Goal: Information Seeking & Learning: Learn about a topic

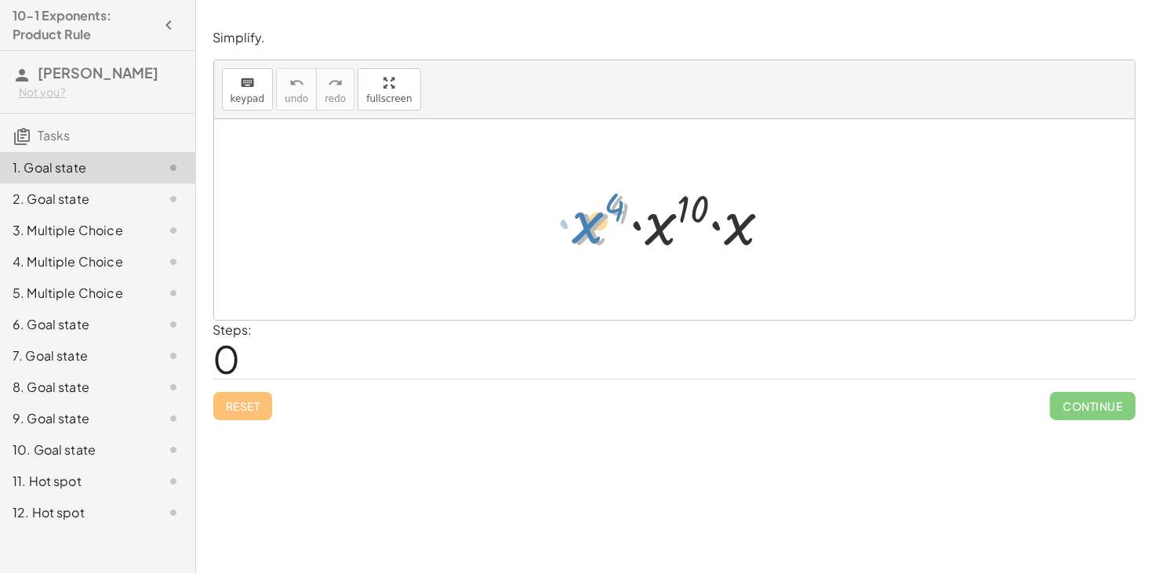
click at [585, 228] on div at bounding box center [680, 220] width 222 height 81
drag, startPoint x: 732, startPoint y: 240, endPoint x: 559, endPoint y: 238, distance: 173.3
click at [559, 238] on div "· x · x 4 · x 10 · x" at bounding box center [674, 220] width 241 height 89
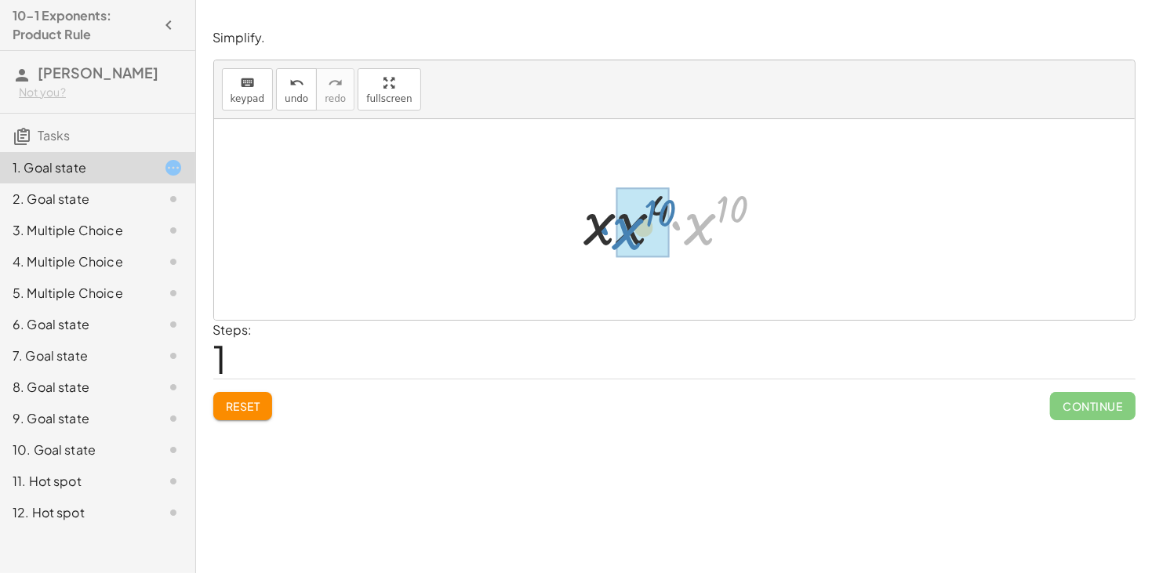
drag, startPoint x: 677, startPoint y: 227, endPoint x: 605, endPoint y: 232, distance: 72.3
click at [605, 232] on div at bounding box center [679, 220] width 207 height 81
drag, startPoint x: 719, startPoint y: 212, endPoint x: 671, endPoint y: 241, distance: 55.9
click at [671, 241] on div at bounding box center [680, 220] width 195 height 81
drag, startPoint x: 702, startPoint y: 212, endPoint x: 613, endPoint y: 234, distance: 91.5
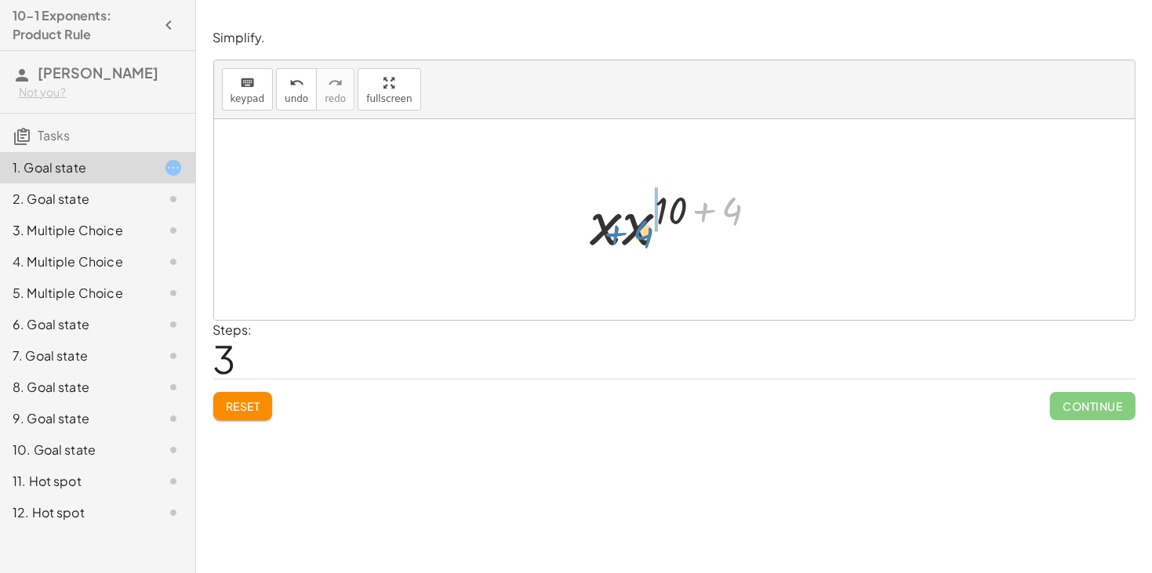
click at [613, 234] on div at bounding box center [680, 220] width 195 height 81
drag, startPoint x: 715, startPoint y: 207, endPoint x: 608, endPoint y: 215, distance: 107.7
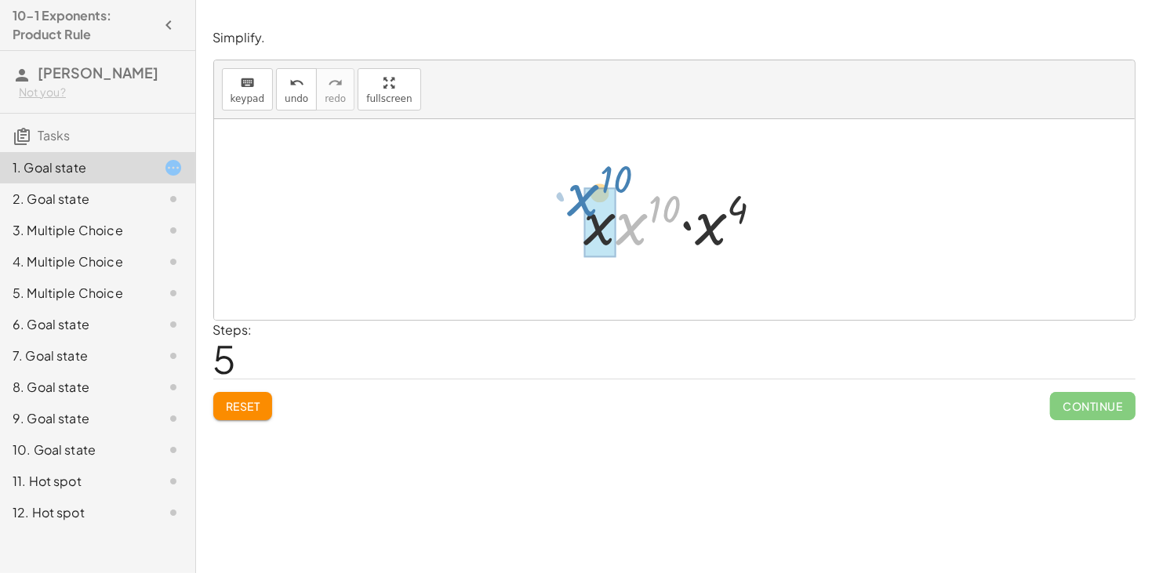
drag, startPoint x: 623, startPoint y: 235, endPoint x: 565, endPoint y: 215, distance: 60.8
click at [565, 215] on div "· x 4 · x 10 · x · x · x 4 · x 10 · x · x ( + 4 + 10 ) · x · x ( + 10 + 4 ) · x…" at bounding box center [674, 220] width 227 height 89
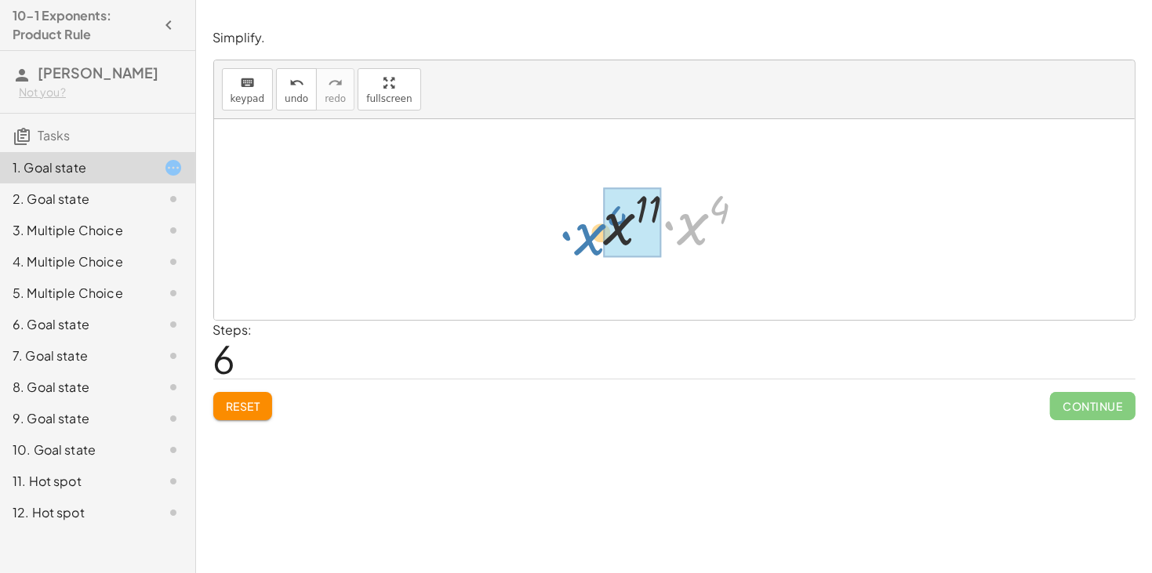
drag, startPoint x: 692, startPoint y: 236, endPoint x: 595, endPoint y: 246, distance: 97.8
click at [596, 246] on div at bounding box center [680, 220] width 169 height 81
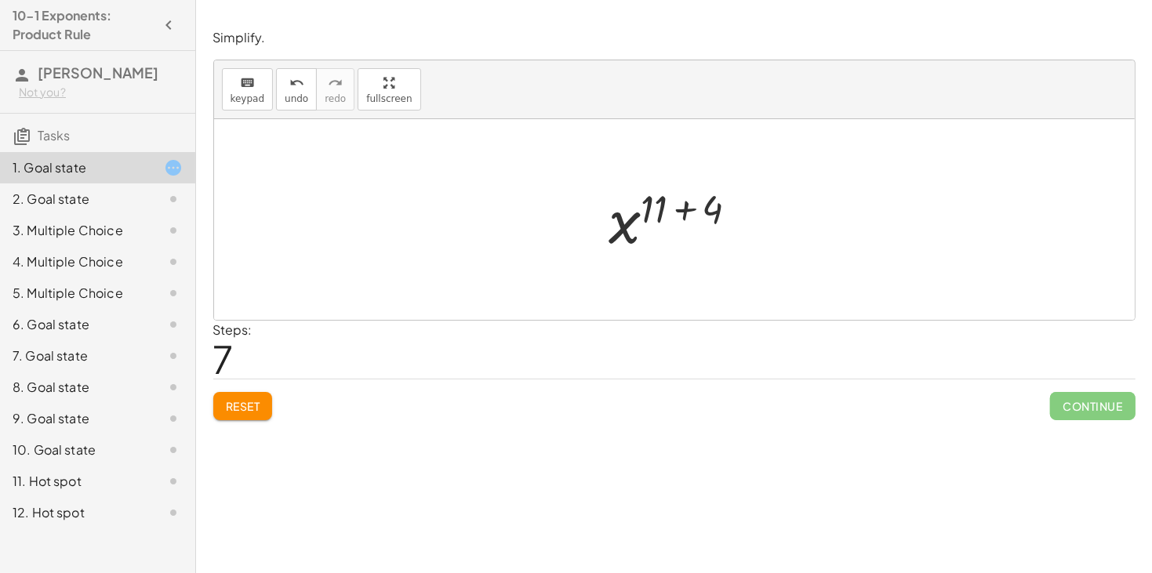
click at [680, 217] on div at bounding box center [680, 220] width 158 height 78
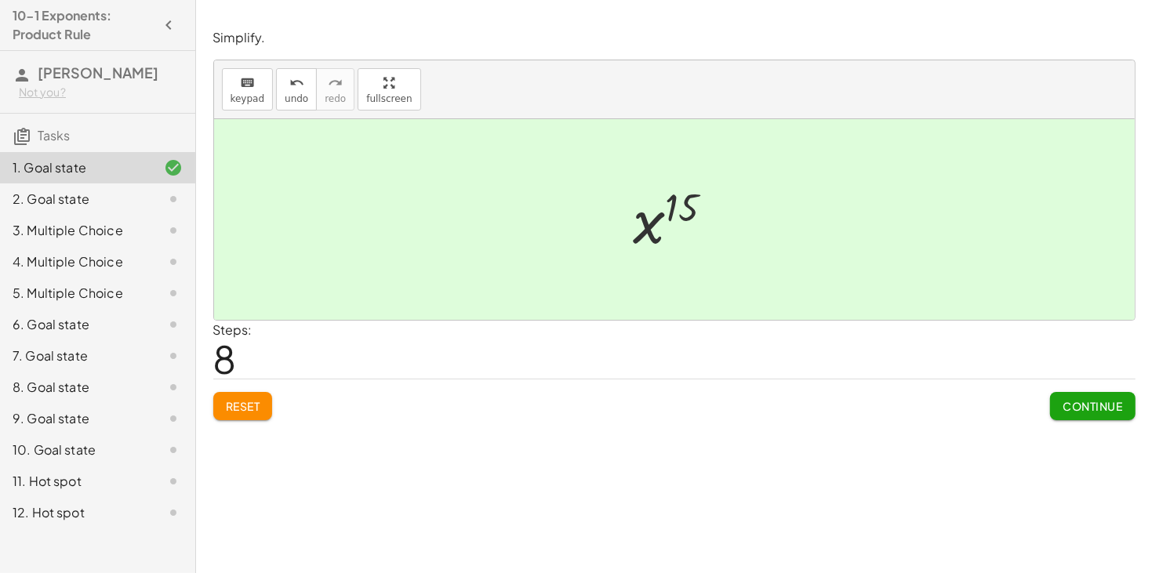
click at [1070, 411] on span "Continue" at bounding box center [1092, 406] width 60 height 14
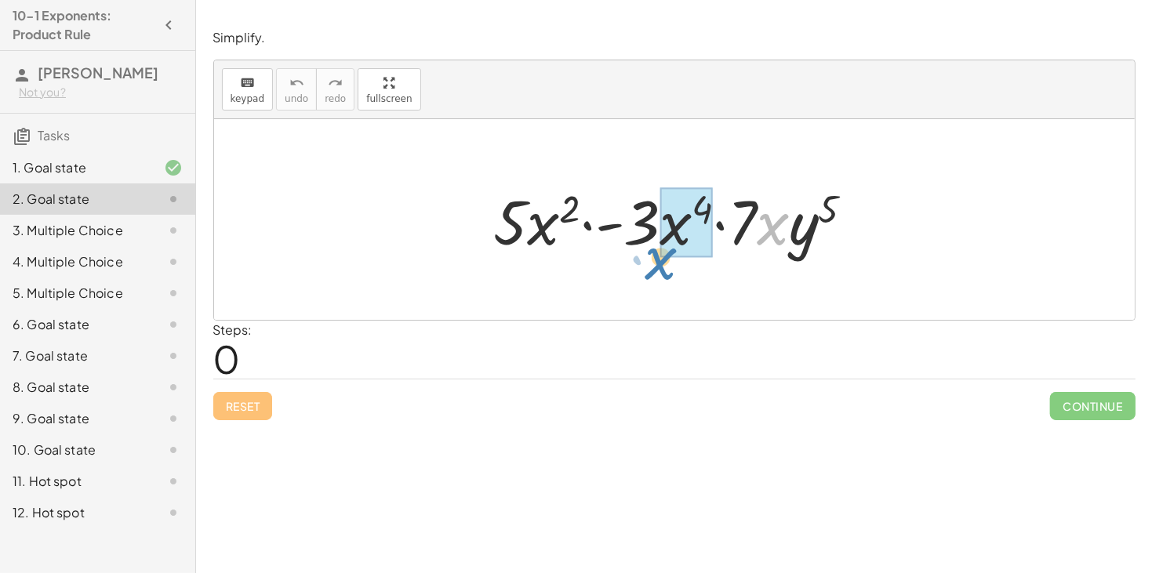
drag, startPoint x: 773, startPoint y: 237, endPoint x: 668, endPoint y: 267, distance: 109.2
click at [668, 267] on div "· x · 5 · x 2 · - 3 · x 4 · 7 · x · y 5" at bounding box center [674, 219] width 920 height 201
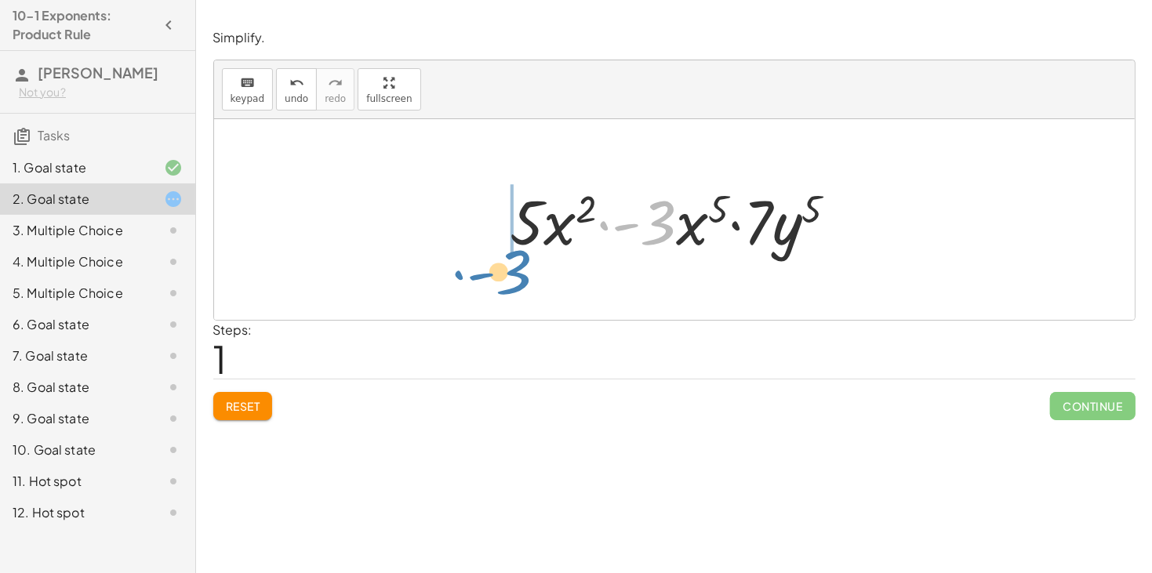
drag, startPoint x: 662, startPoint y: 235, endPoint x: 517, endPoint y: 284, distance: 153.0
click at [517, 284] on div "· 5 · x 2 · - 3 · x 4 · 7 · x · y 5 · - 3 · 5 · x 2 · - 3 · x · 7 · y 5 5" at bounding box center [674, 219] width 920 height 201
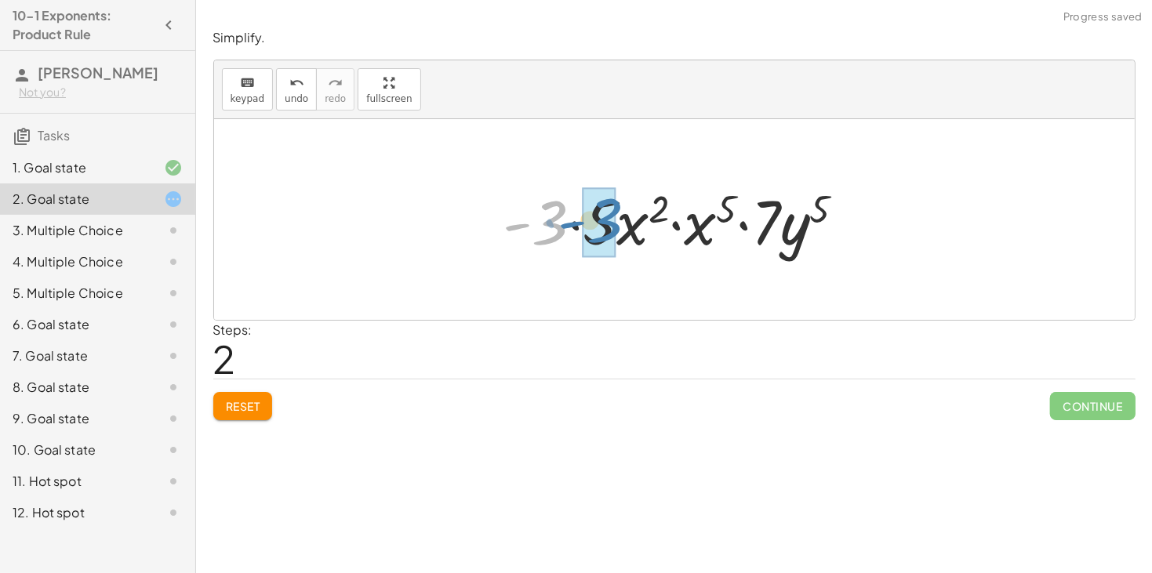
drag, startPoint x: 542, startPoint y: 239, endPoint x: 597, endPoint y: 238, distance: 54.9
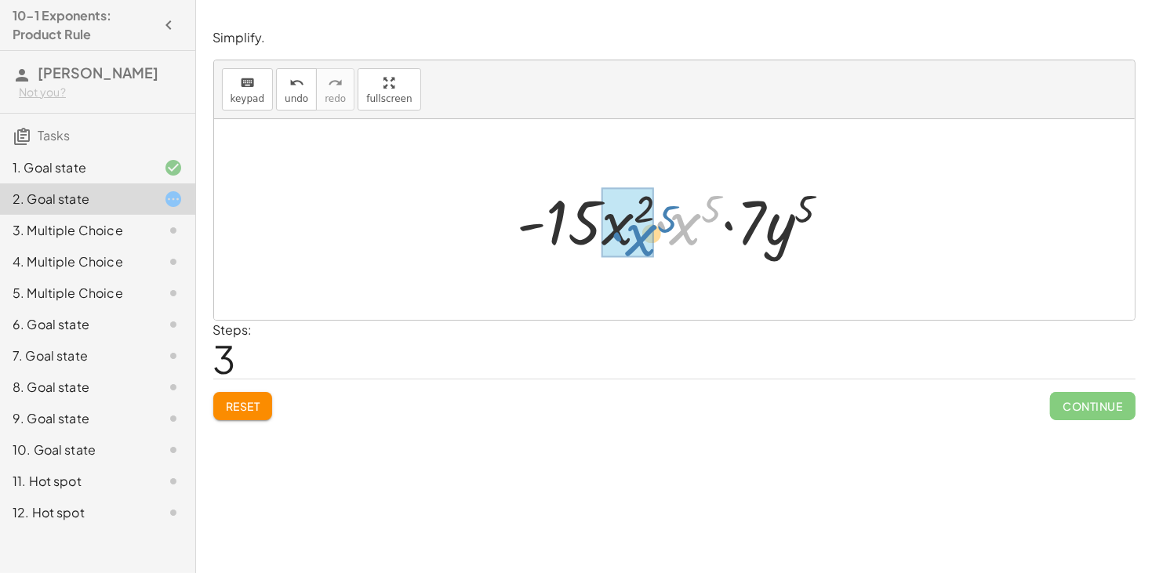
drag, startPoint x: 683, startPoint y: 238, endPoint x: 627, endPoint y: 239, distance: 55.7
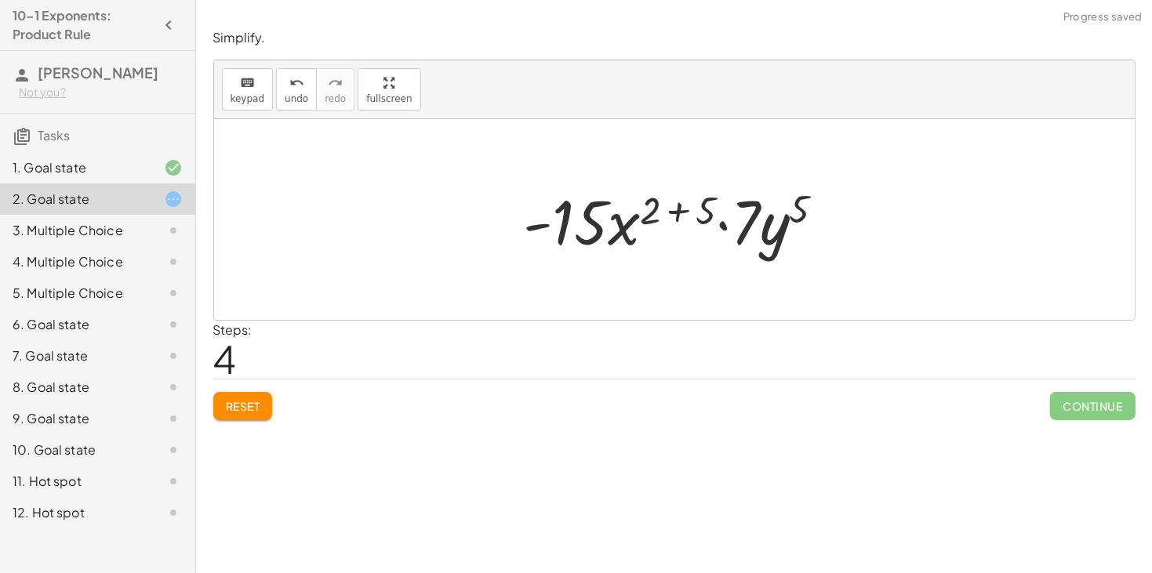
click at [681, 216] on div at bounding box center [680, 220] width 329 height 81
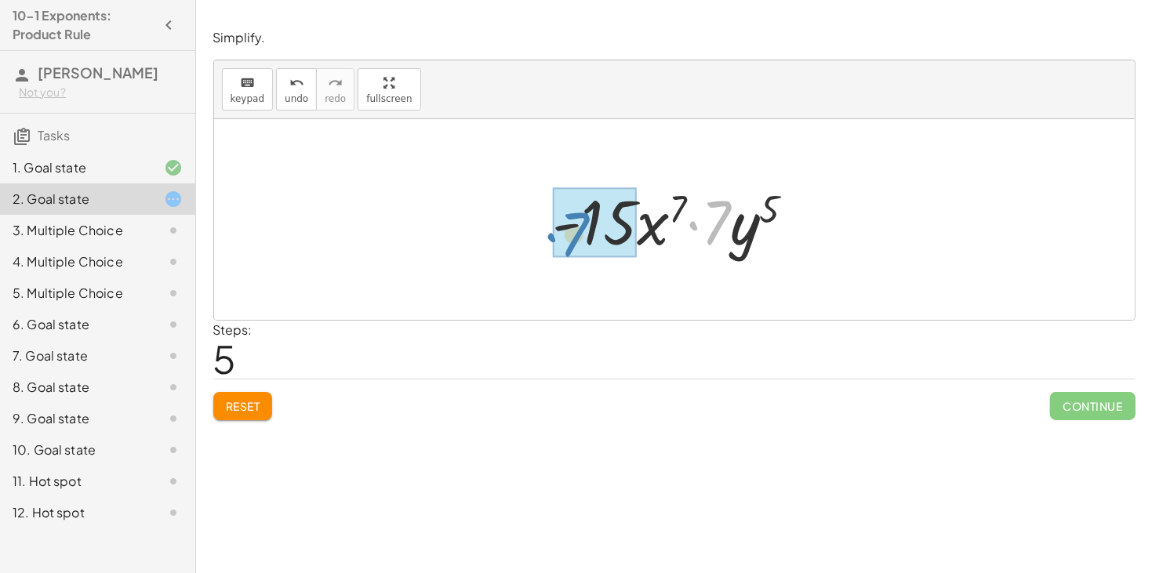
drag, startPoint x: 711, startPoint y: 243, endPoint x: 580, endPoint y: 256, distance: 131.6
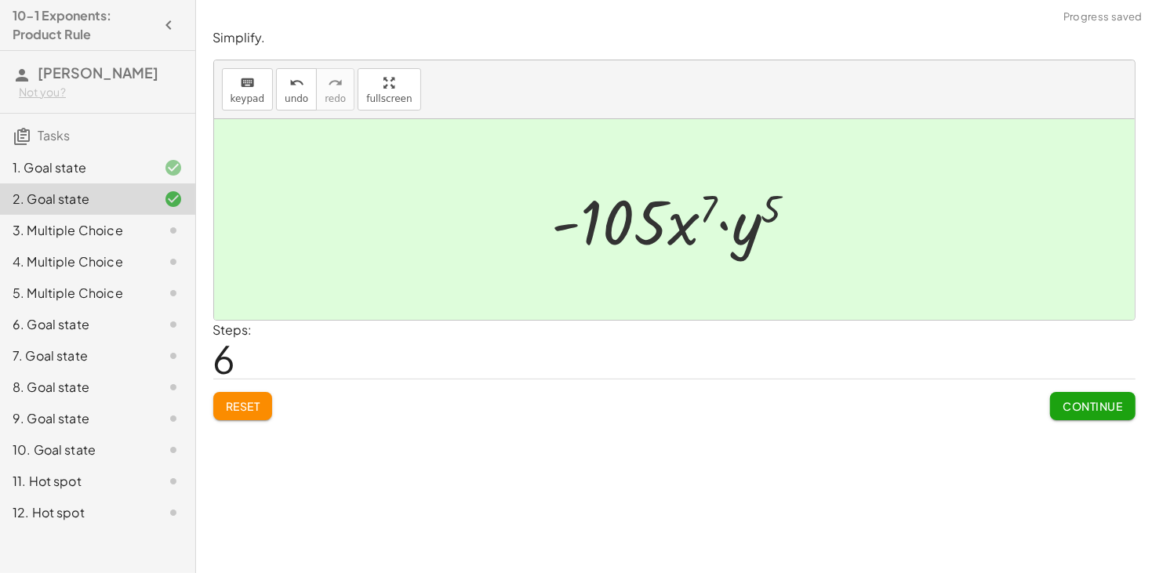
click at [1085, 400] on span "Continue" at bounding box center [1092, 406] width 60 height 14
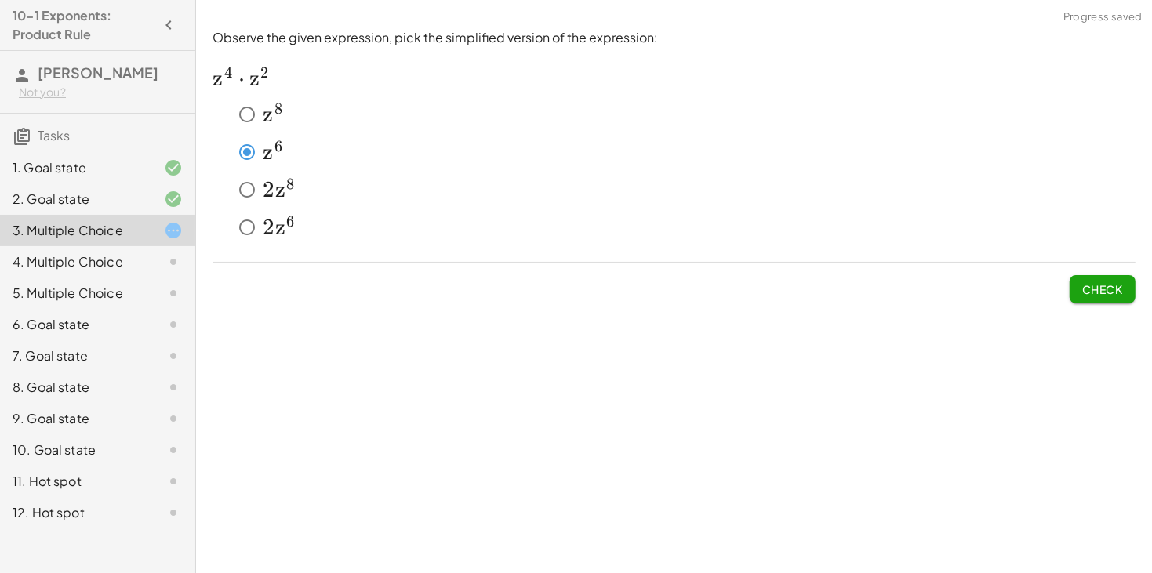
click at [1102, 291] on span "Check" at bounding box center [1102, 289] width 41 height 14
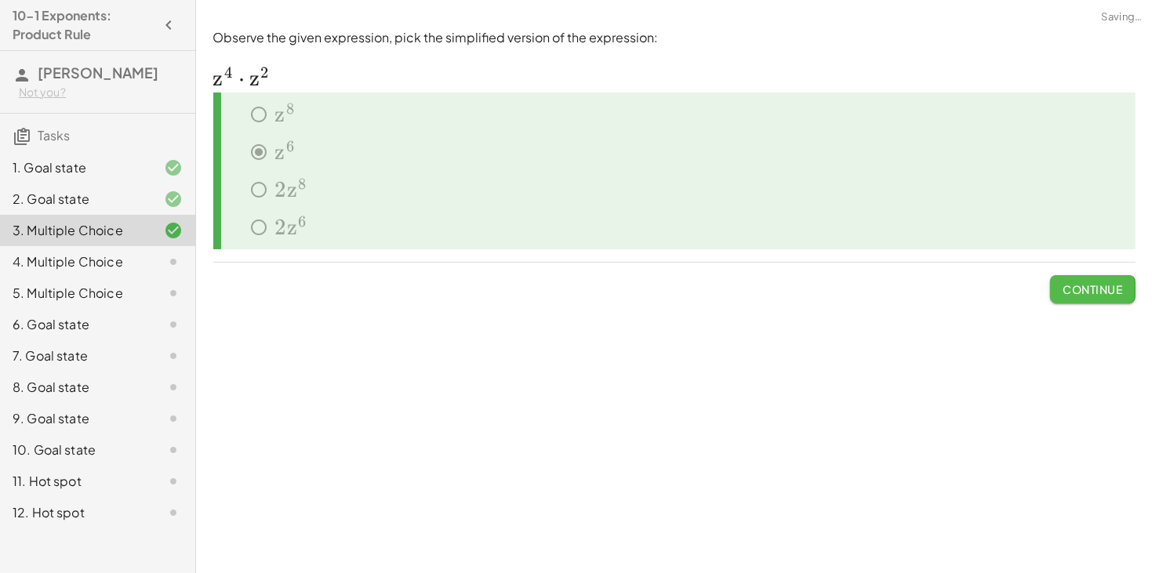
click at [1101, 292] on span "Continue" at bounding box center [1092, 289] width 60 height 14
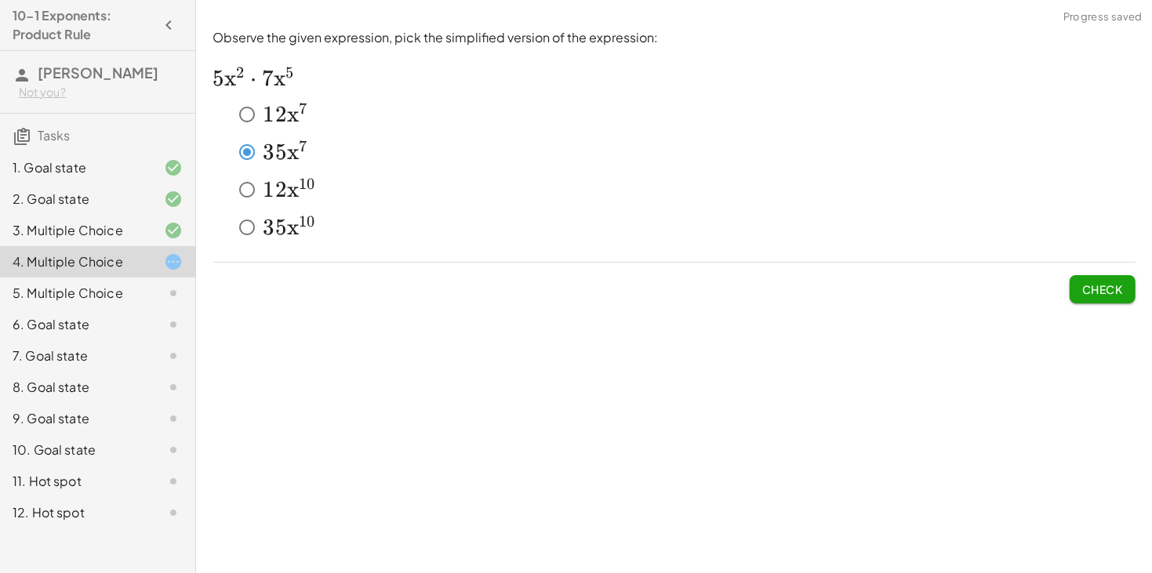
click at [1094, 292] on span "Check" at bounding box center [1102, 289] width 41 height 14
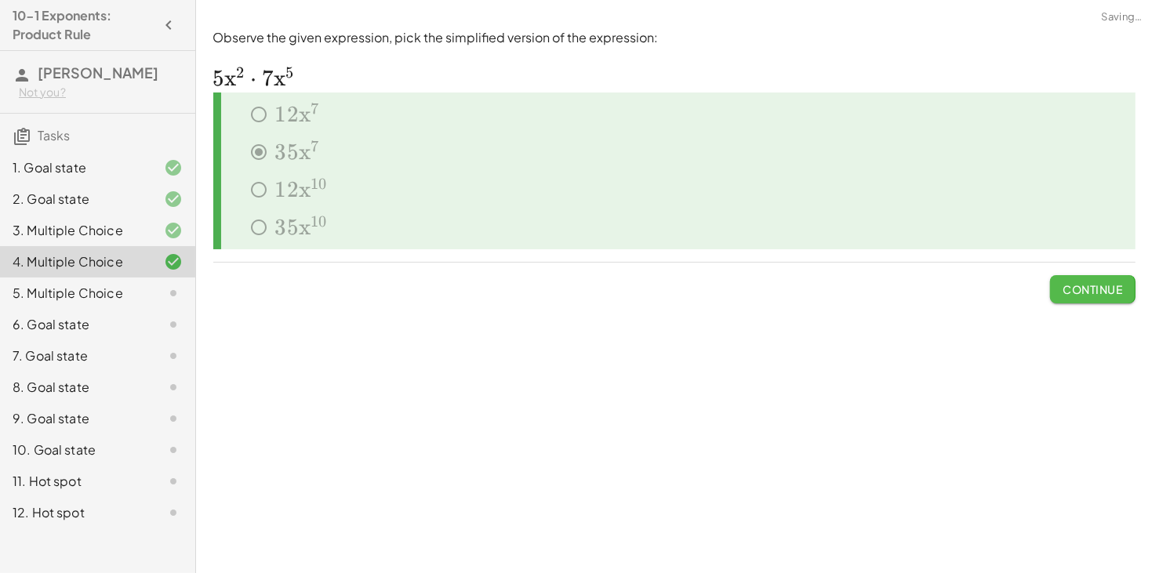
click at [1095, 294] on span "Continue" at bounding box center [1092, 289] width 60 height 14
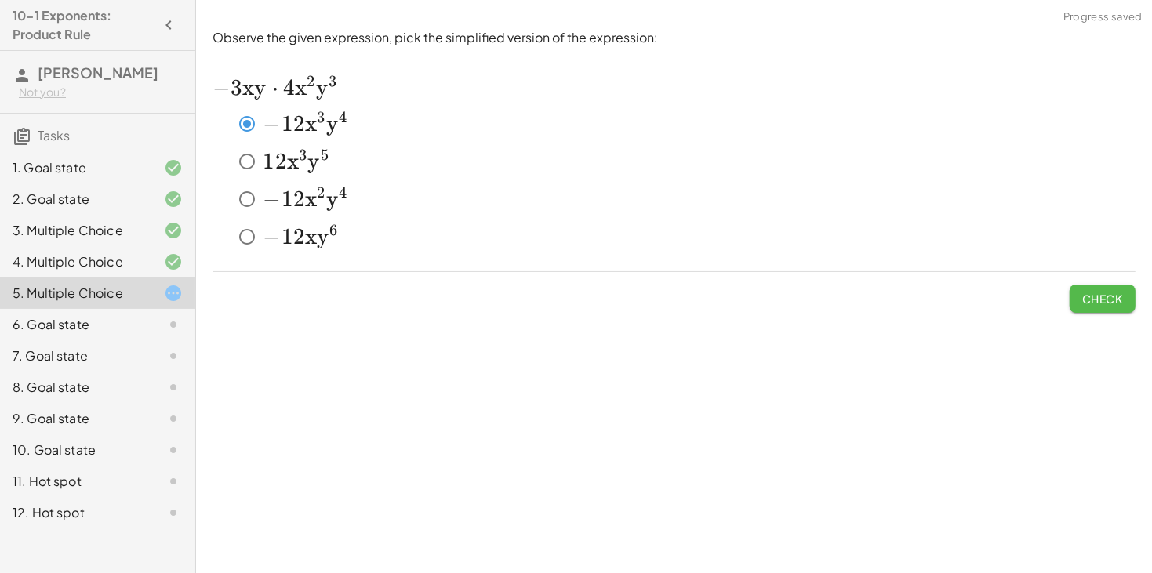
click at [1117, 285] on button "Check" at bounding box center [1102, 299] width 66 height 28
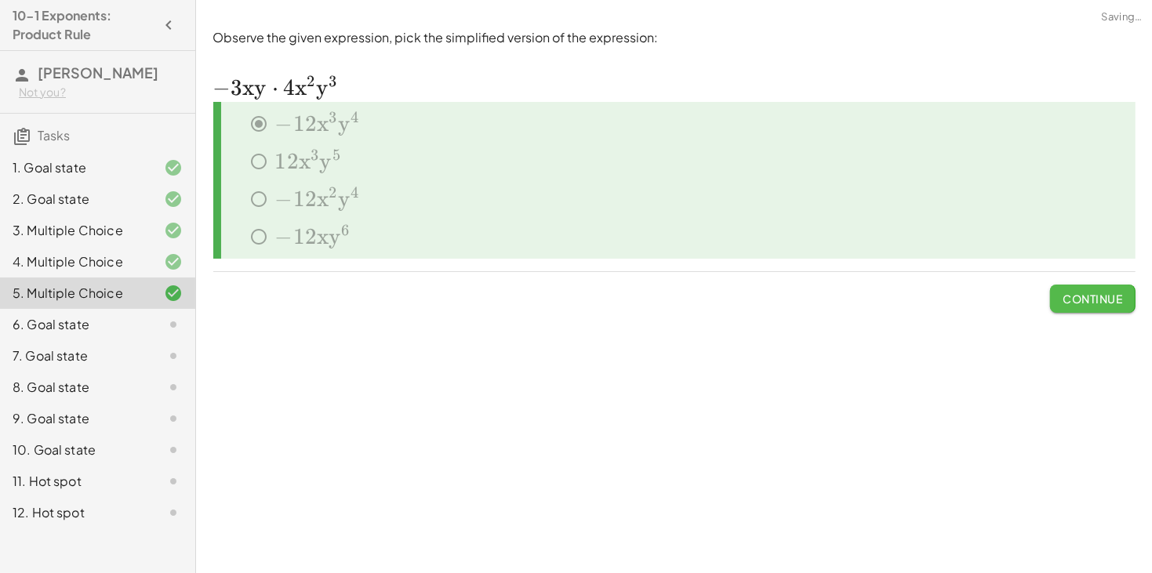
click at [1116, 289] on button "Continue" at bounding box center [1092, 299] width 85 height 28
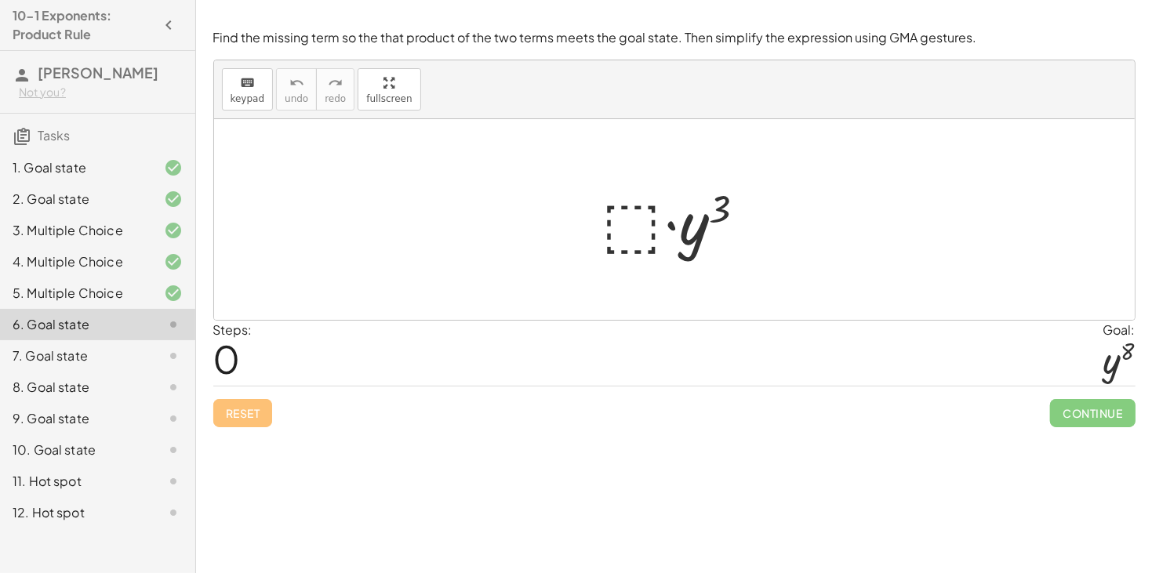
drag, startPoint x: 1114, startPoint y: 372, endPoint x: 1109, endPoint y: 362, distance: 10.5
click at [1109, 362] on div at bounding box center [1118, 360] width 31 height 42
click at [627, 232] on div at bounding box center [680, 220] width 172 height 81
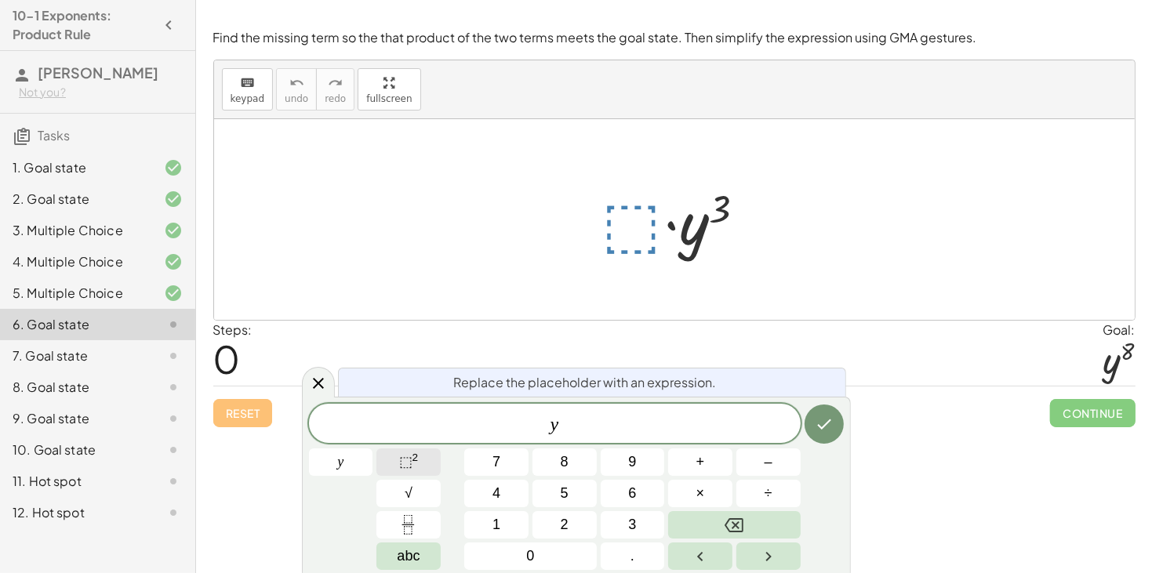
click at [421, 467] on button "⬚ 2" at bounding box center [408, 461] width 64 height 27
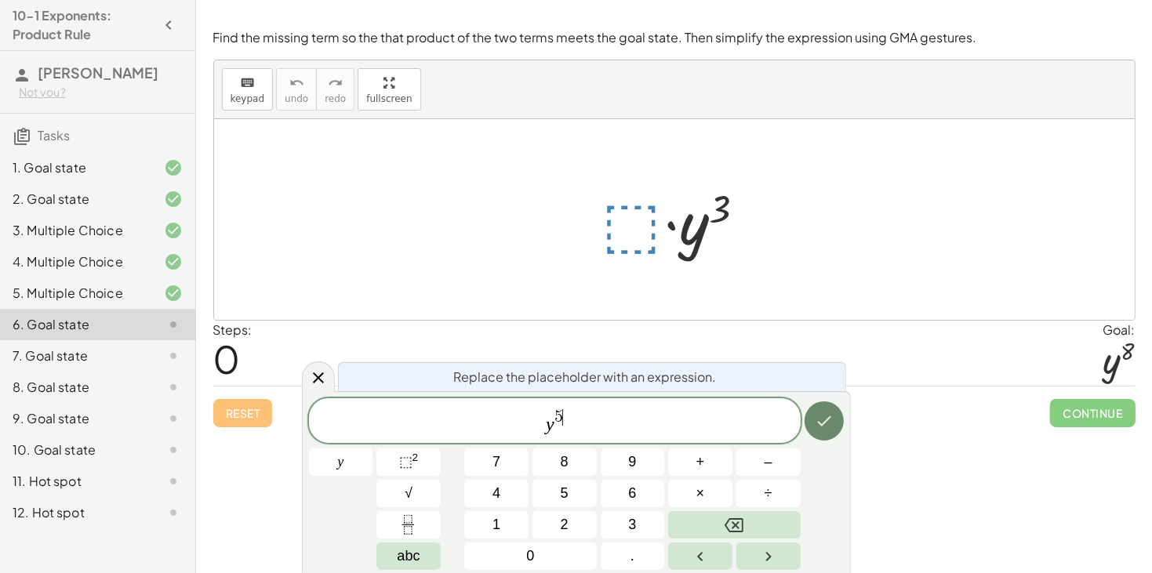
click at [826, 419] on icon "Done" at bounding box center [824, 421] width 14 height 10
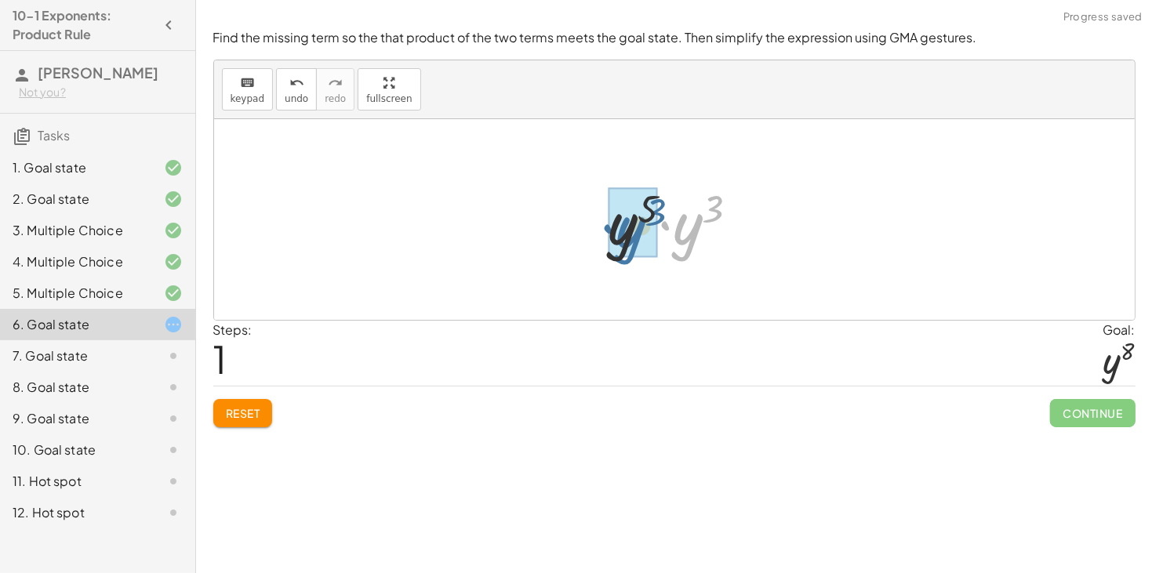
drag, startPoint x: 680, startPoint y: 239, endPoint x: 619, endPoint y: 241, distance: 61.2
click at [680, 205] on div at bounding box center [680, 220] width 150 height 78
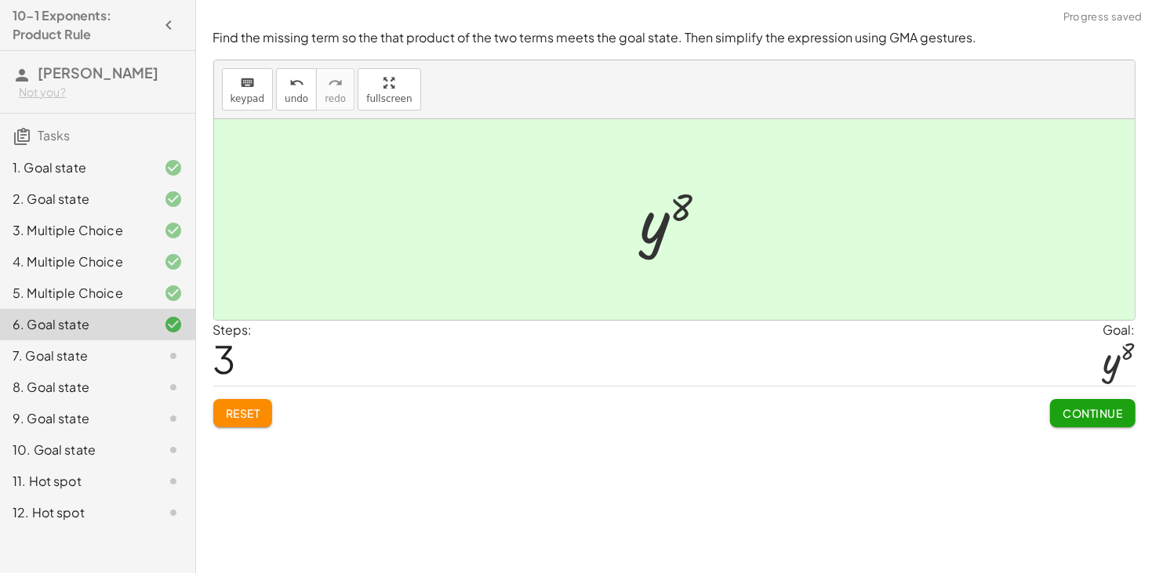
click at [1089, 420] on span "Continue" at bounding box center [1092, 413] width 60 height 14
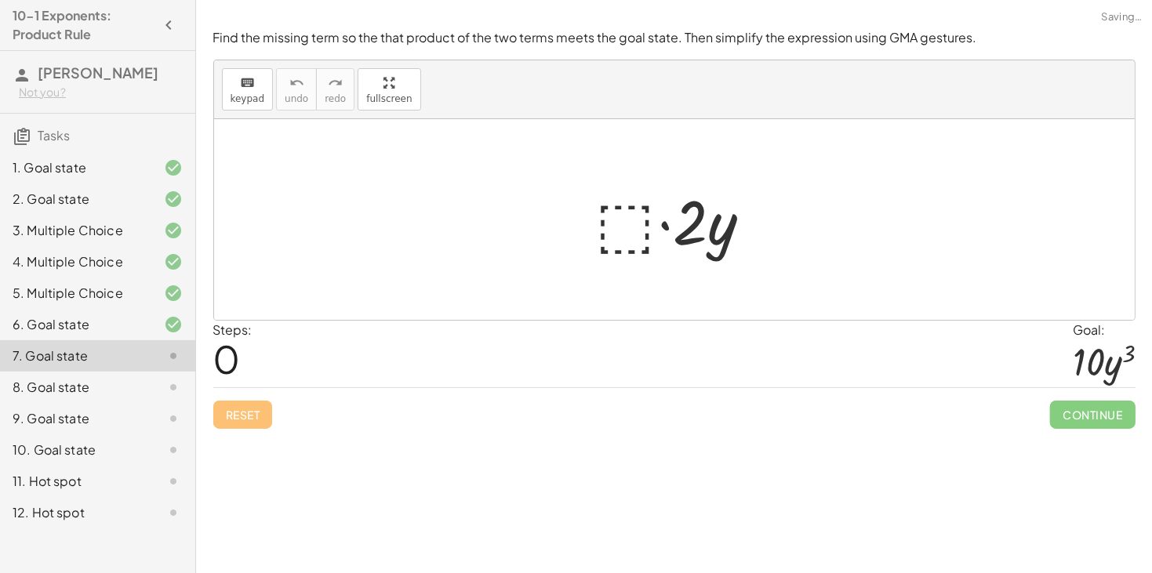
click at [621, 228] on div at bounding box center [680, 220] width 184 height 81
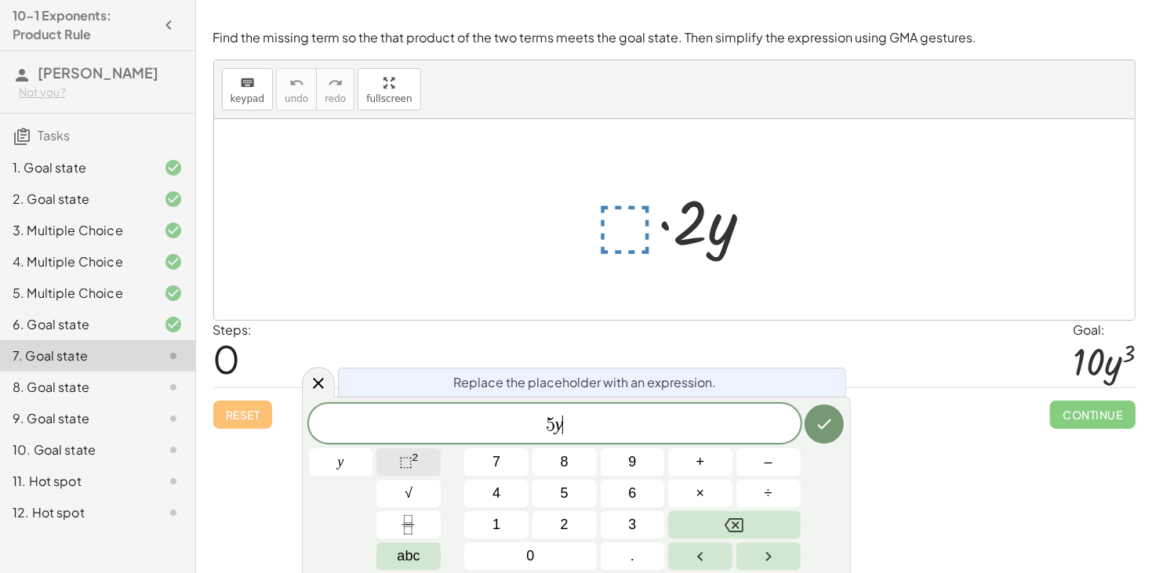
click at [416, 458] on sup "2" at bounding box center [415, 458] width 6 height 12
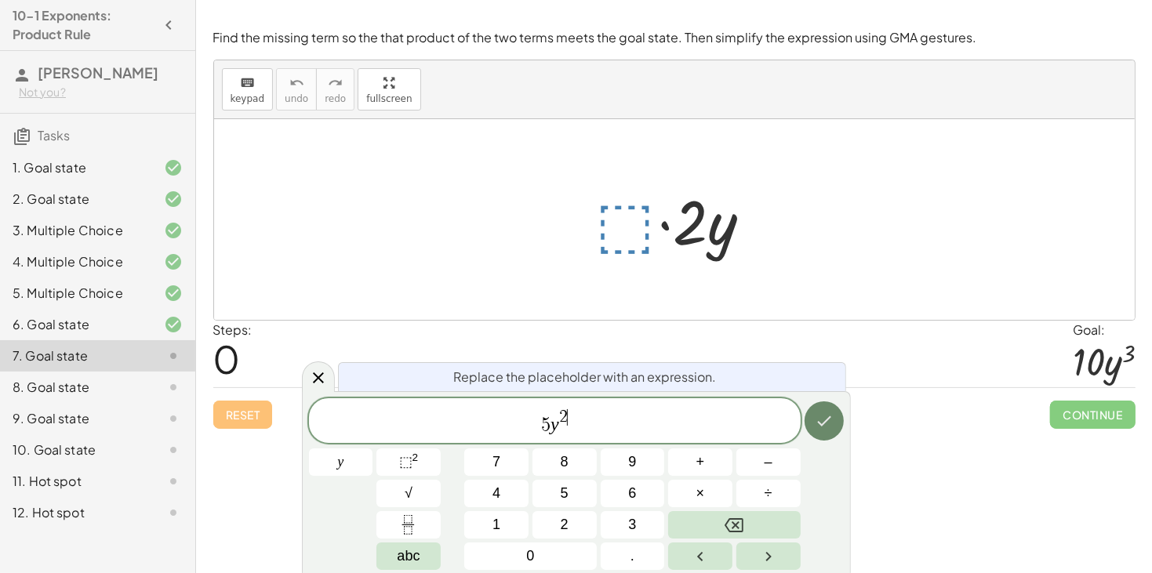
click at [813, 405] on button "Done" at bounding box center [823, 420] width 39 height 39
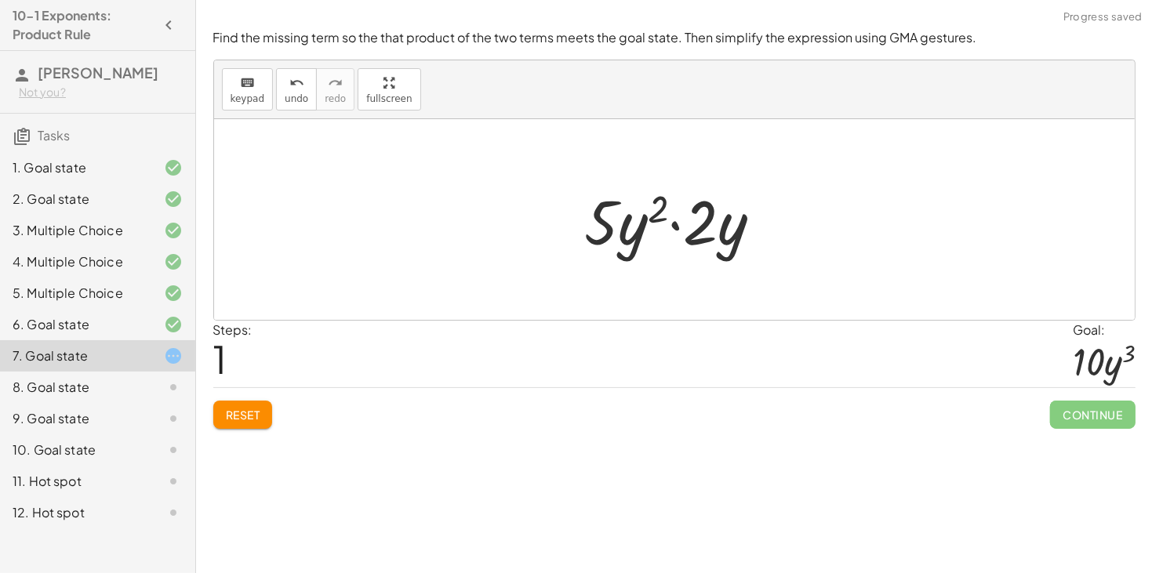
click at [640, 233] on div at bounding box center [679, 220] width 205 height 81
drag, startPoint x: 607, startPoint y: 233, endPoint x: 710, endPoint y: 238, distance: 102.9
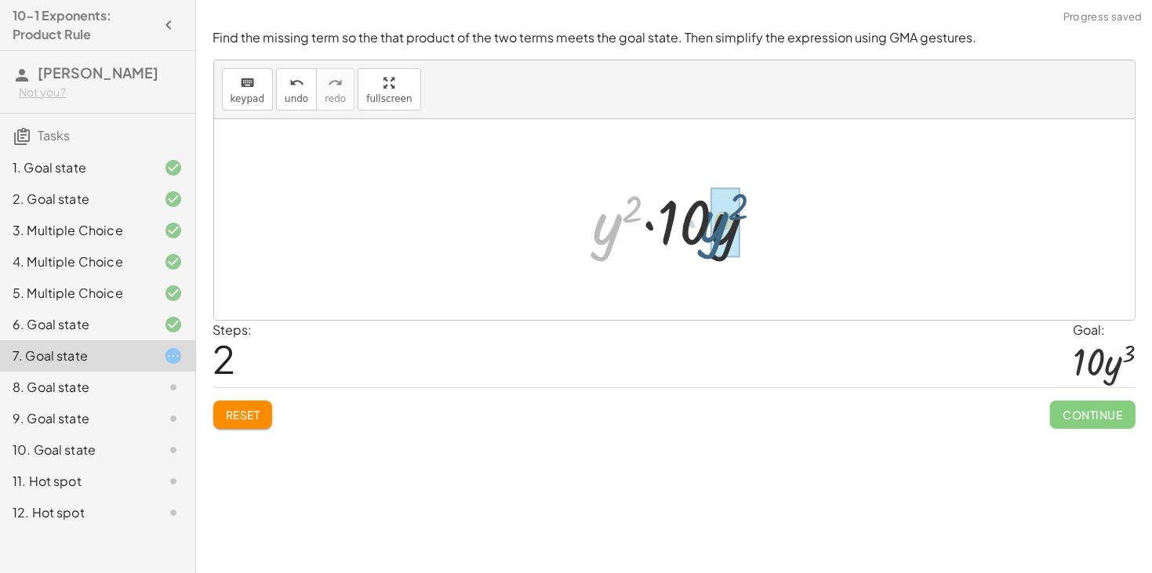
drag, startPoint x: 608, startPoint y: 234, endPoint x: 731, endPoint y: 230, distance: 122.4
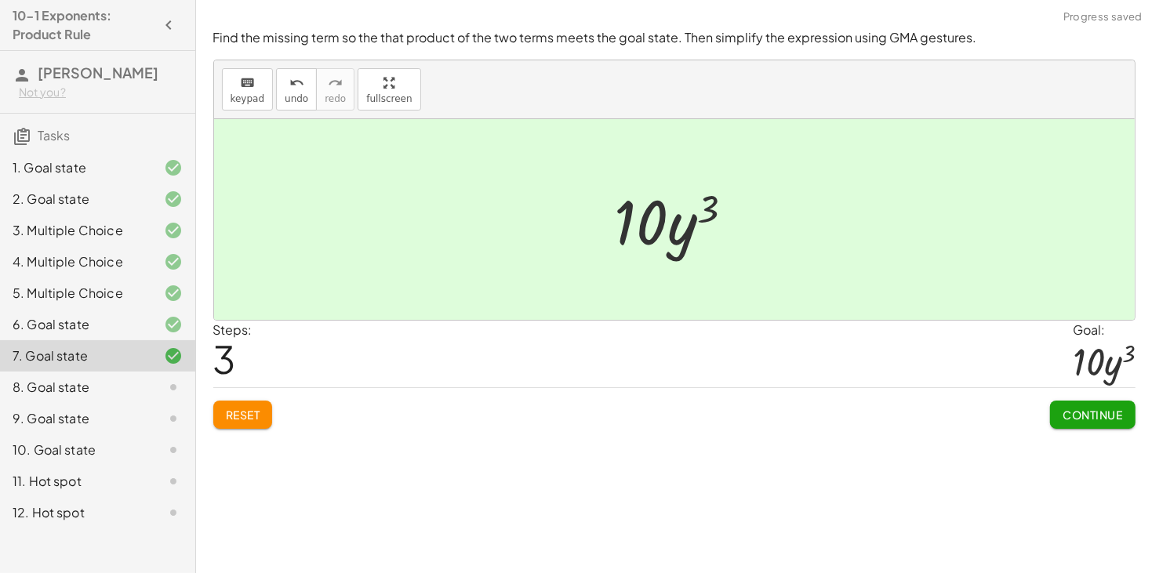
click at [1102, 420] on span "Continue" at bounding box center [1092, 415] width 60 height 14
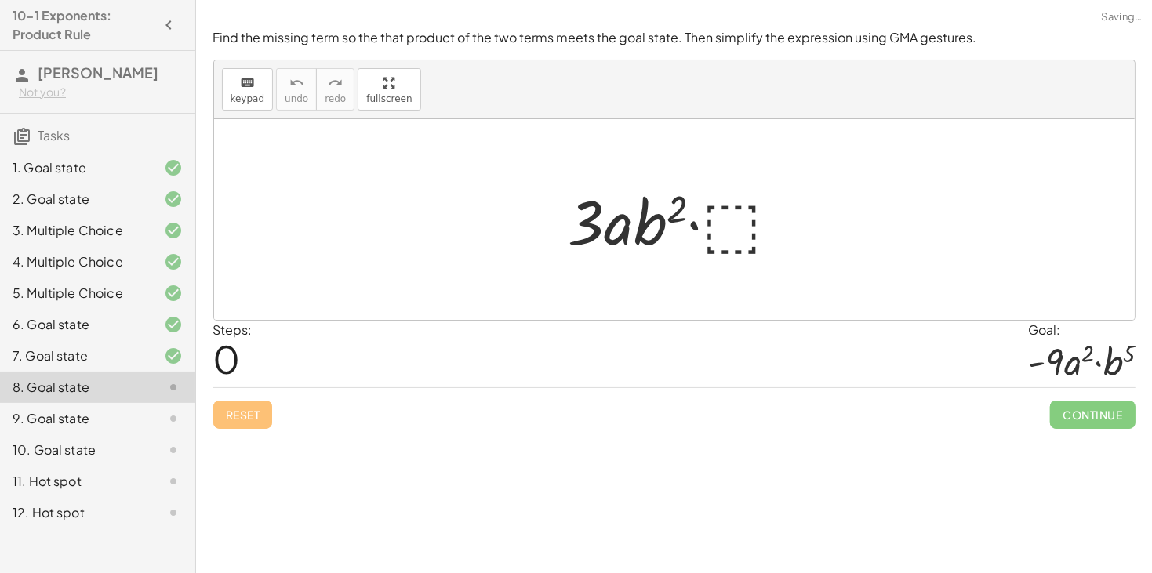
click at [735, 231] on div at bounding box center [681, 220] width 240 height 81
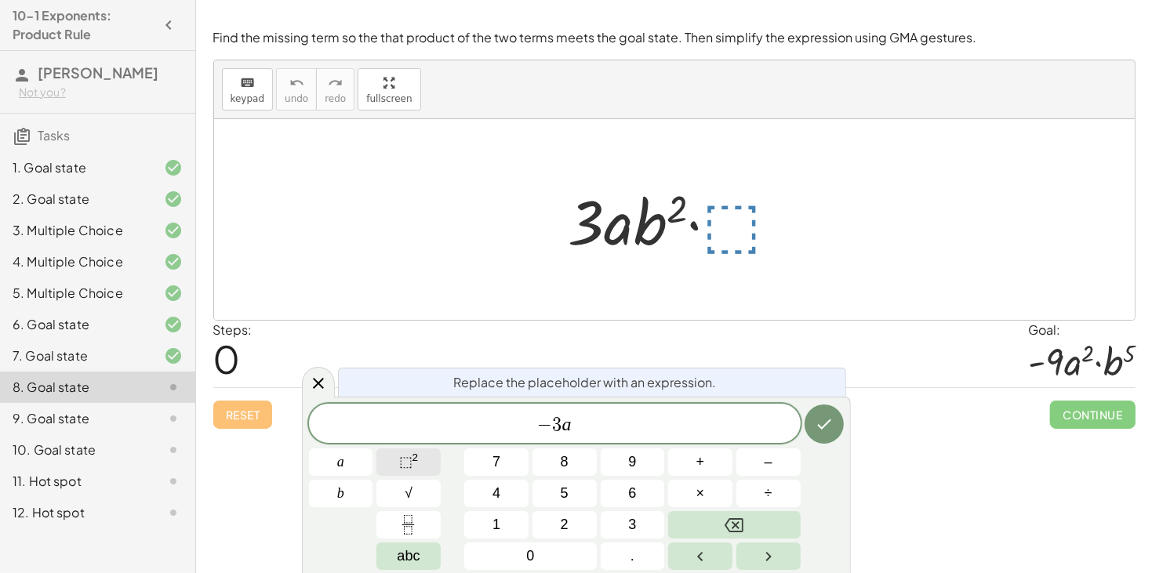
click at [416, 452] on sup "2" at bounding box center [415, 458] width 6 height 12
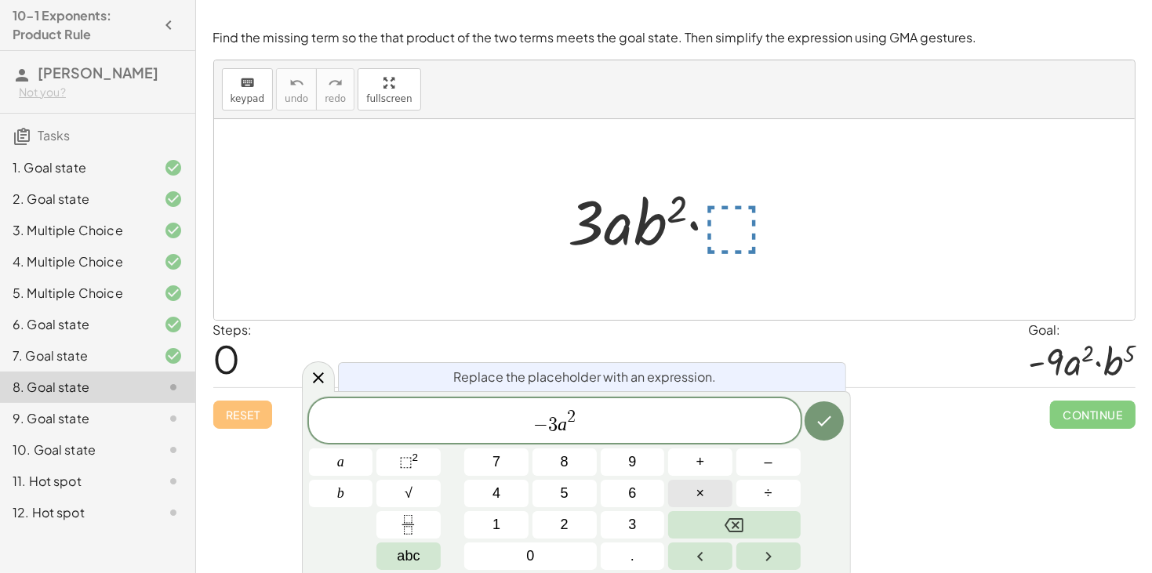
click at [711, 499] on button "×" at bounding box center [700, 493] width 64 height 27
click at [725, 494] on button "×" at bounding box center [700, 493] width 64 height 27
click at [412, 464] on span "⬚" at bounding box center [405, 462] width 13 height 16
click at [823, 434] on button "Done" at bounding box center [823, 420] width 39 height 39
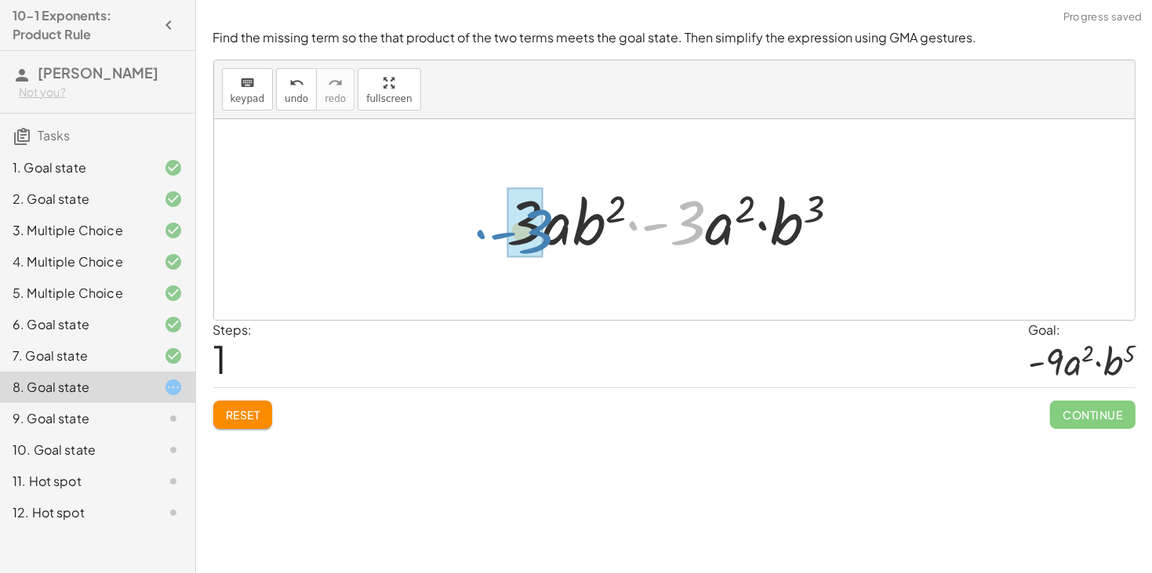
drag, startPoint x: 703, startPoint y: 226, endPoint x: 549, endPoint y: 234, distance: 153.9
click at [549, 234] on div at bounding box center [679, 220] width 361 height 81
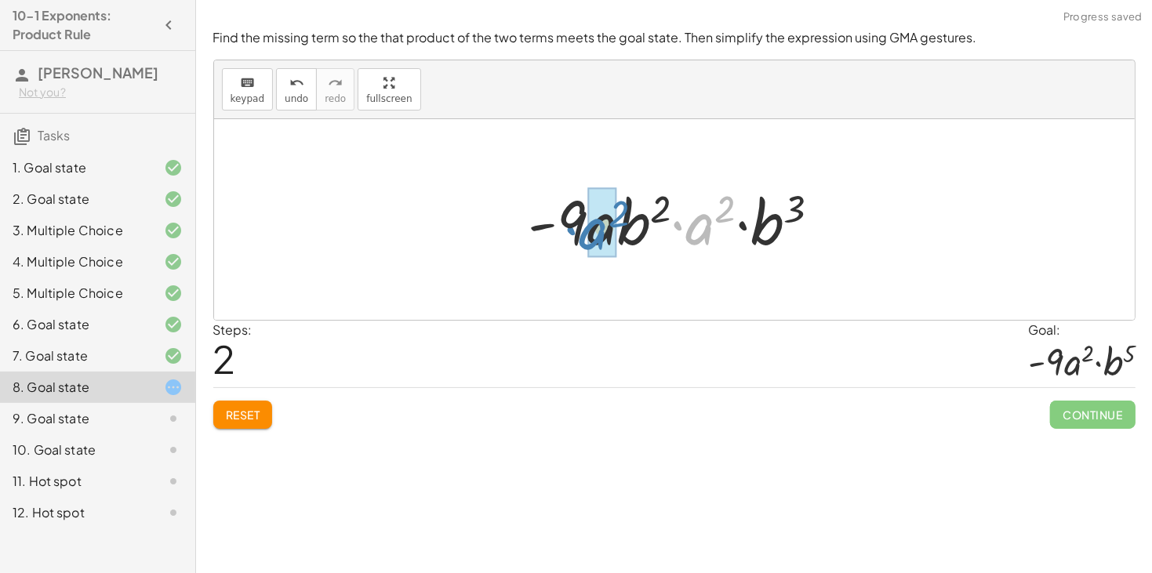
drag, startPoint x: 705, startPoint y: 229, endPoint x: 598, endPoint y: 234, distance: 106.7
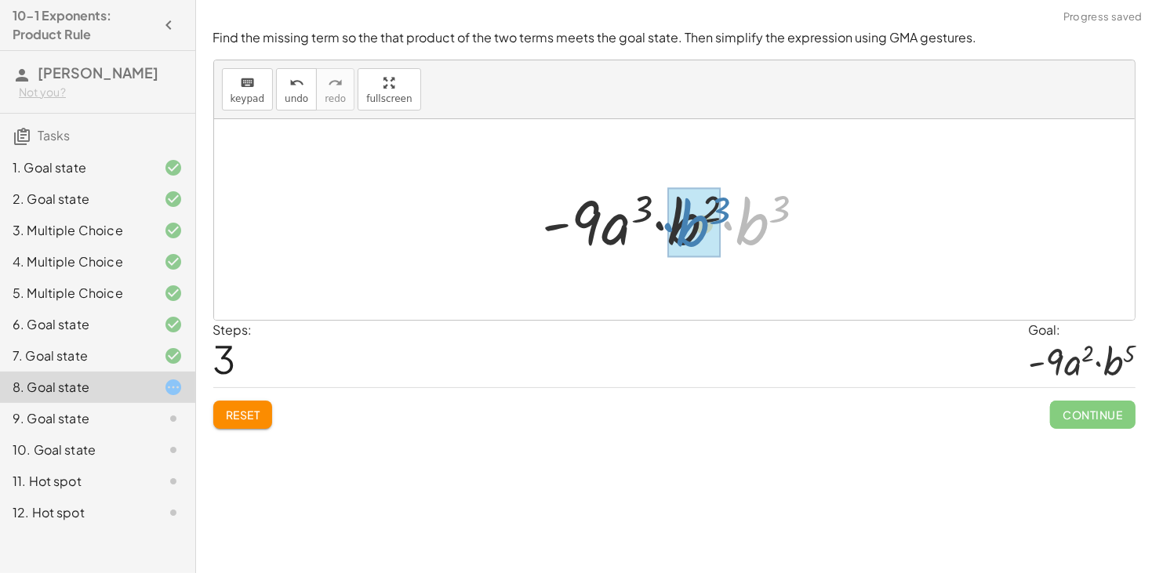
drag, startPoint x: 753, startPoint y: 229, endPoint x: 694, endPoint y: 231, distance: 58.9
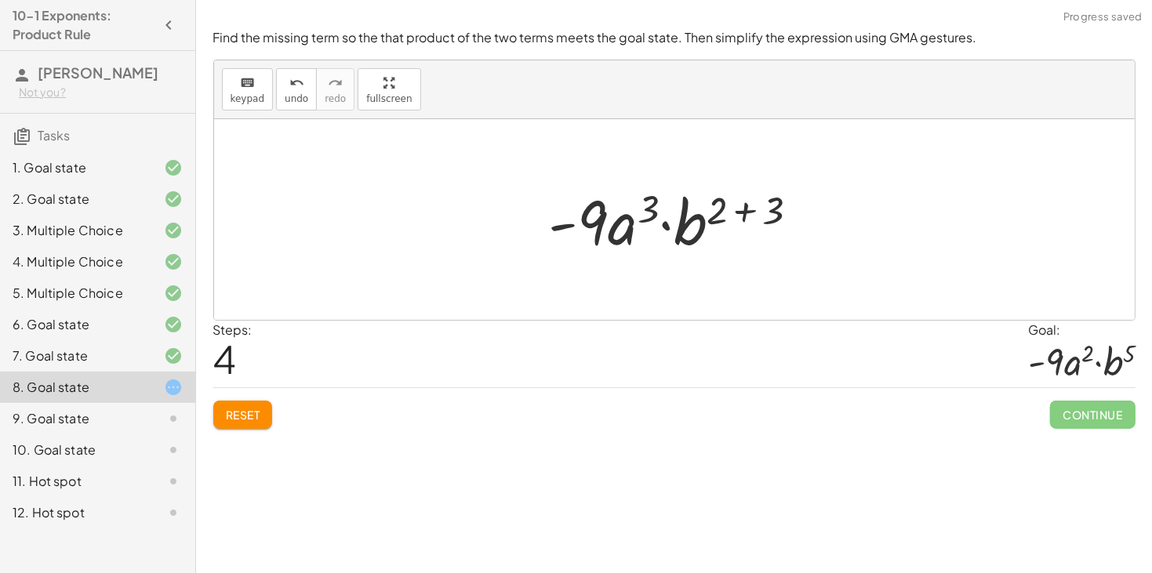
click at [743, 217] on div at bounding box center [680, 220] width 278 height 81
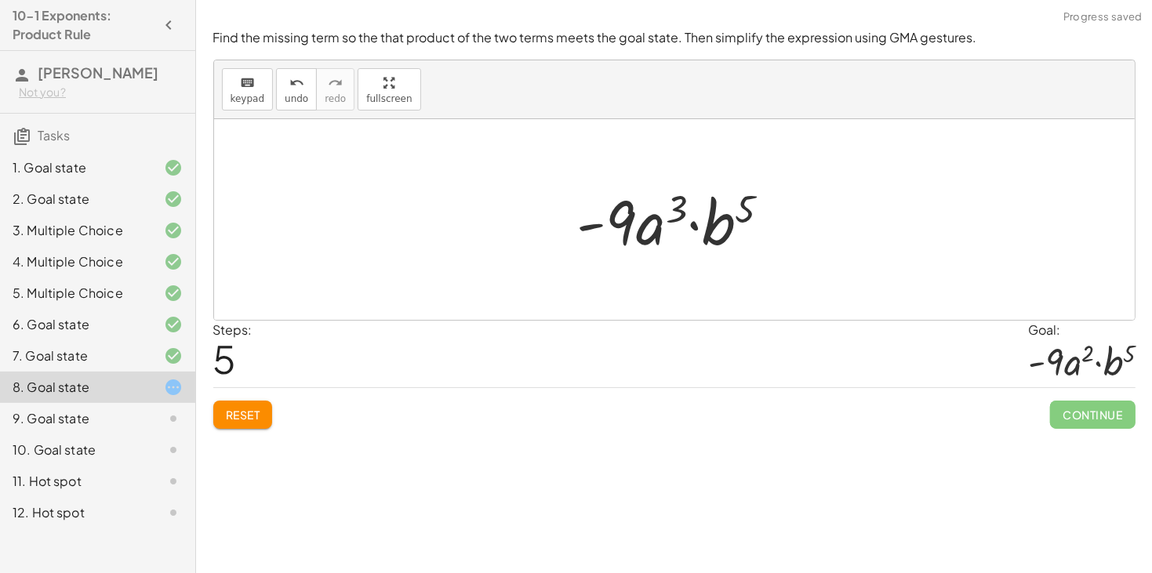
click at [681, 213] on div at bounding box center [679, 220] width 221 height 81
click at [715, 228] on div at bounding box center [679, 220] width 221 height 81
click at [250, 422] on span "Reset" at bounding box center [243, 415] width 34 height 14
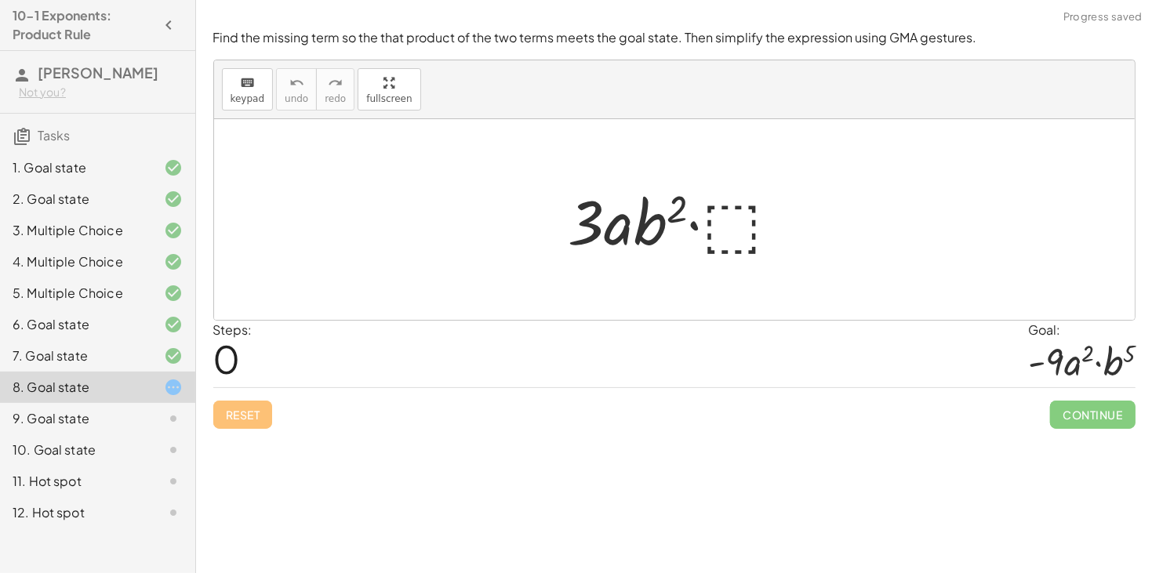
click at [728, 216] on div at bounding box center [681, 220] width 240 height 81
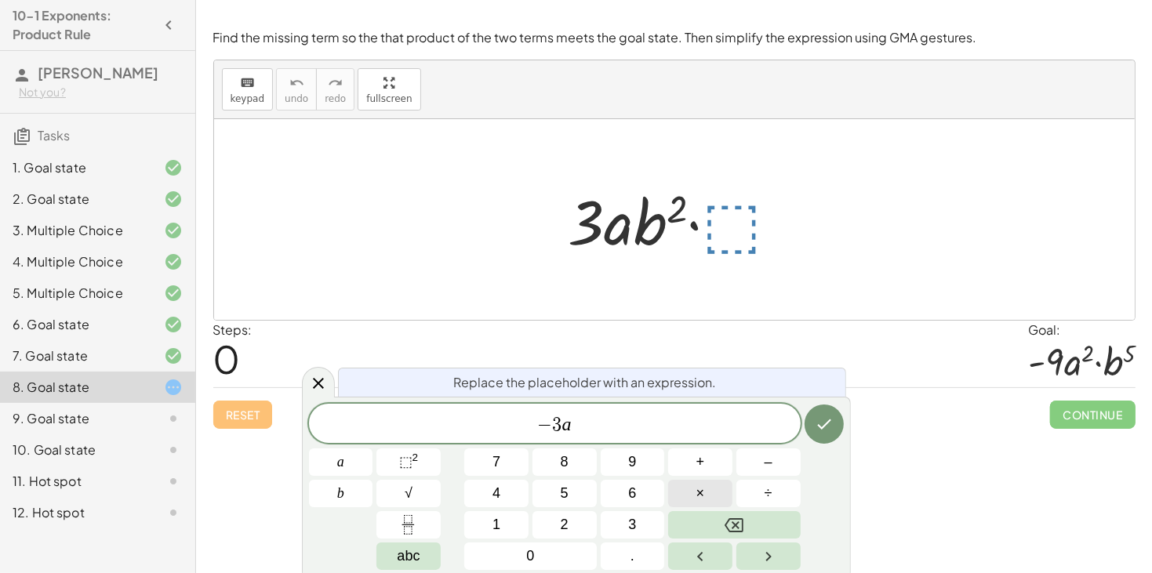
click at [710, 492] on button "×" at bounding box center [700, 493] width 64 height 27
click at [408, 465] on span "⬚" at bounding box center [405, 462] width 13 height 16
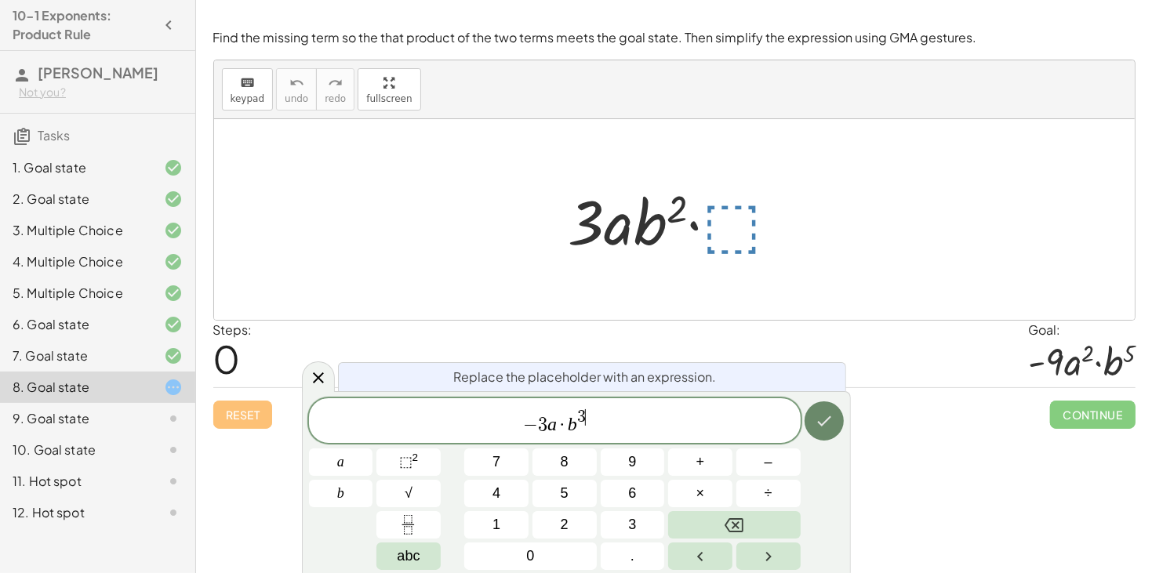
click at [830, 421] on icon "Done" at bounding box center [824, 421] width 19 height 19
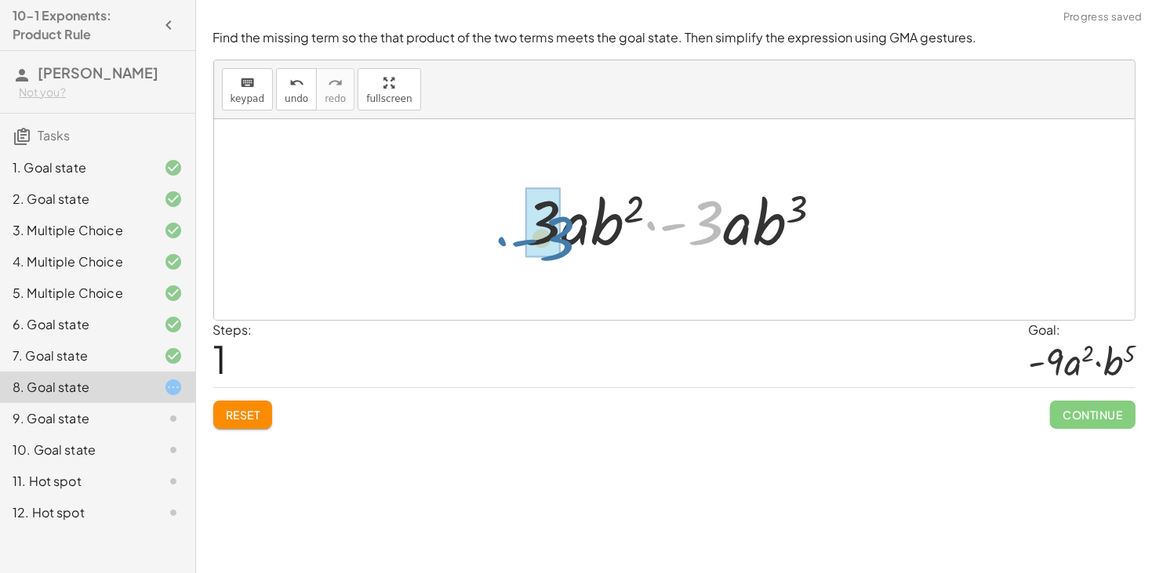
drag, startPoint x: 702, startPoint y: 223, endPoint x: 550, endPoint y: 239, distance: 152.1
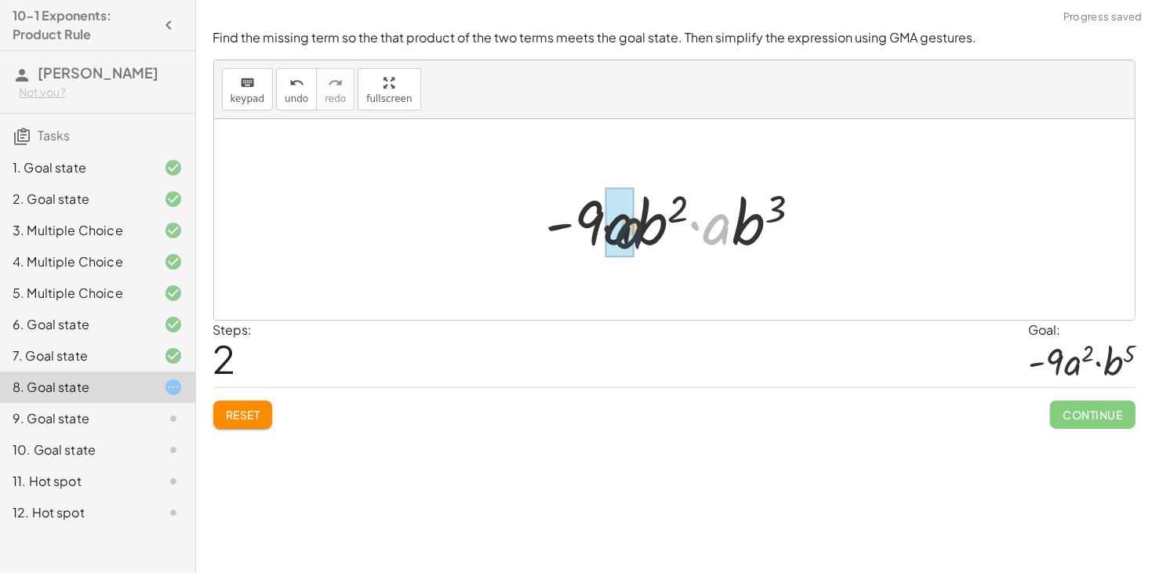
drag, startPoint x: 715, startPoint y: 225, endPoint x: 617, endPoint y: 228, distance: 98.1
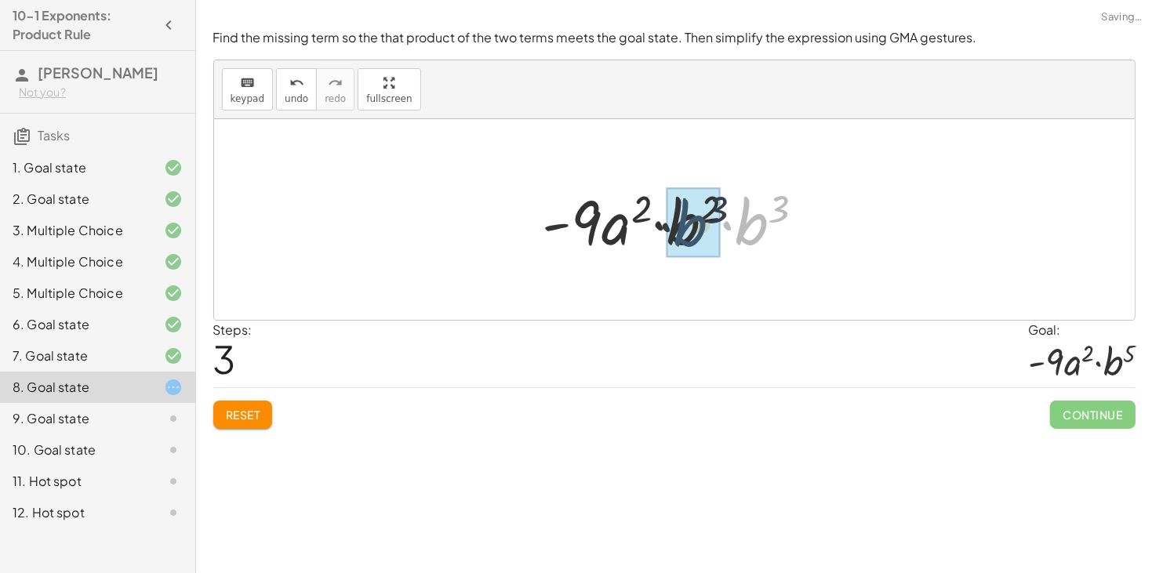
drag, startPoint x: 750, startPoint y: 231, endPoint x: 675, endPoint y: 232, distance: 74.5
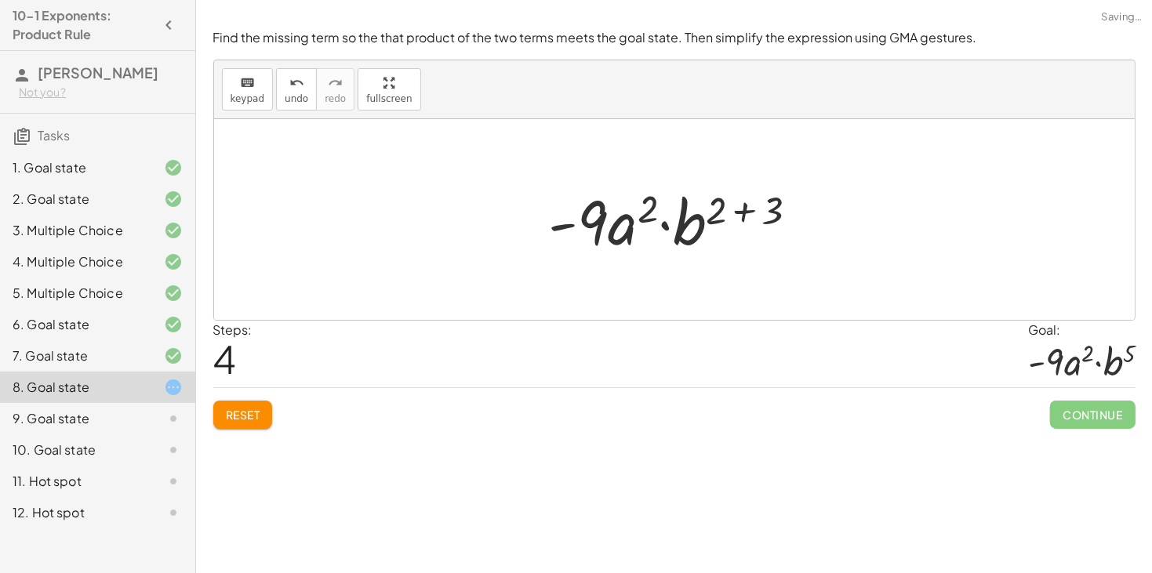
click at [740, 211] on div at bounding box center [680, 220] width 278 height 81
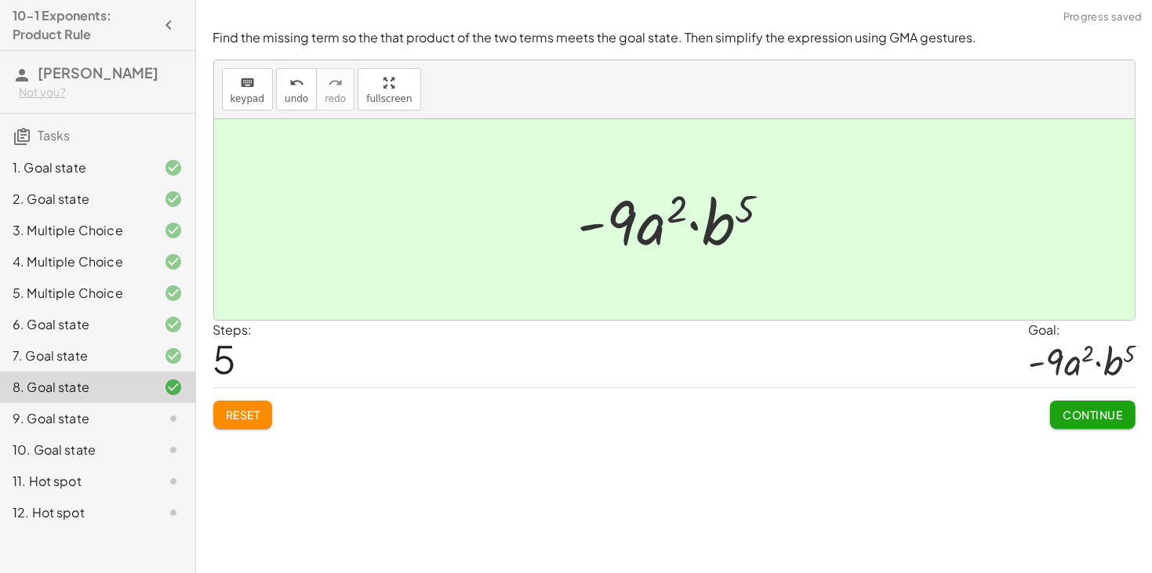
click at [1079, 415] on span "Continue" at bounding box center [1092, 415] width 60 height 14
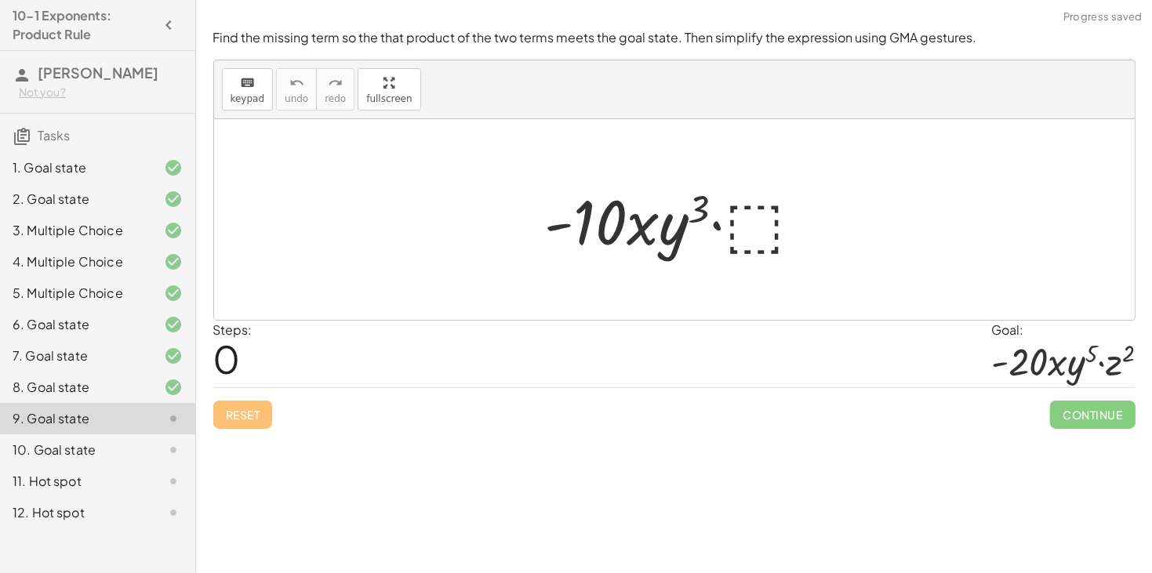
click at [724, 230] on div at bounding box center [679, 220] width 285 height 81
click at [764, 244] on div at bounding box center [679, 220] width 285 height 81
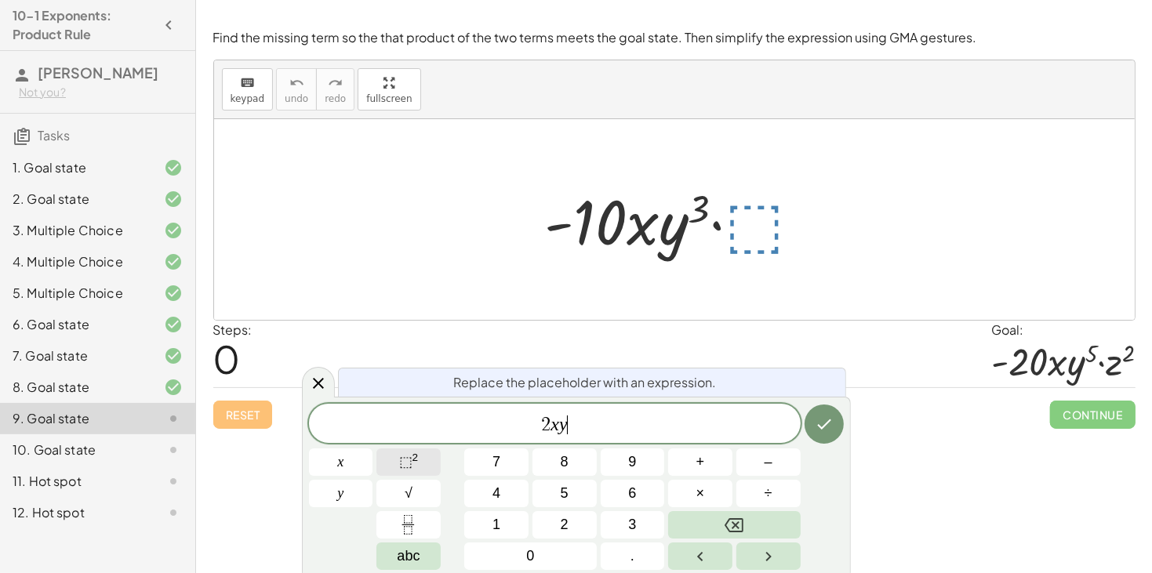
click at [419, 459] on button "⬚ 2" at bounding box center [408, 461] width 64 height 27
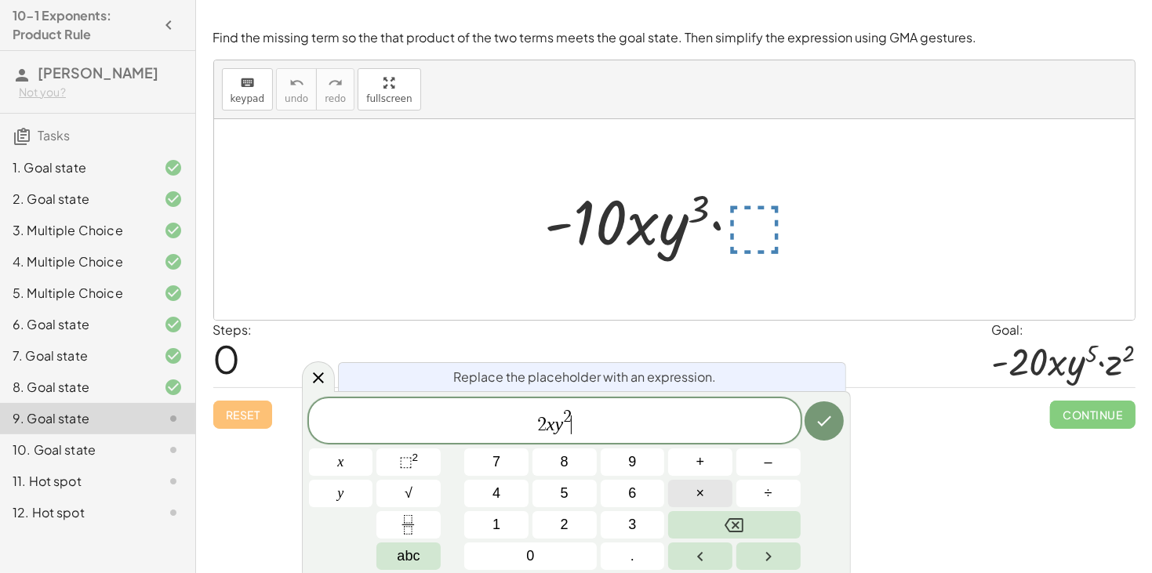
click at [697, 495] on span "×" at bounding box center [700, 493] width 9 height 21
click at [428, 467] on button "⬚ 2" at bounding box center [408, 461] width 64 height 27
click at [819, 420] on icon "Done" at bounding box center [824, 421] width 19 height 19
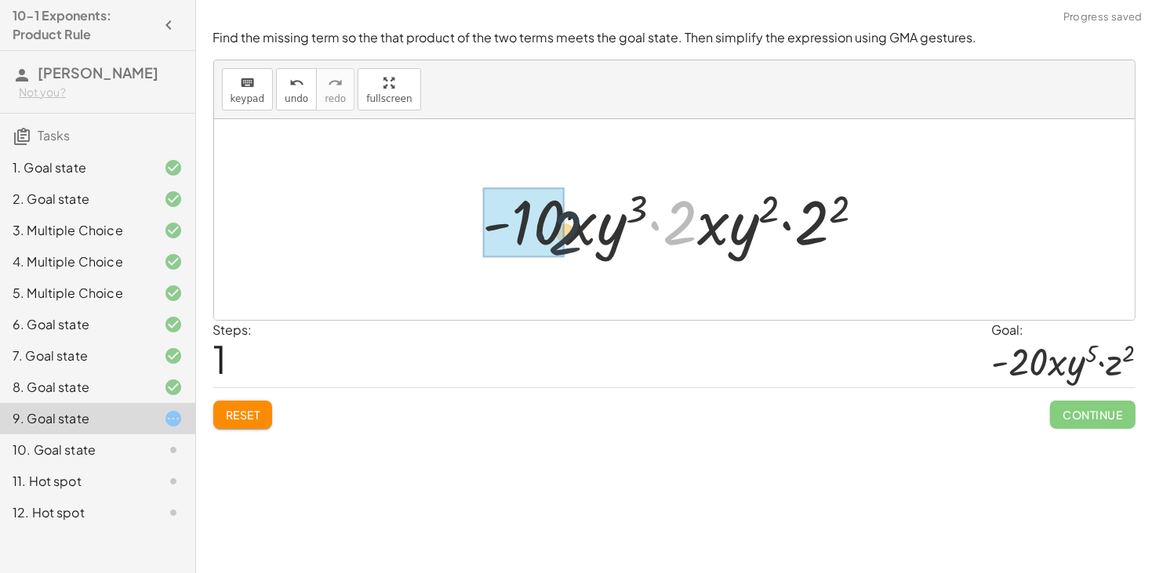
drag, startPoint x: 683, startPoint y: 229, endPoint x: 550, endPoint y: 238, distance: 132.8
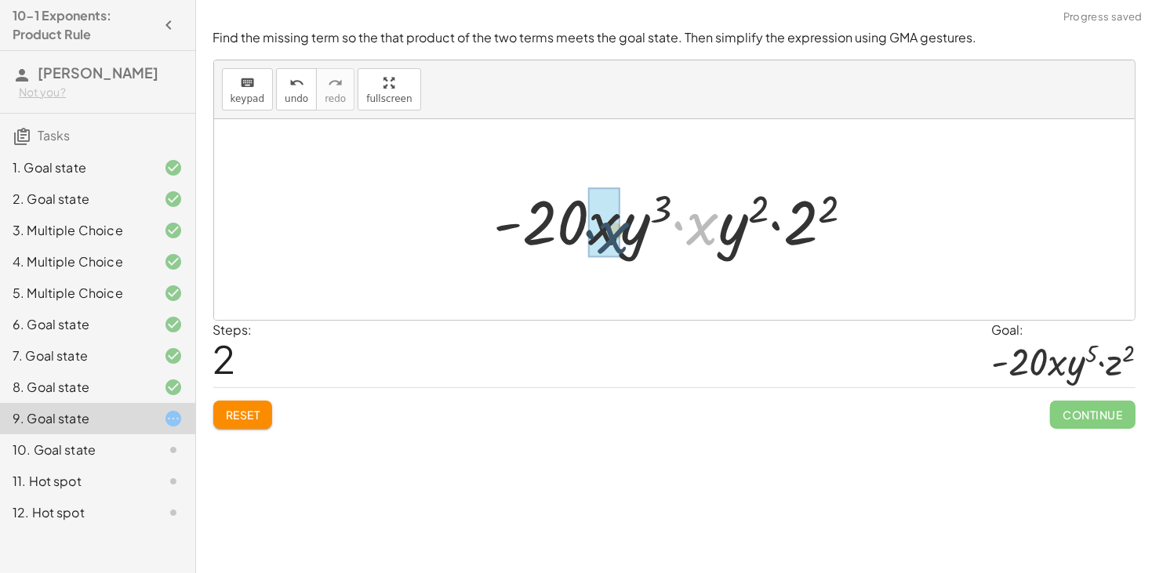
drag, startPoint x: 696, startPoint y: 230, endPoint x: 602, endPoint y: 238, distance: 94.4
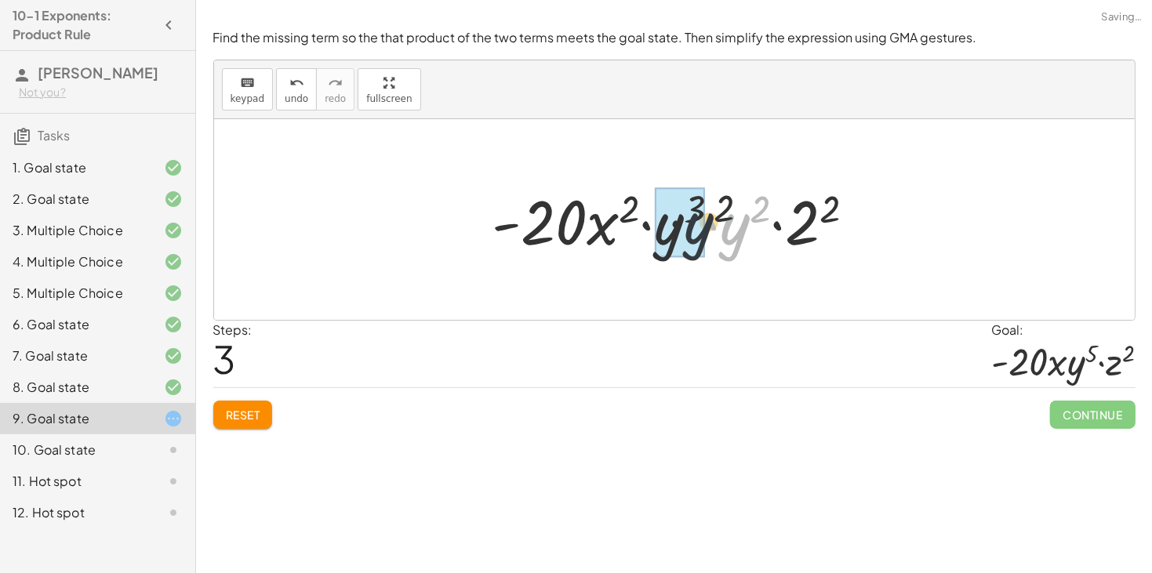
drag, startPoint x: 726, startPoint y: 234, endPoint x: 680, endPoint y: 234, distance: 46.3
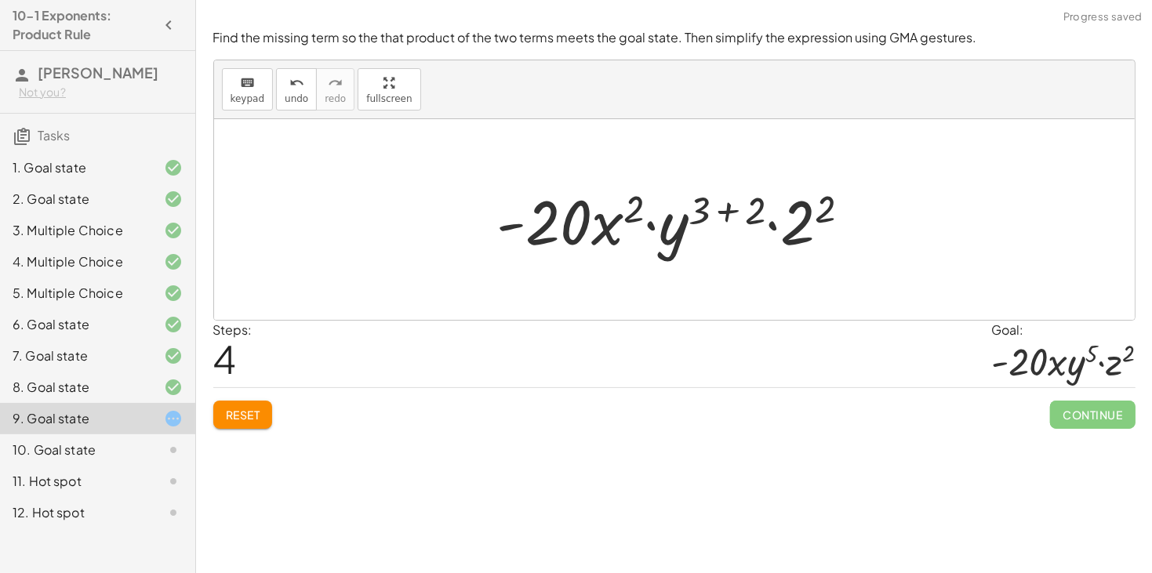
click at [725, 212] on div at bounding box center [680, 220] width 382 height 81
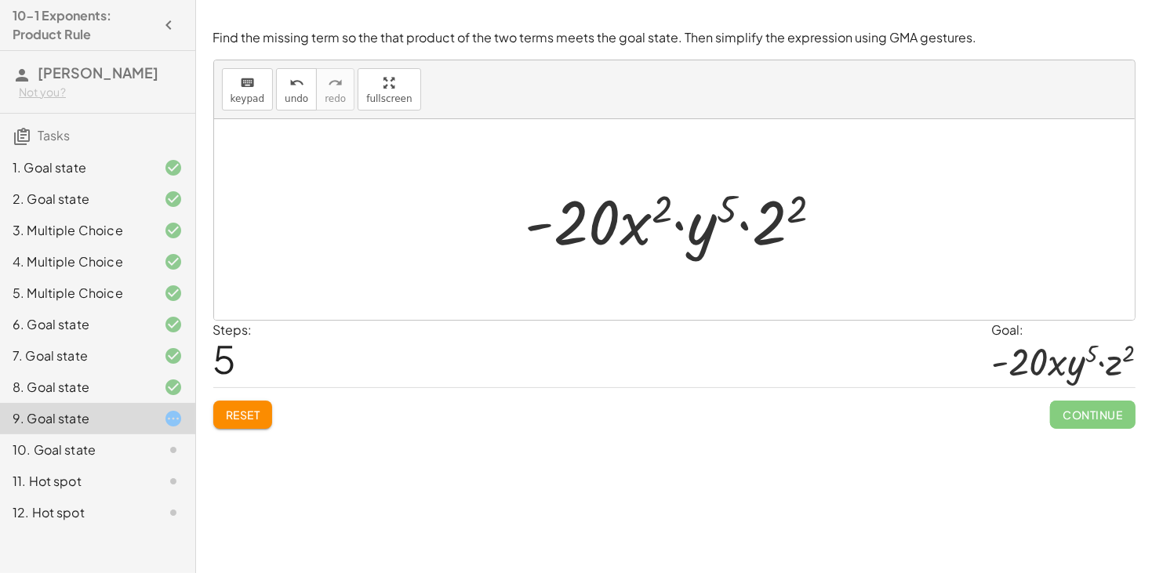
click at [231, 366] on span "5" at bounding box center [225, 359] width 24 height 48
drag, startPoint x: 231, startPoint y: 368, endPoint x: 224, endPoint y: 373, distance: 8.3
click at [224, 373] on span "5" at bounding box center [225, 359] width 24 height 48
click at [281, 107] on button "undo undo" at bounding box center [296, 89] width 41 height 42
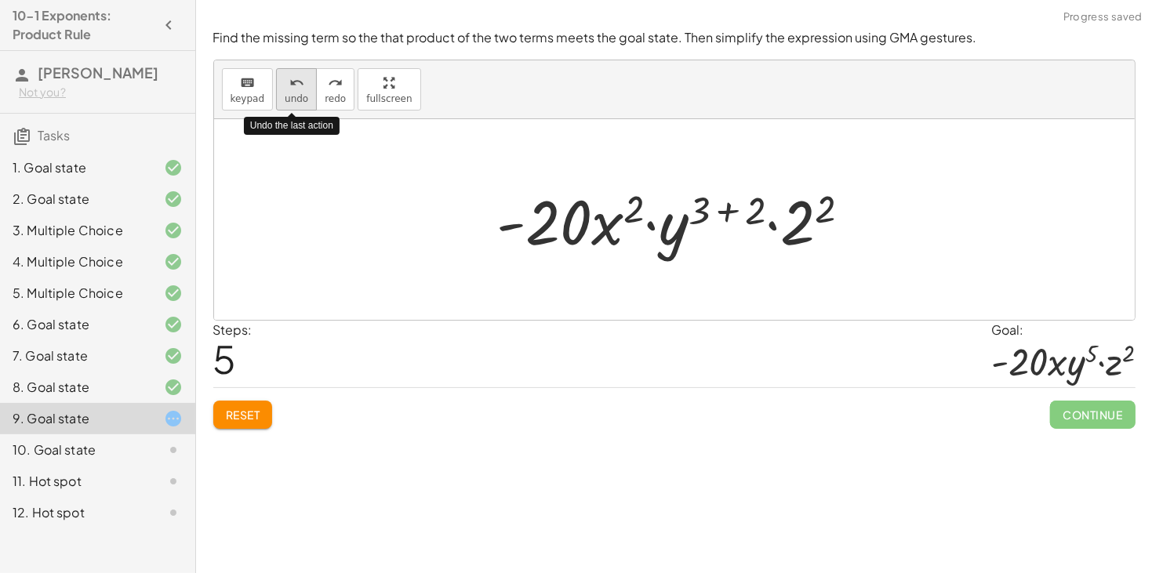
click at [284, 106] on button "undo undo" at bounding box center [296, 89] width 41 height 42
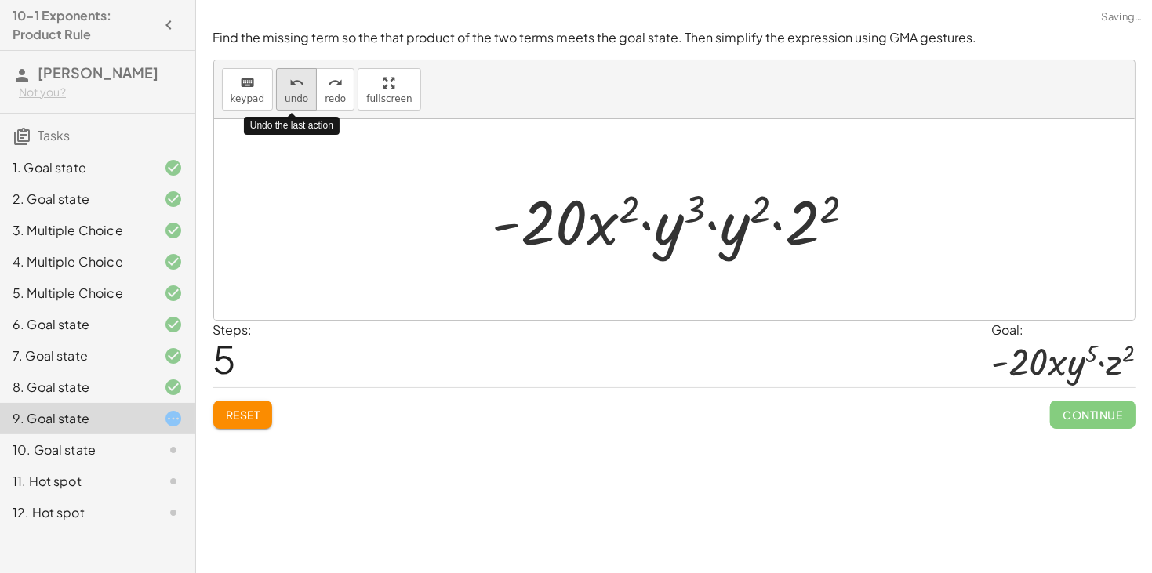
click at [284, 106] on button "undo undo" at bounding box center [296, 89] width 41 height 42
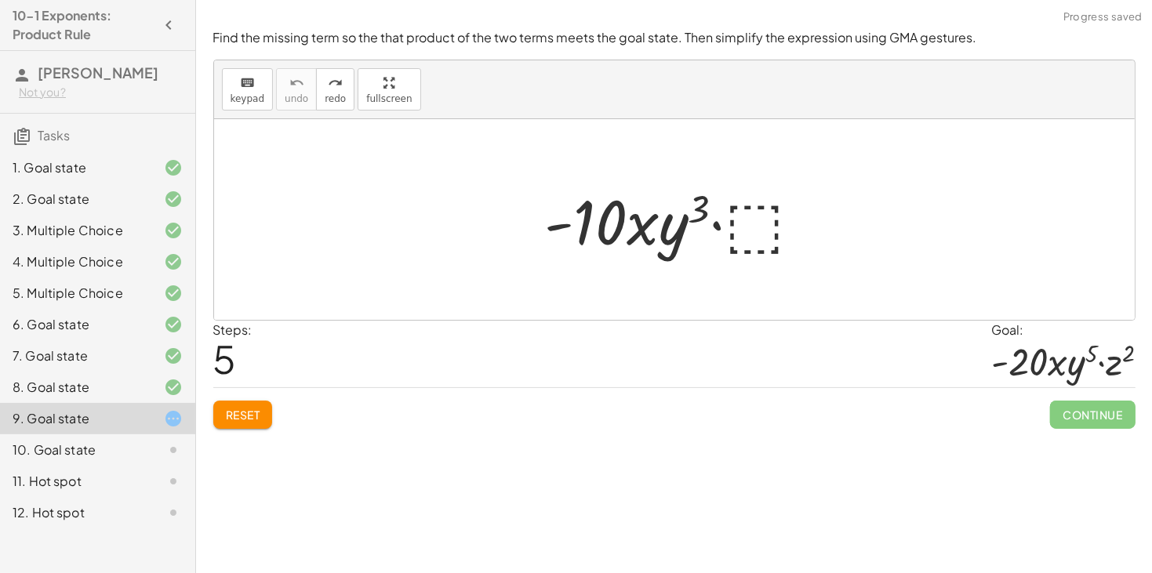
click at [724, 209] on div at bounding box center [679, 220] width 285 height 81
click at [756, 238] on div at bounding box center [679, 220] width 285 height 81
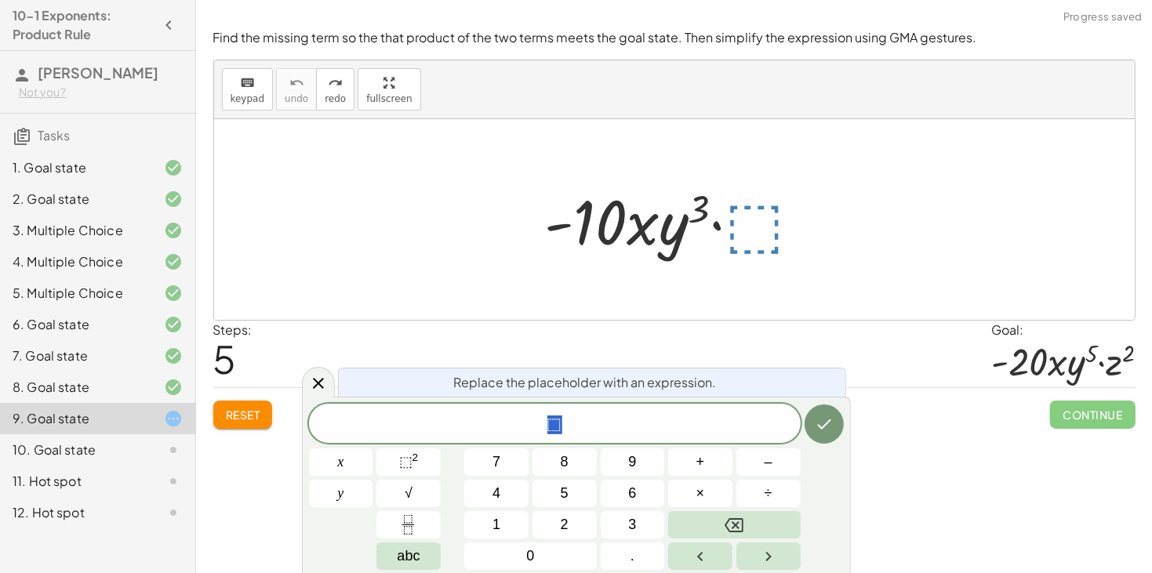
click at [264, 419] on button "Reset" at bounding box center [243, 415] width 60 height 28
click at [579, 423] on span "⬚" at bounding box center [555, 425] width 492 height 22
click at [421, 464] on button "⬚ 2" at bounding box center [408, 461] width 64 height 27
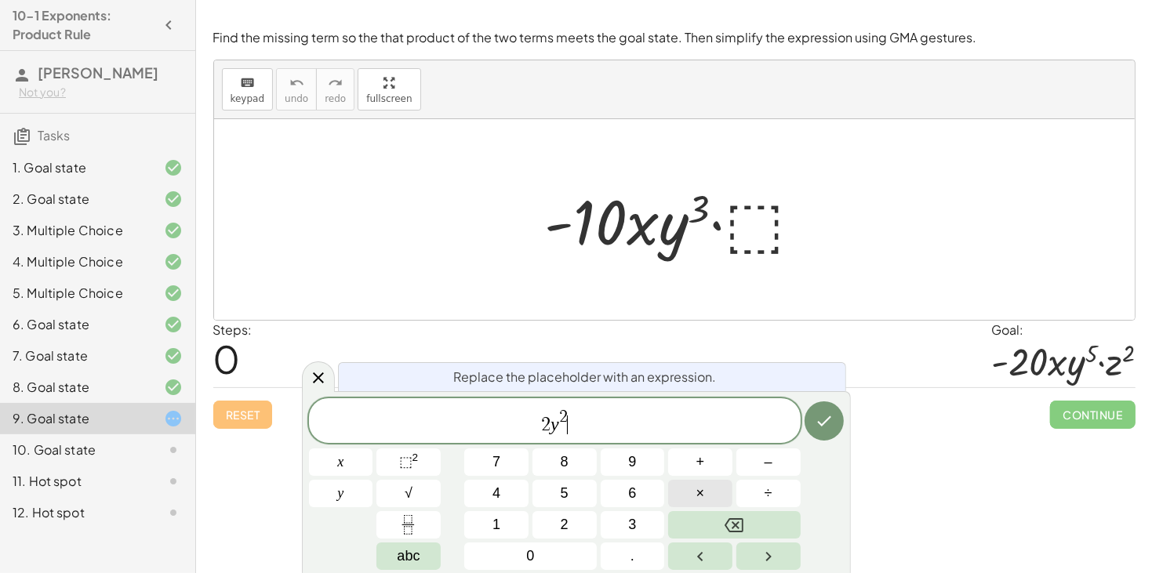
click at [688, 492] on button "×" at bounding box center [700, 493] width 64 height 27
click at [405, 470] on span "⬚" at bounding box center [405, 462] width 13 height 16
click at [822, 416] on icon "Done" at bounding box center [824, 421] width 19 height 19
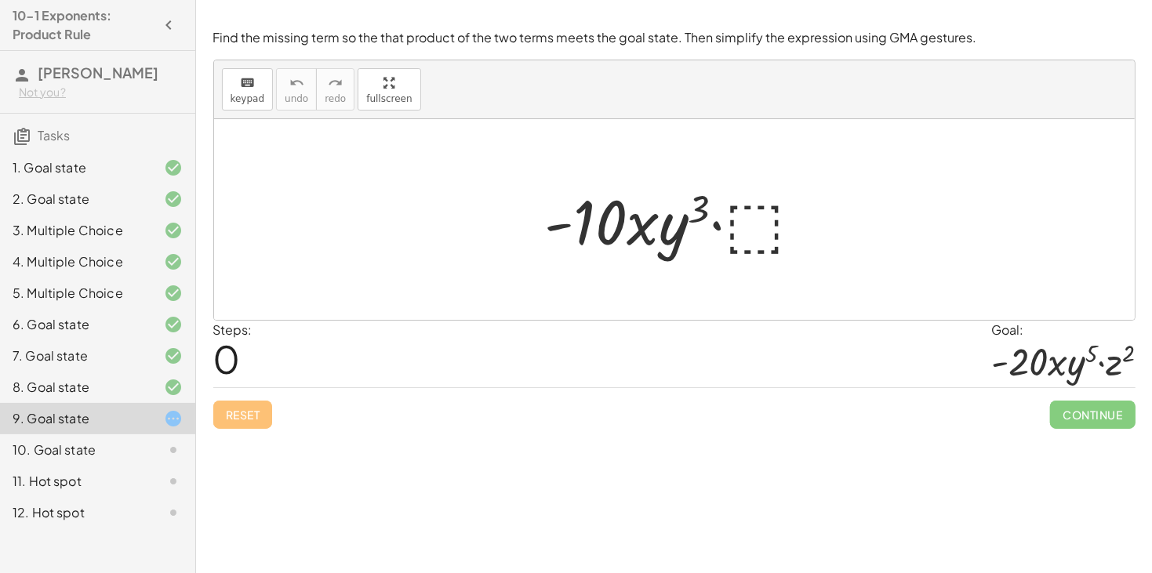
click at [756, 239] on div at bounding box center [679, 220] width 285 height 81
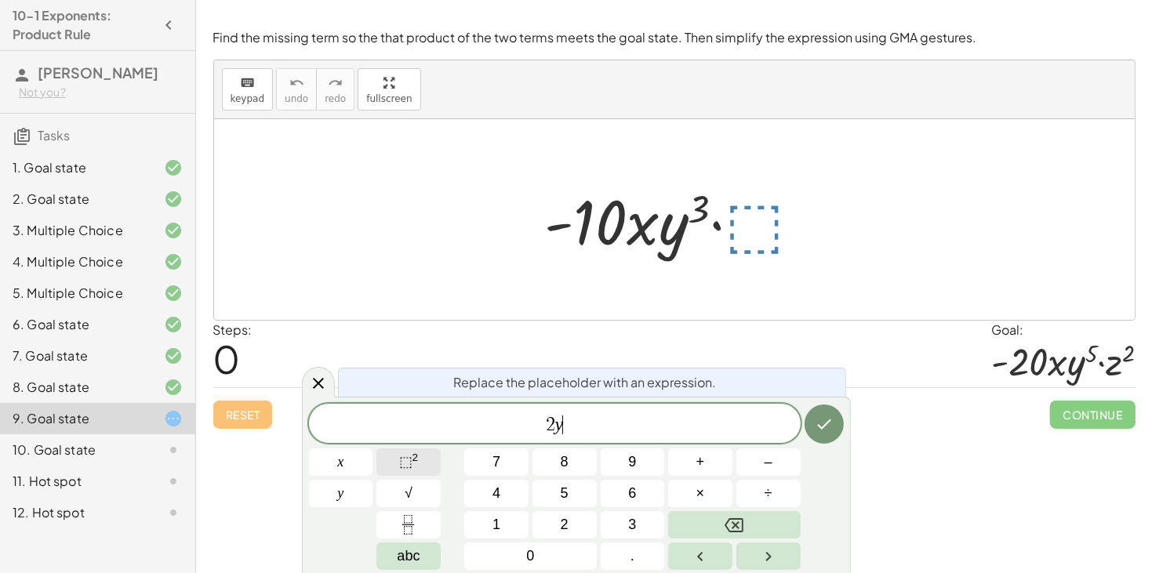
click at [401, 462] on span "⬚" at bounding box center [405, 462] width 13 height 16
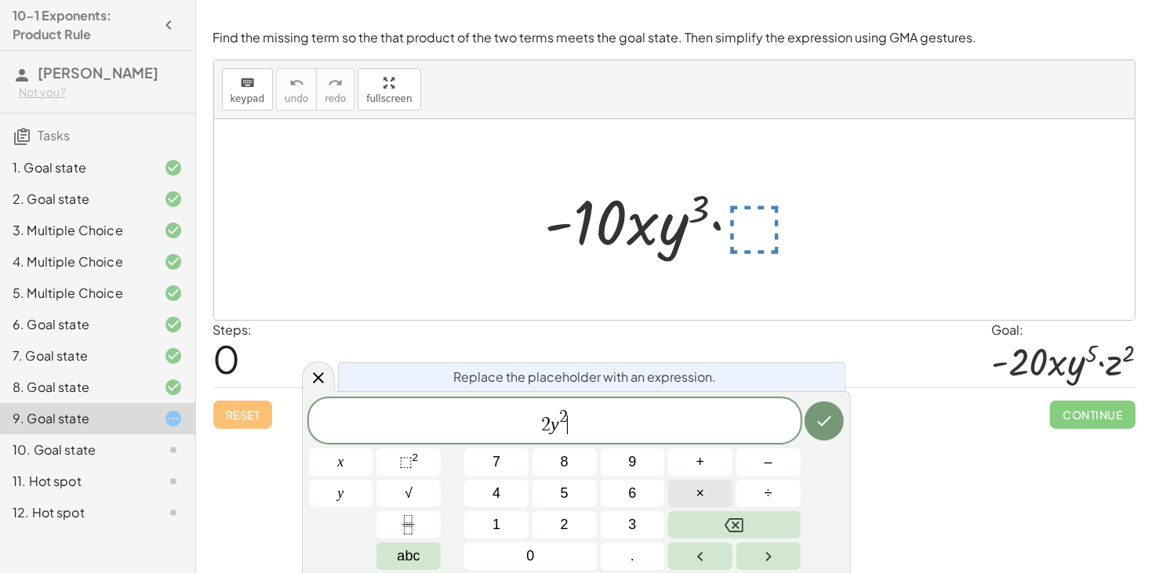
click at [698, 492] on span "×" at bounding box center [700, 493] width 9 height 21
click at [572, 521] on button "2" at bounding box center [564, 524] width 64 height 27
click at [424, 459] on button "⬚ 2" at bounding box center [408, 461] width 64 height 27
click at [834, 418] on button "Done" at bounding box center [823, 420] width 39 height 39
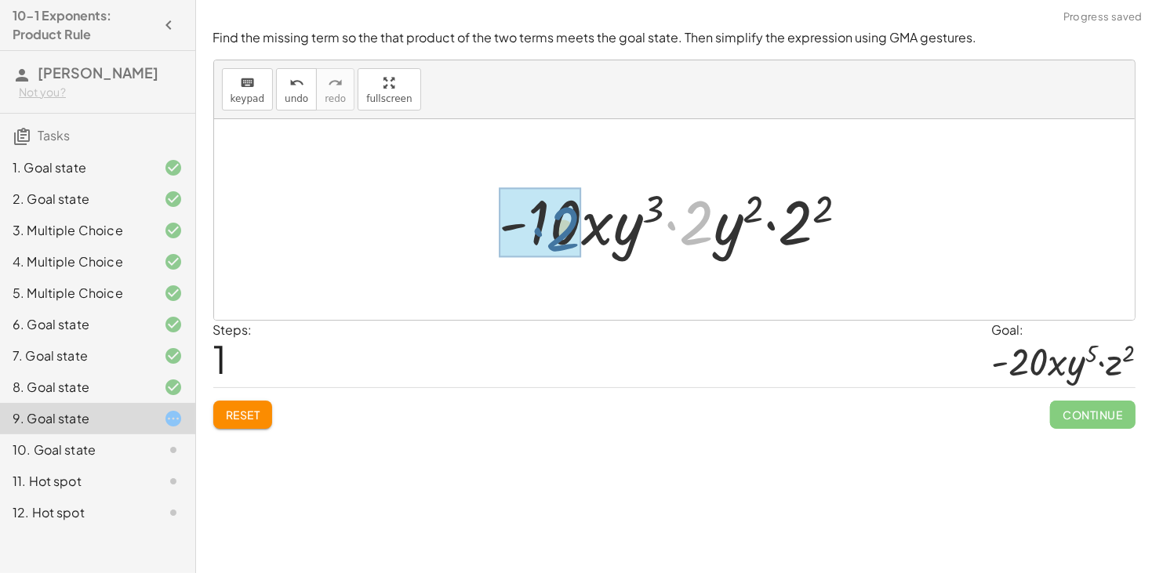
drag, startPoint x: 693, startPoint y: 242, endPoint x: 557, endPoint y: 249, distance: 135.8
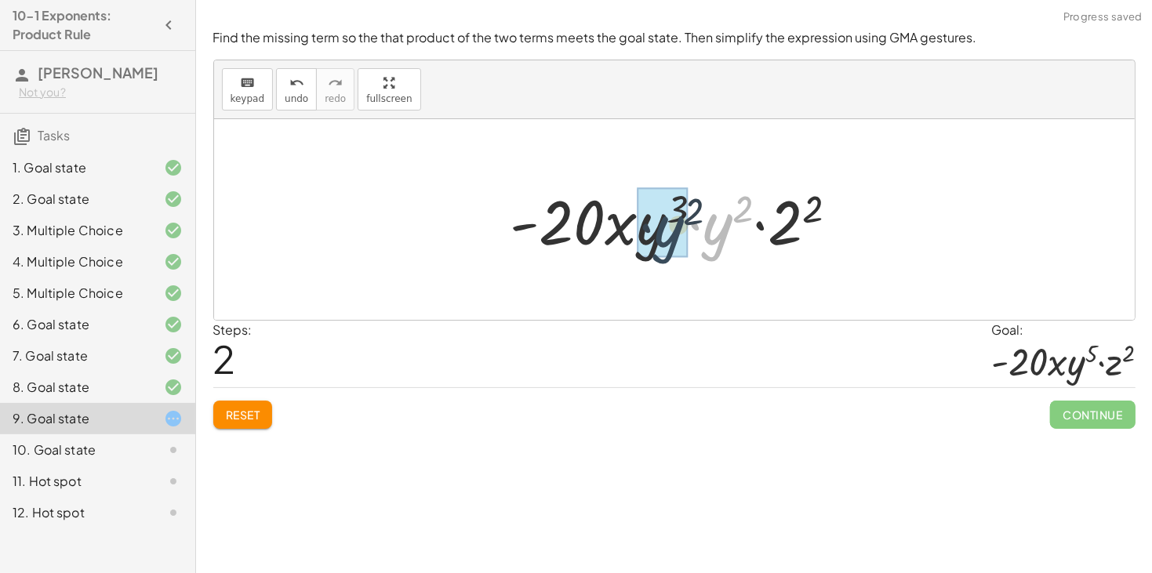
drag, startPoint x: 720, startPoint y: 240, endPoint x: 663, endPoint y: 241, distance: 57.3
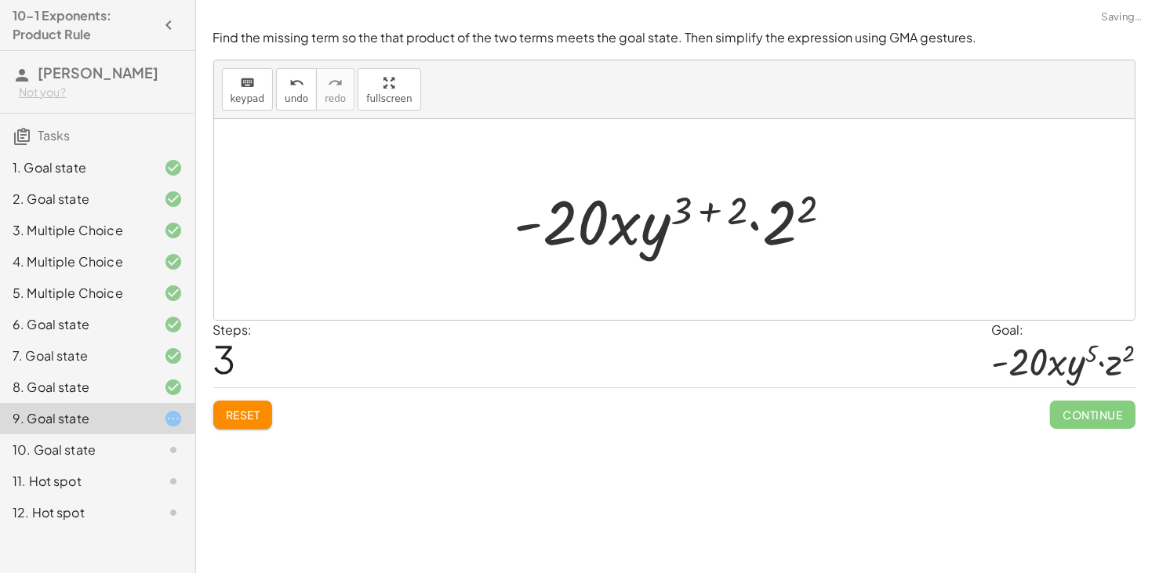
click at [706, 214] on div at bounding box center [680, 220] width 347 height 81
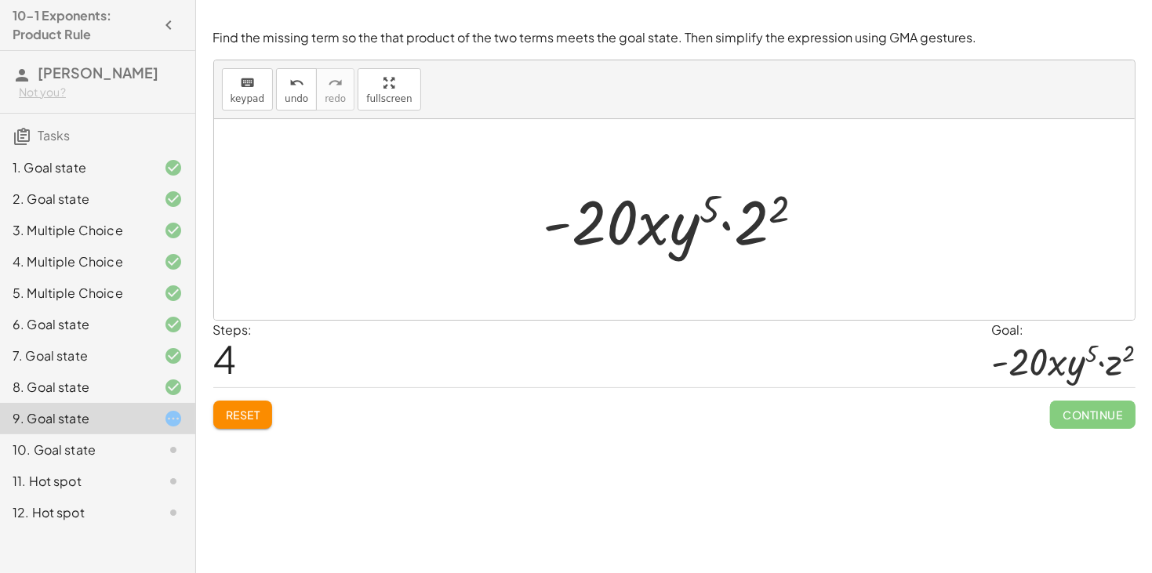
click at [756, 234] on div at bounding box center [680, 220] width 289 height 81
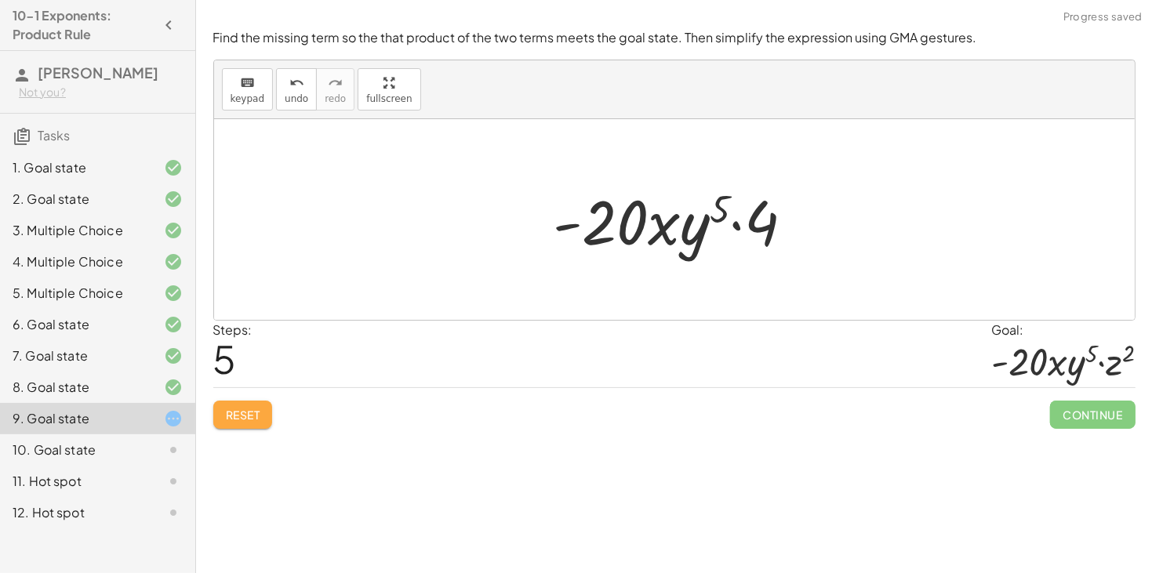
click at [251, 419] on span "Reset" at bounding box center [243, 415] width 34 height 14
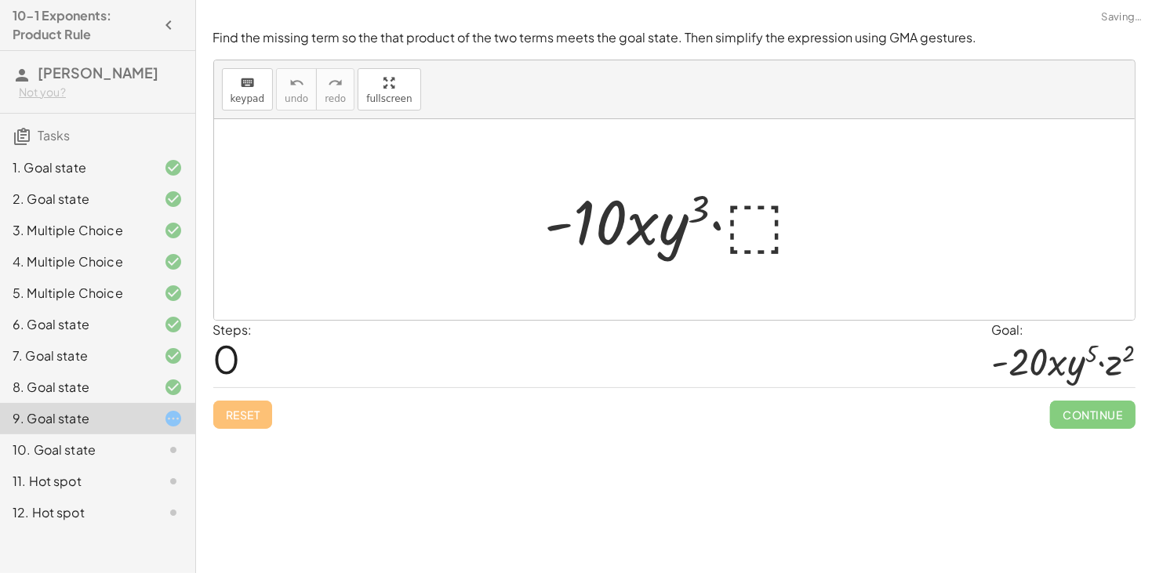
click at [749, 248] on div at bounding box center [679, 220] width 285 height 81
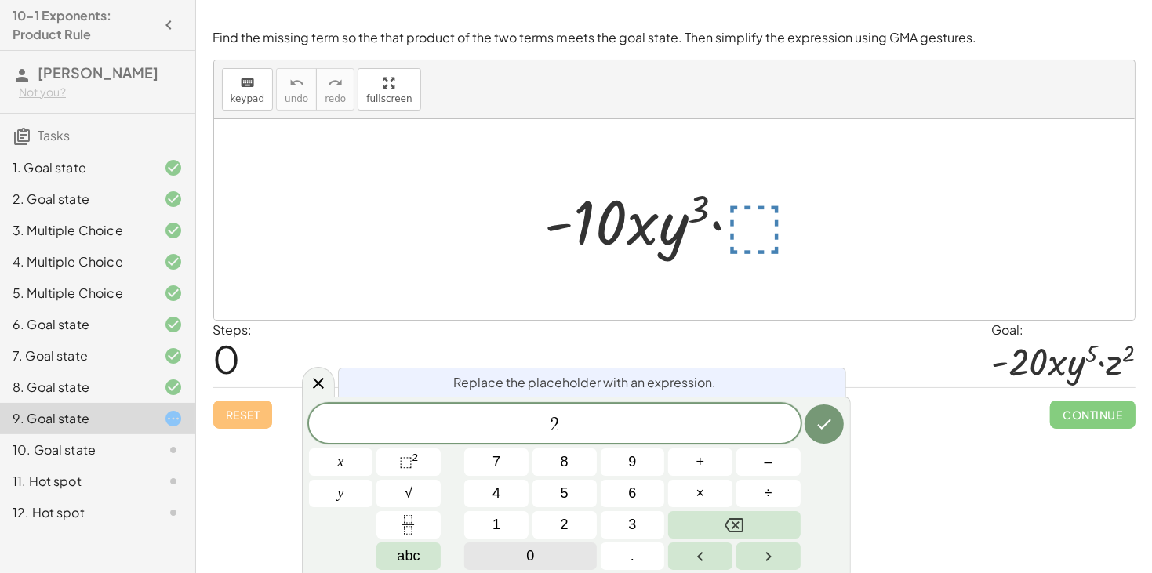
click at [524, 561] on button "0" at bounding box center [530, 556] width 132 height 27
click at [421, 464] on button "⬚ 2" at bounding box center [408, 461] width 64 height 27
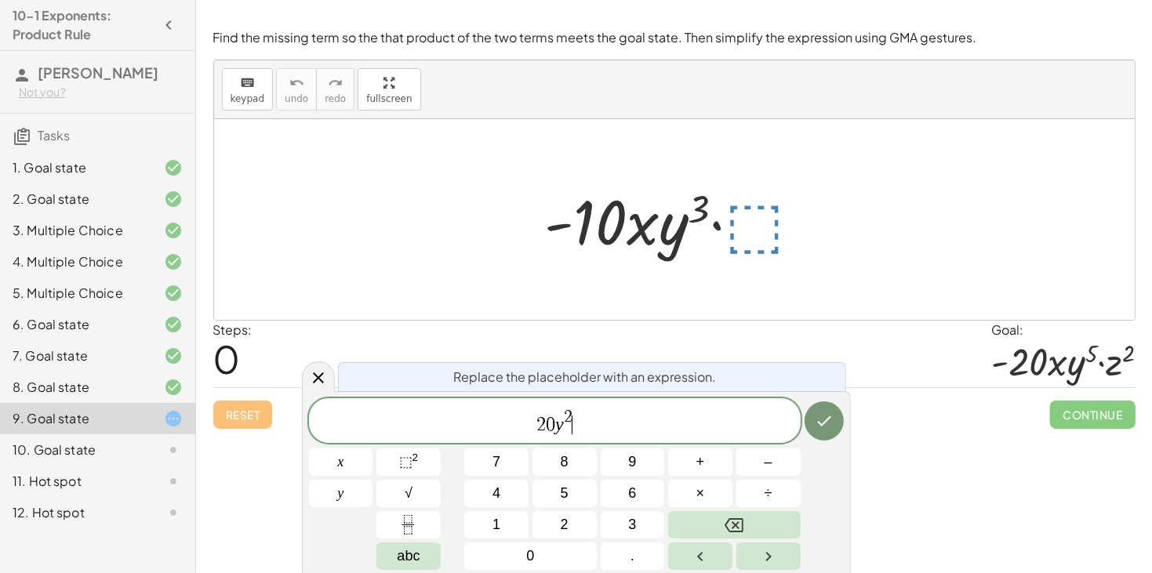
click at [554, 426] on span "0" at bounding box center [550, 425] width 9 height 19
click at [575, 424] on span "2 ​ y 2" at bounding box center [555, 422] width 492 height 28
click at [694, 494] on button "×" at bounding box center [700, 493] width 64 height 27
click at [415, 459] on sup "2" at bounding box center [415, 458] width 6 height 12
click at [823, 419] on icon "Done" at bounding box center [824, 421] width 19 height 19
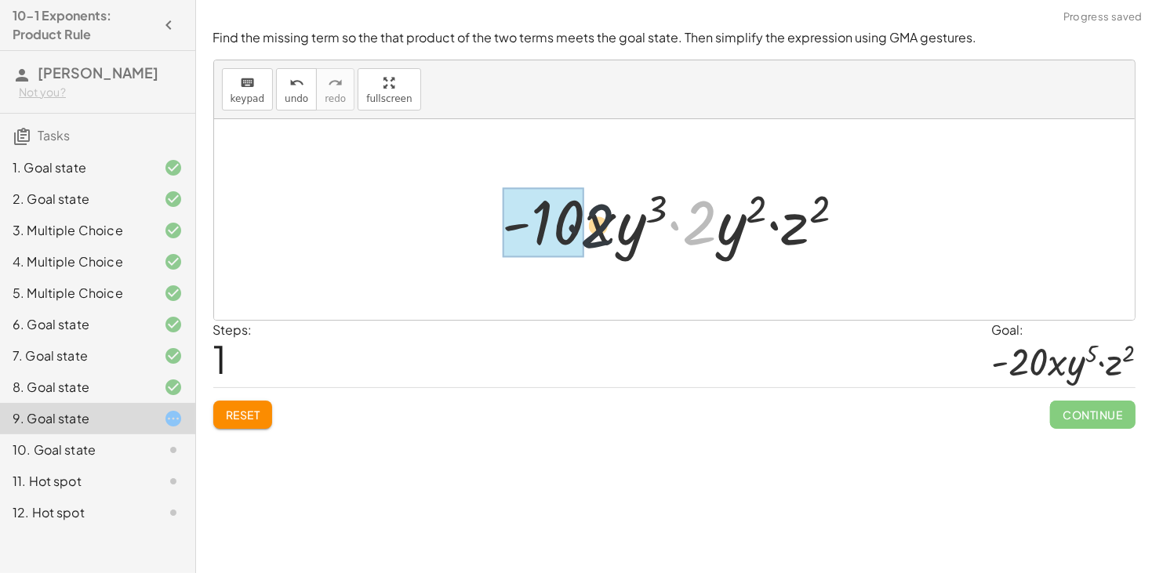
drag, startPoint x: 698, startPoint y: 237, endPoint x: 557, endPoint y: 237, distance: 141.1
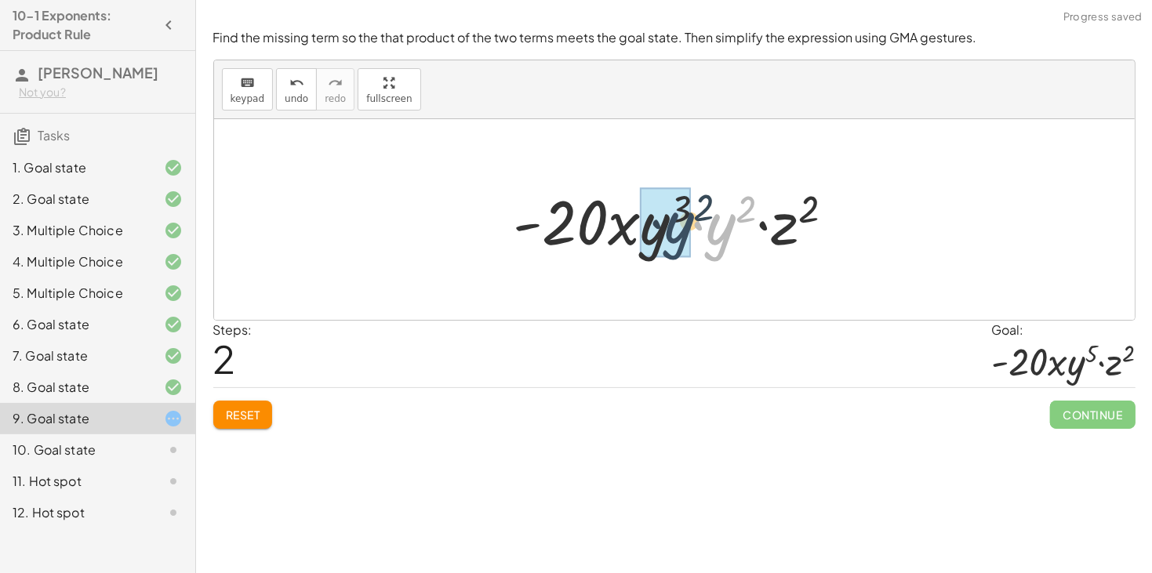
drag, startPoint x: 714, startPoint y: 238, endPoint x: 666, endPoint y: 237, distance: 48.6
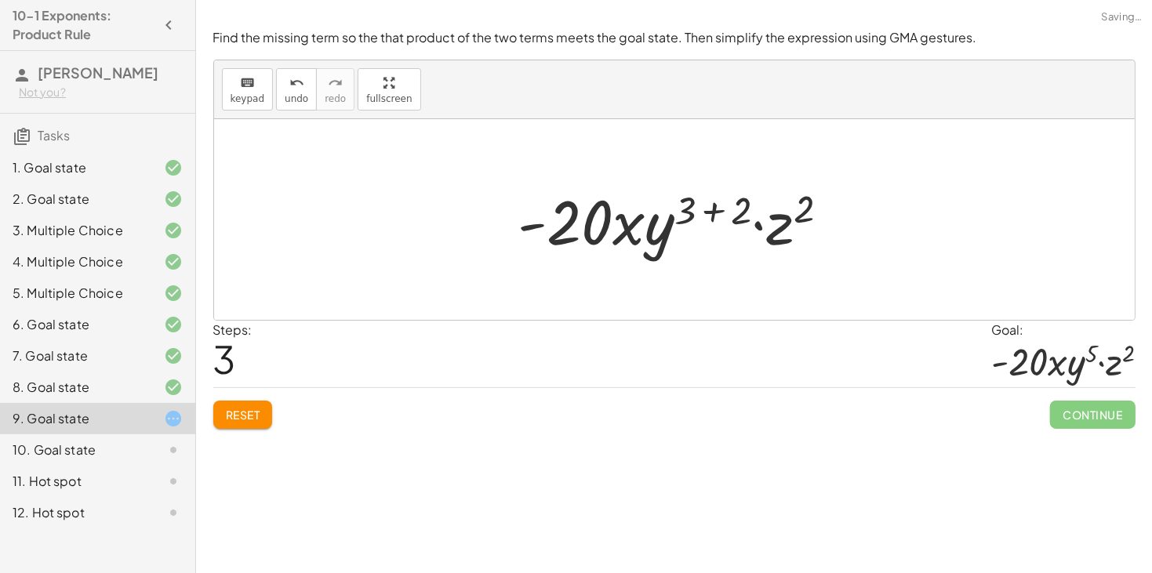
click at [712, 216] on div at bounding box center [679, 220] width 339 height 81
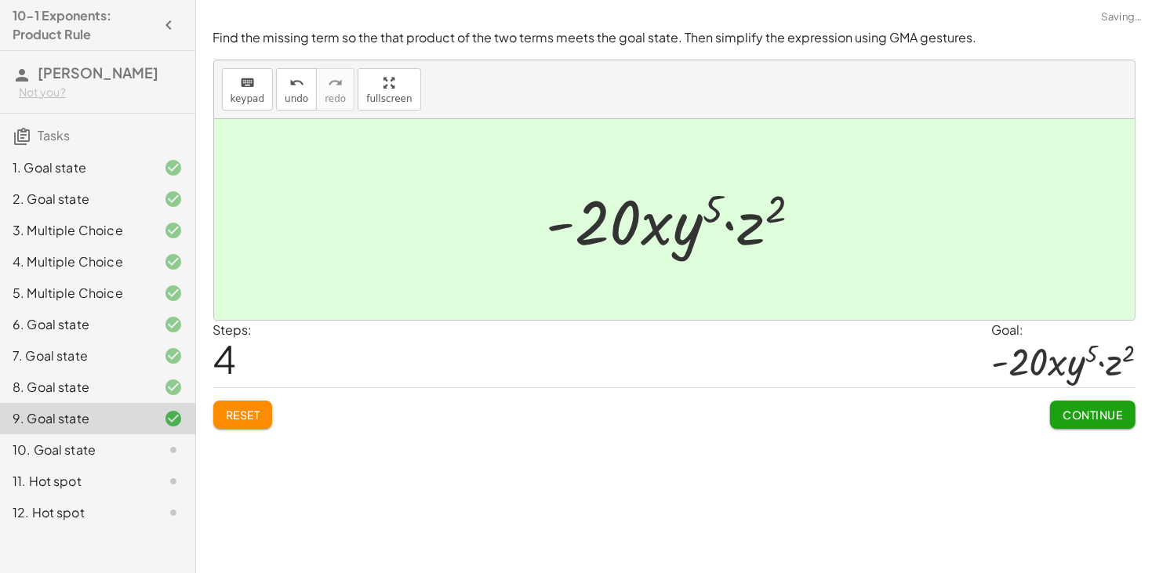
click at [1089, 421] on span "Continue" at bounding box center [1092, 415] width 60 height 14
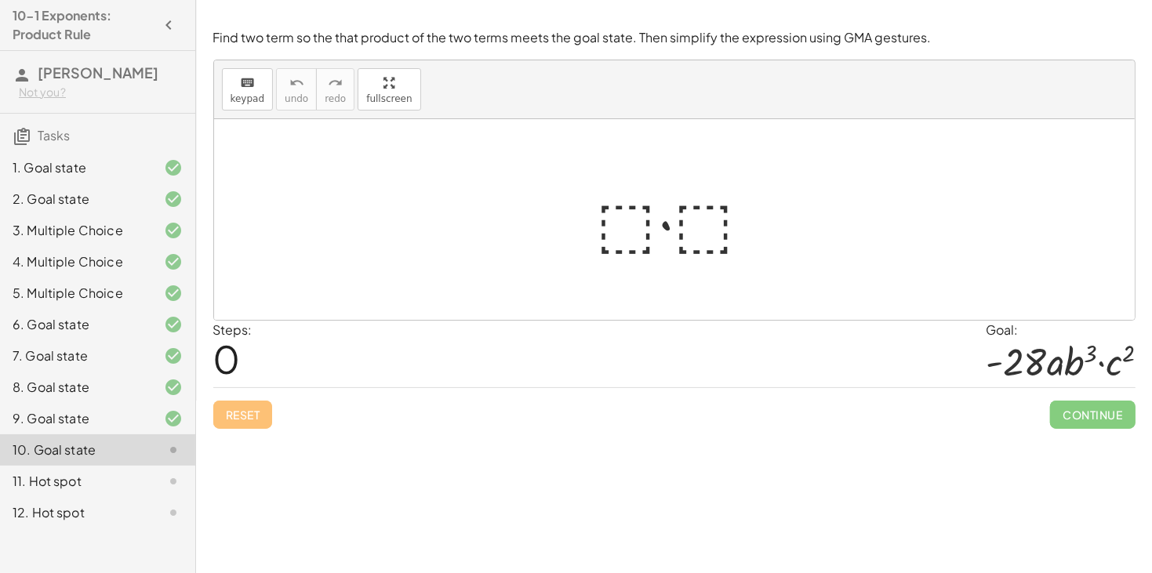
click at [634, 231] on div at bounding box center [680, 220] width 183 height 81
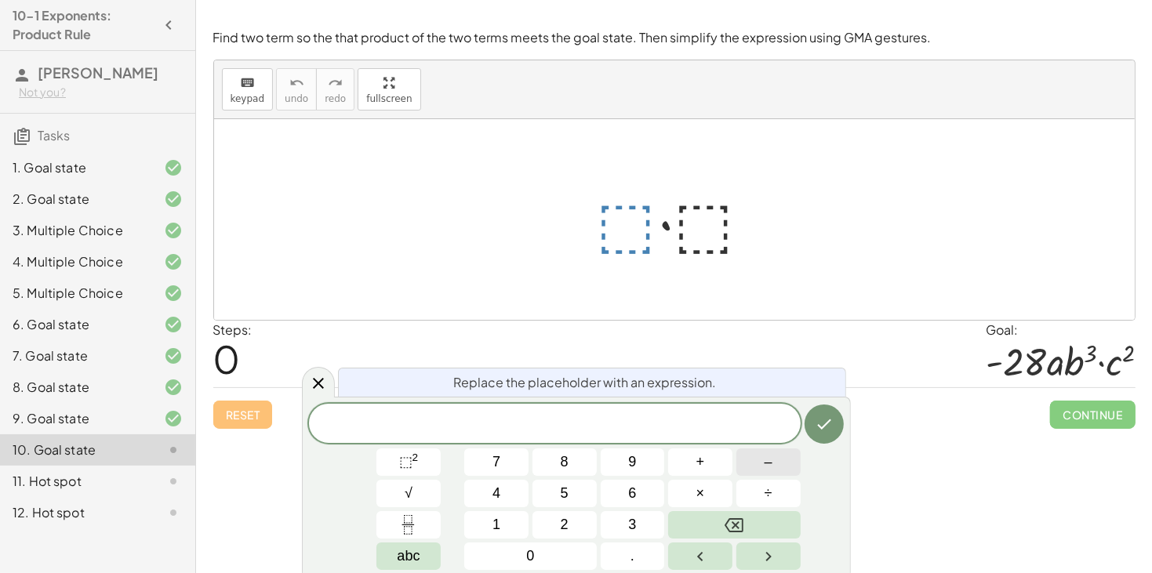
click at [764, 465] on span "–" at bounding box center [768, 462] width 8 height 21
click at [418, 466] on span "⬚ 2" at bounding box center [409, 462] width 20 height 21
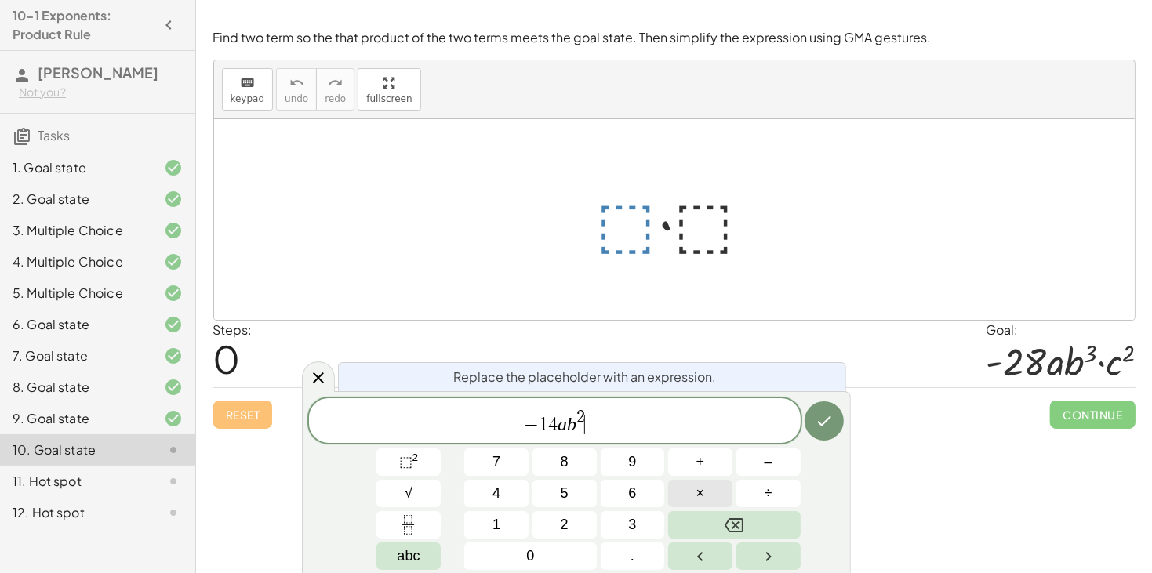
click at [703, 495] on span "×" at bounding box center [700, 493] width 9 height 21
click at [417, 458] on sup "2" at bounding box center [415, 458] width 6 height 12
click at [830, 418] on icon "Done" at bounding box center [824, 421] width 19 height 19
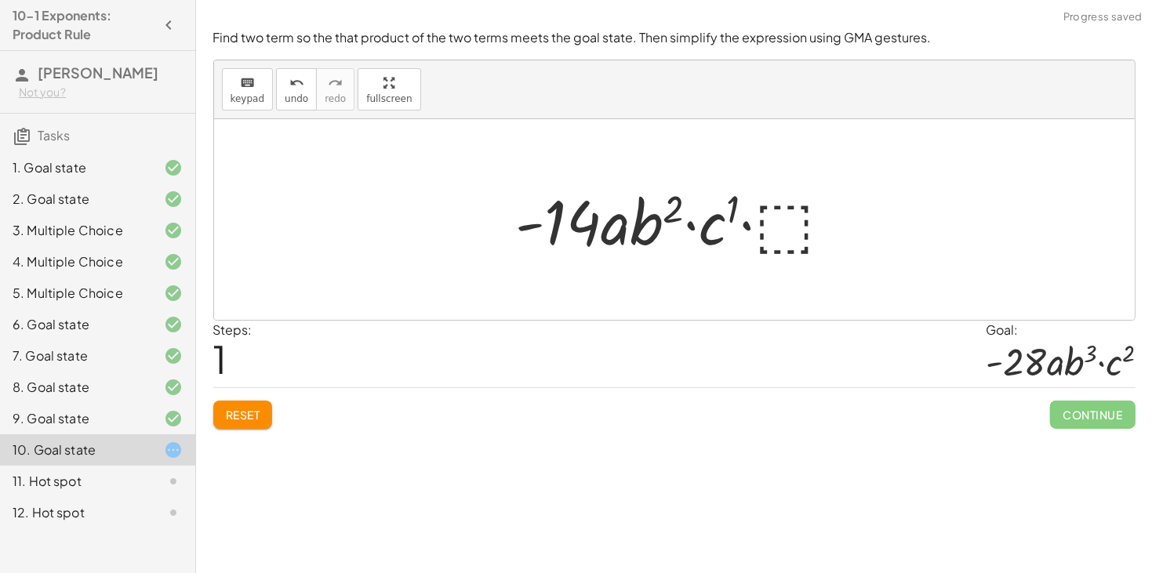
click at [783, 236] on div at bounding box center [680, 220] width 344 height 81
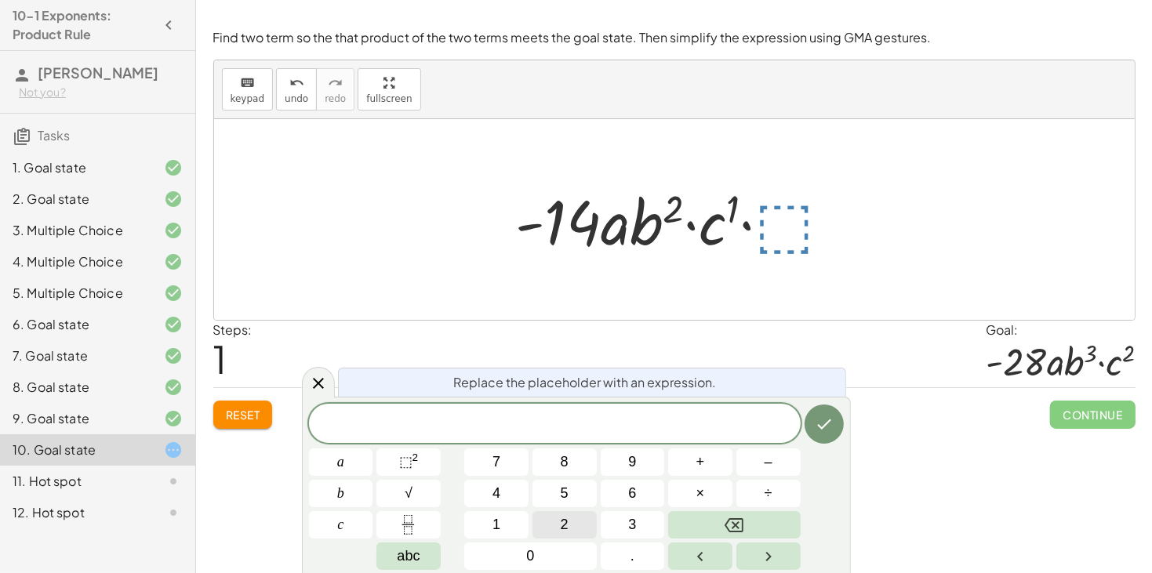
click at [549, 527] on button "2" at bounding box center [564, 524] width 64 height 27
click at [700, 492] on span "×" at bounding box center [700, 493] width 9 height 21
click at [826, 420] on icon "Done" at bounding box center [824, 424] width 19 height 19
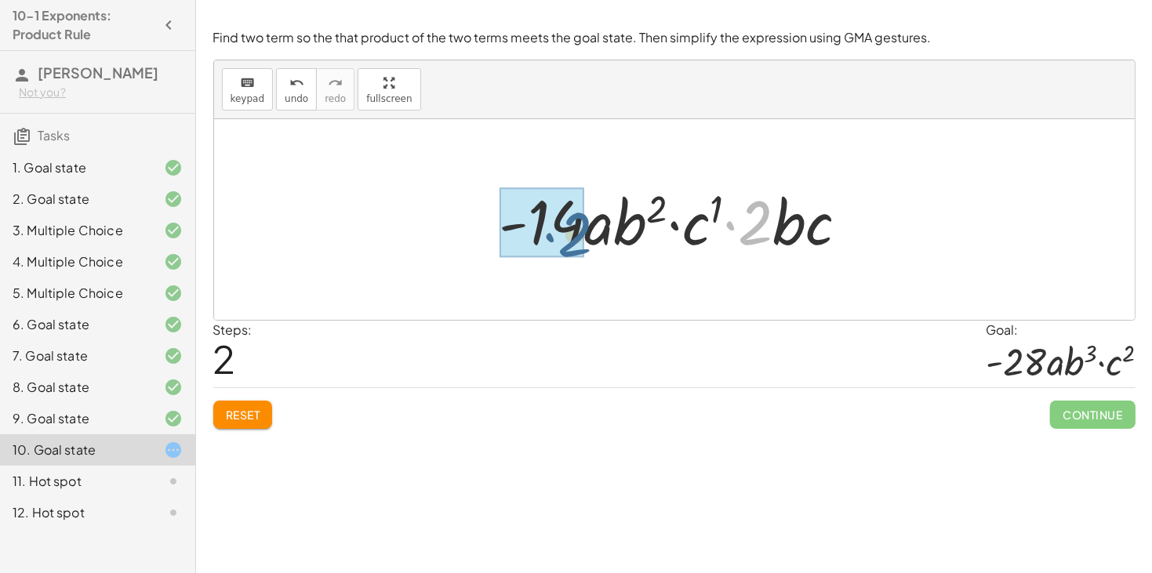
drag, startPoint x: 757, startPoint y: 238, endPoint x: 552, endPoint y: 249, distance: 205.0
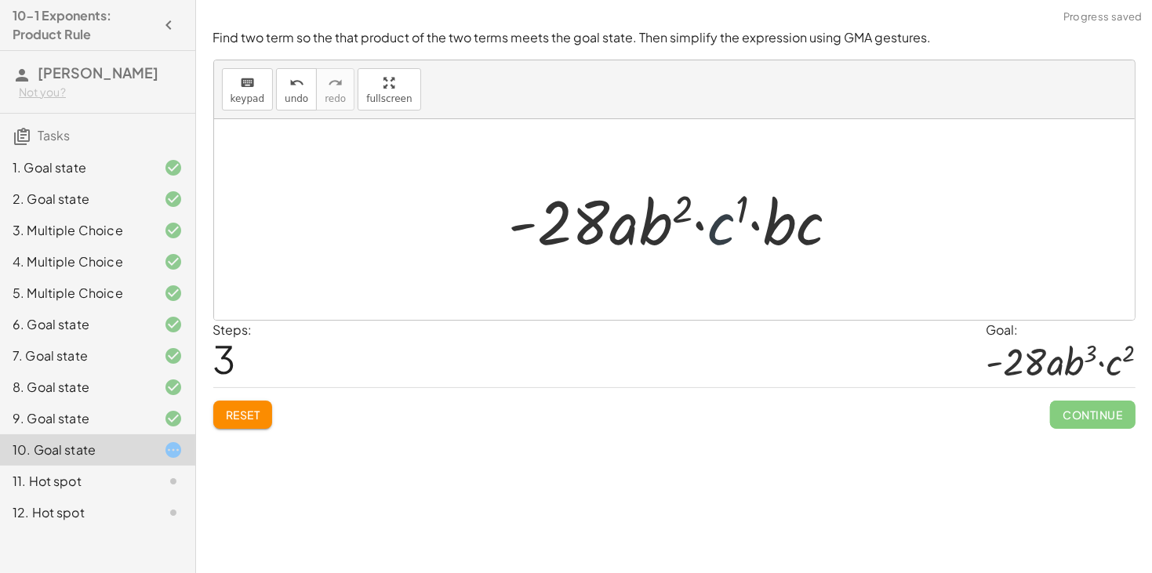
click at [722, 240] on div at bounding box center [680, 220] width 358 height 81
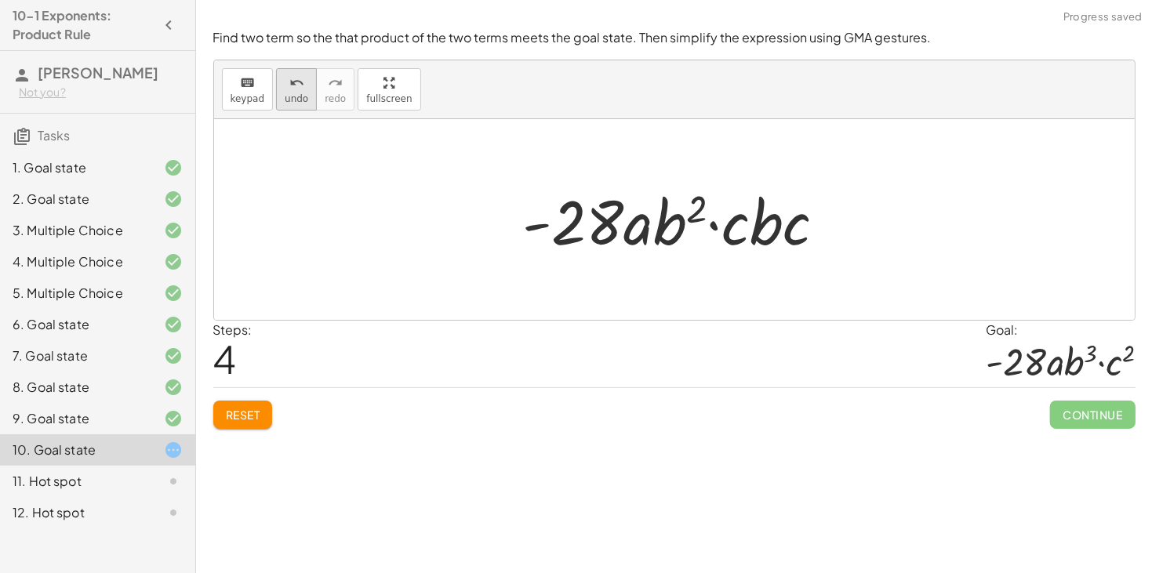
click at [296, 100] on span "undo" at bounding box center [297, 98] width 24 height 11
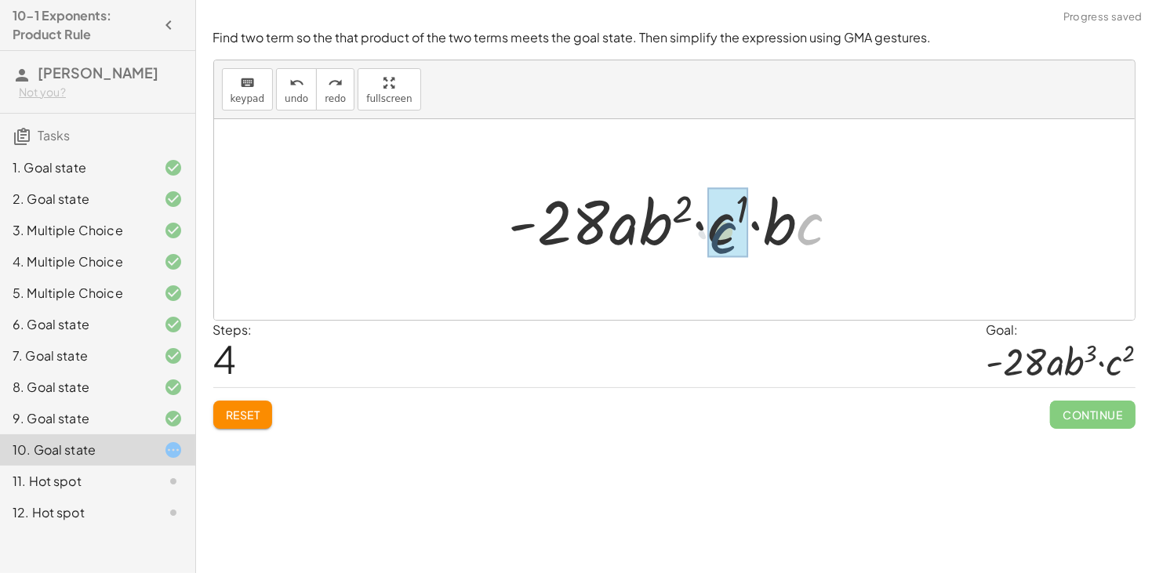
drag, startPoint x: 814, startPoint y: 241, endPoint x: 721, endPoint y: 250, distance: 93.7
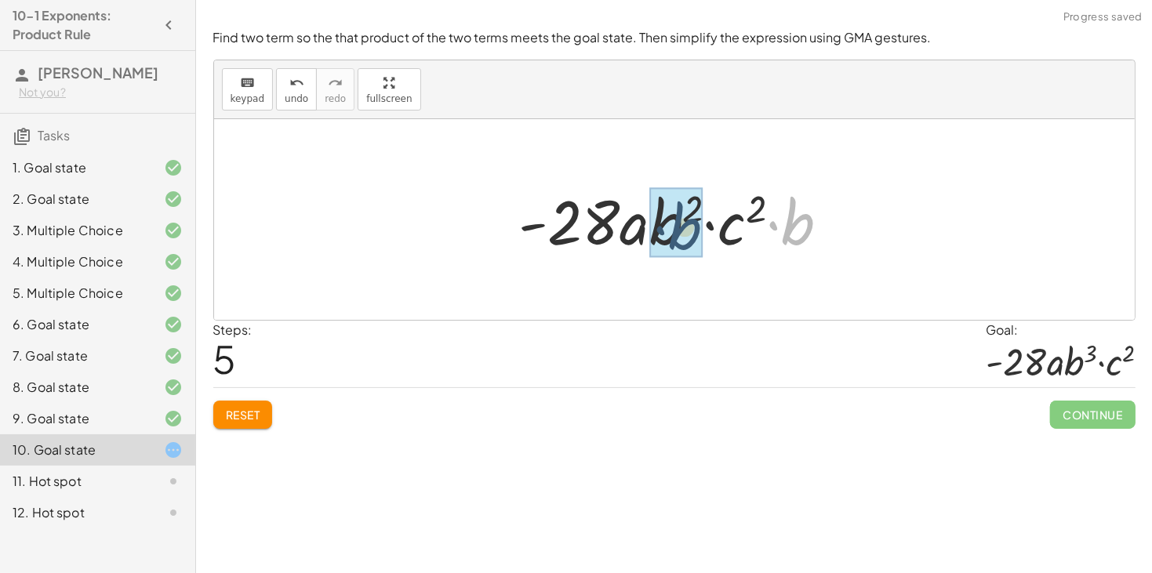
drag, startPoint x: 791, startPoint y: 238, endPoint x: 669, endPoint y: 241, distance: 122.4
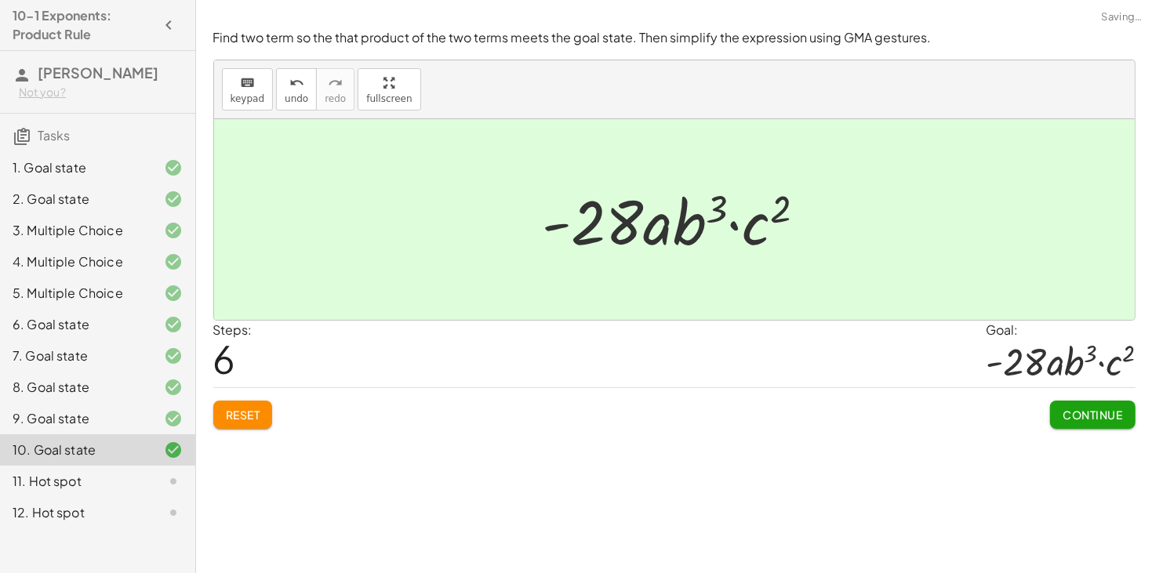
click at [1089, 406] on button "Continue" at bounding box center [1092, 415] width 85 height 28
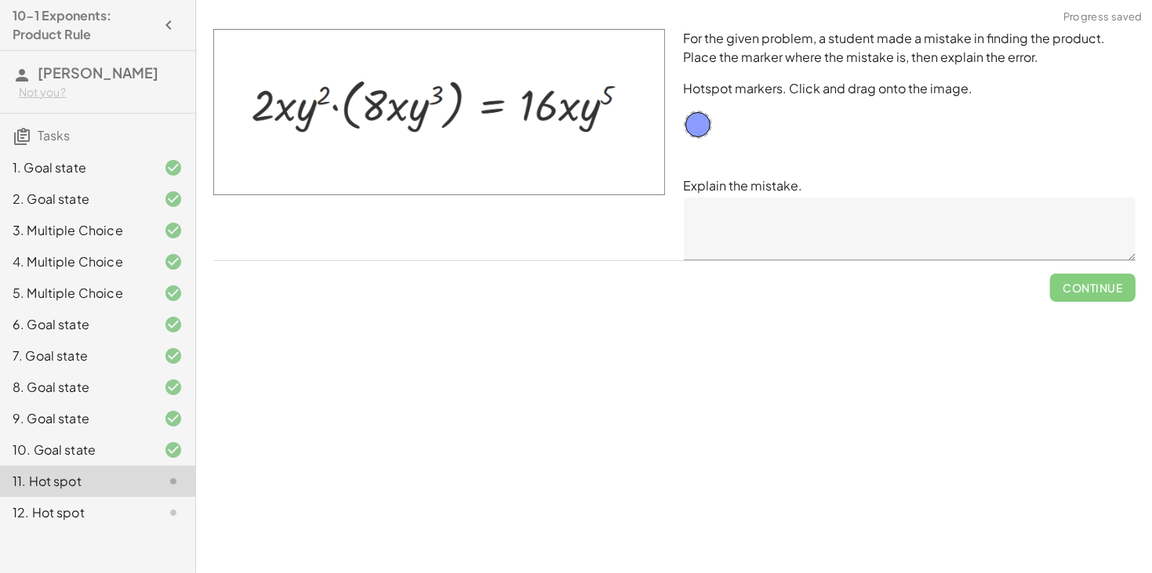
click at [786, 228] on textarea at bounding box center [910, 229] width 452 height 63
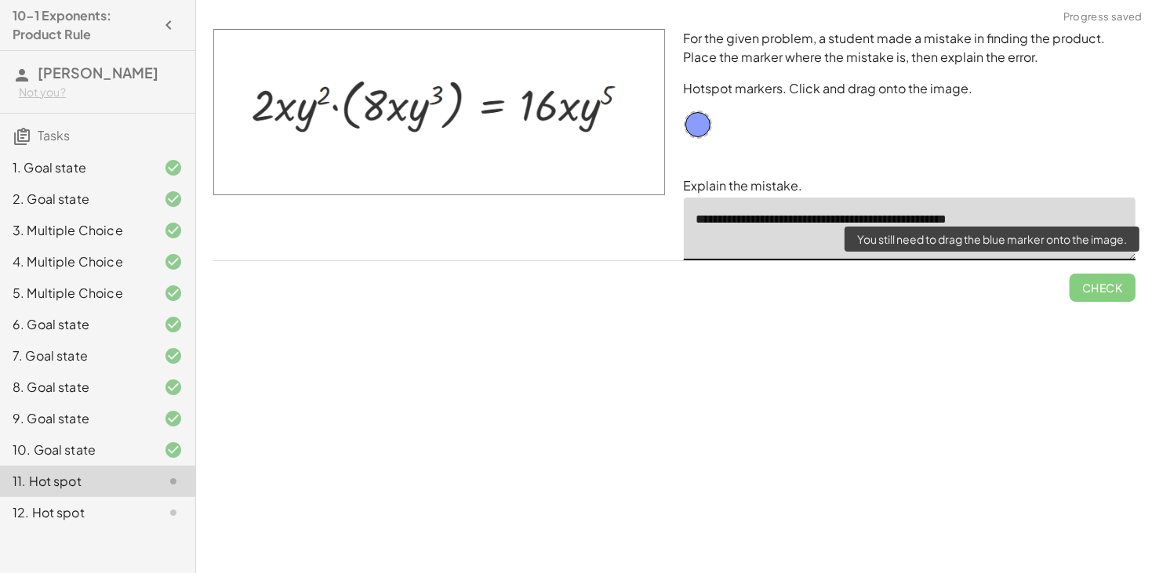
type textarea "**********"
click at [1097, 282] on span "Check" at bounding box center [1102, 281] width 66 height 41
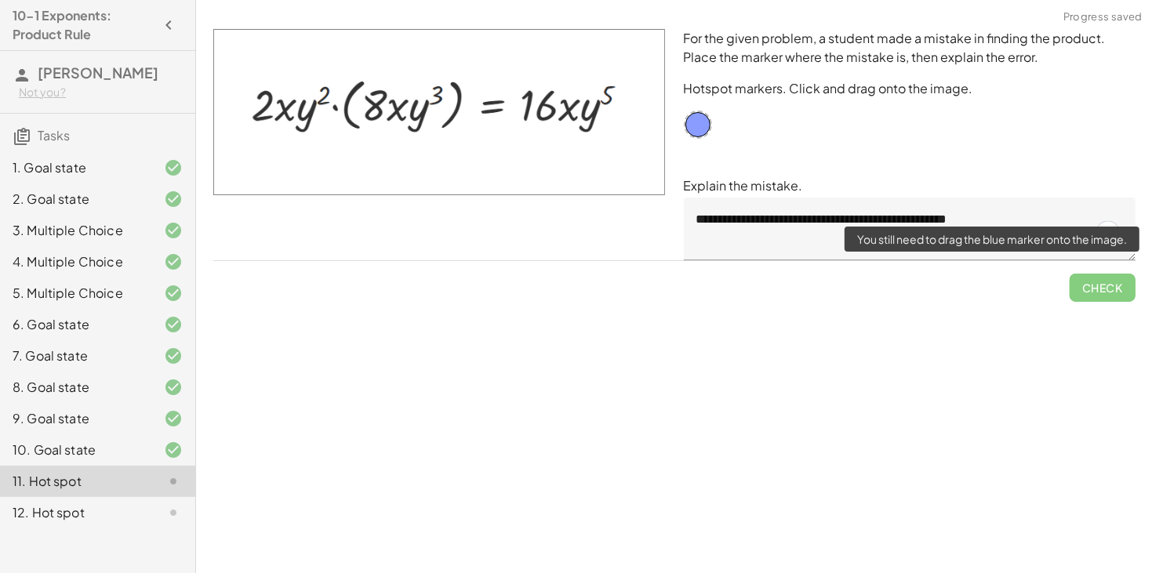
click at [1087, 285] on span "Check" at bounding box center [1102, 281] width 66 height 41
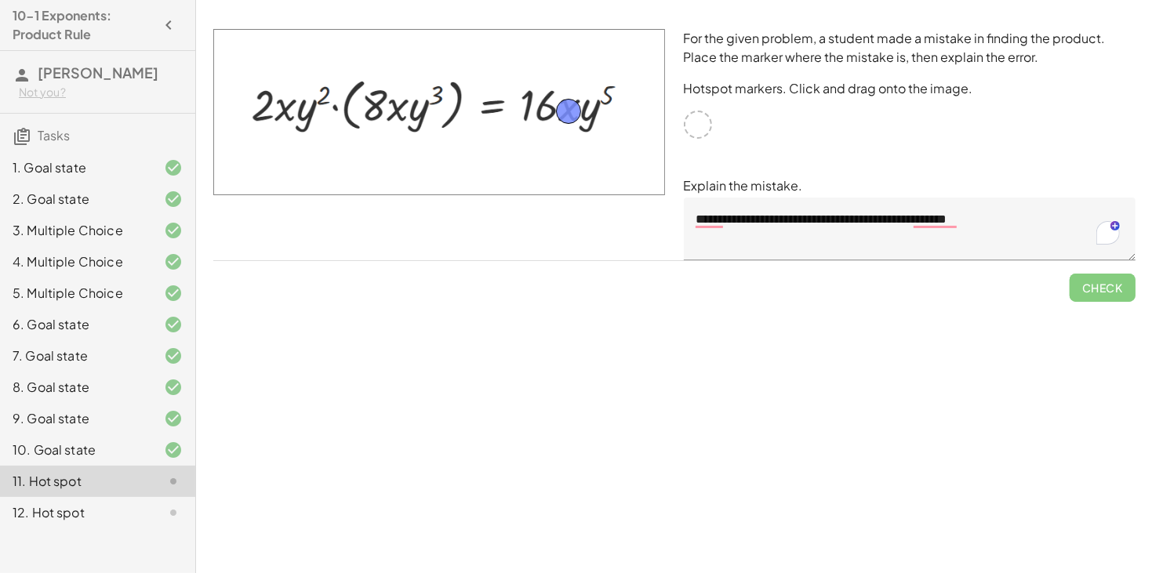
drag, startPoint x: 695, startPoint y: 125, endPoint x: 567, endPoint y: 112, distance: 129.2
click at [1108, 283] on span "Check" at bounding box center [1102, 288] width 41 height 14
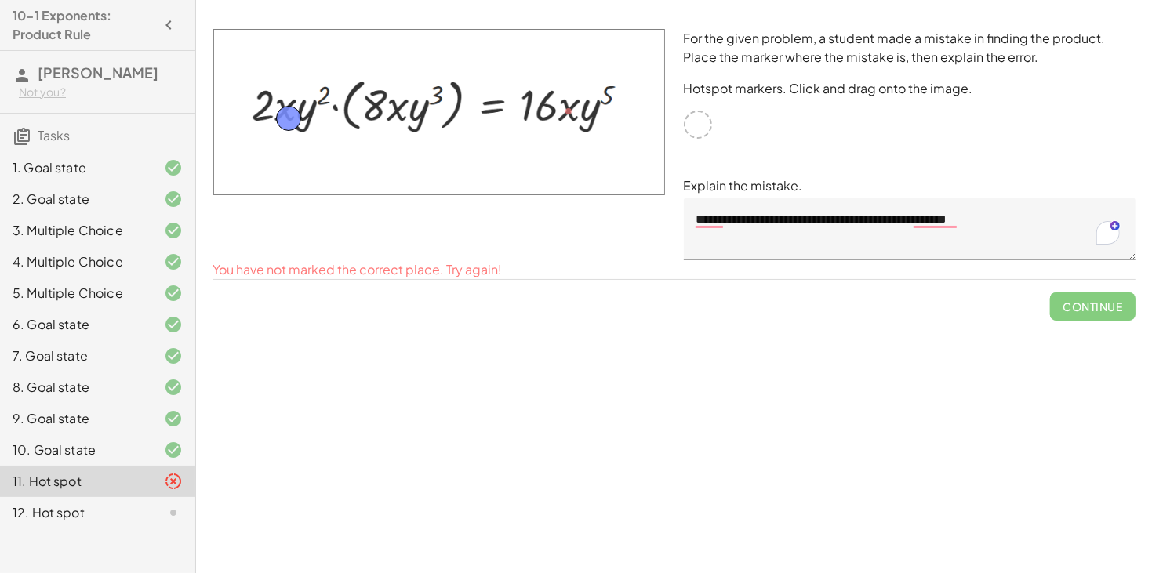
drag, startPoint x: 571, startPoint y: 115, endPoint x: 286, endPoint y: 118, distance: 284.6
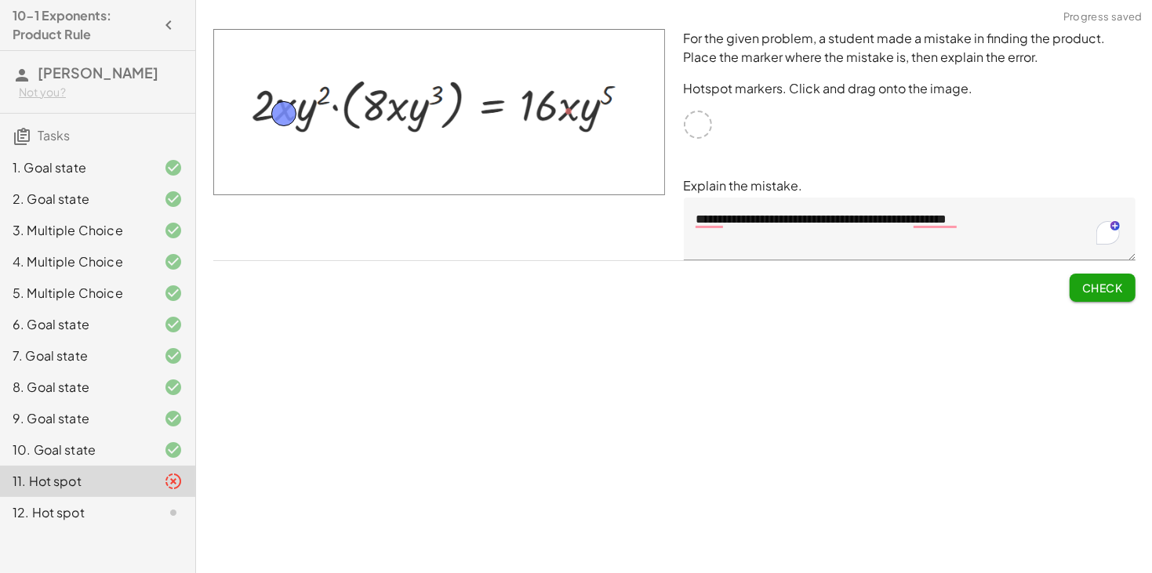
click at [1099, 287] on span "Check" at bounding box center [1102, 288] width 41 height 14
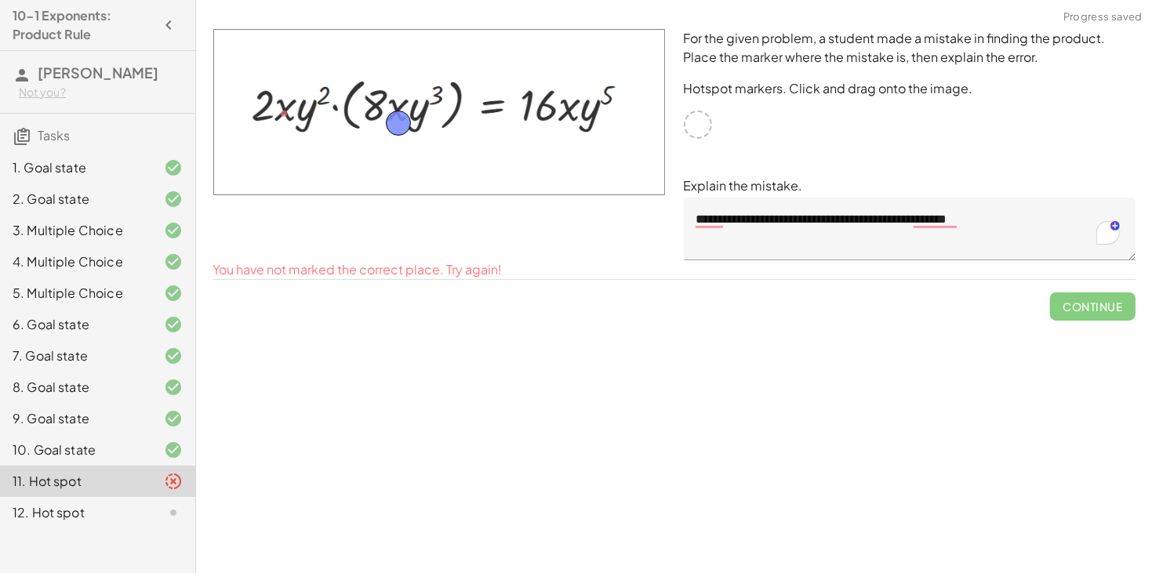
drag, startPoint x: 278, startPoint y: 109, endPoint x: 395, endPoint y: 110, distance: 116.8
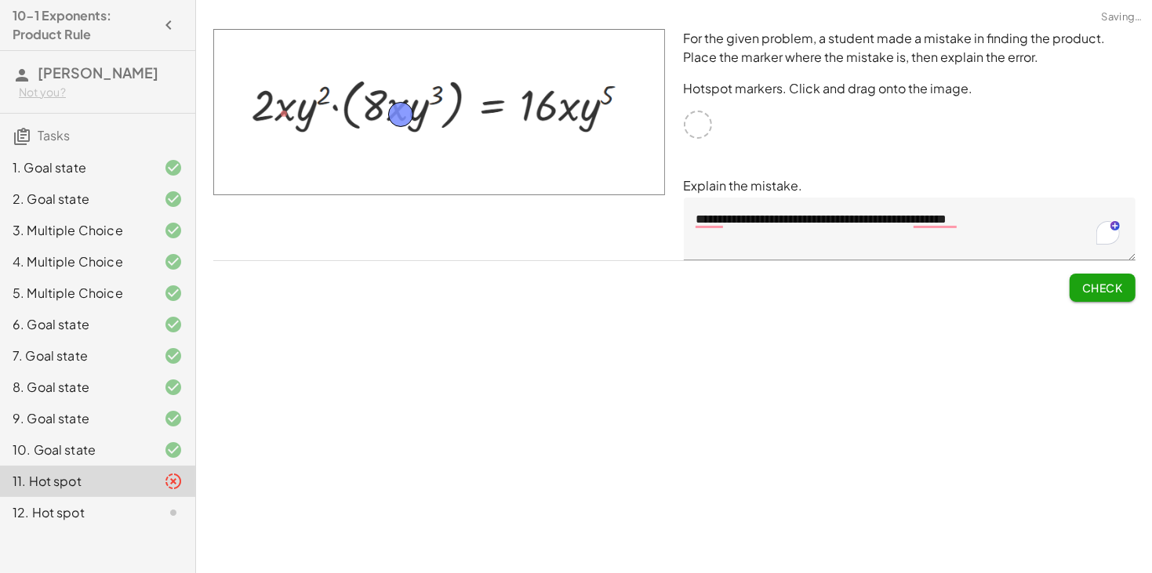
click at [1082, 290] on span "Check" at bounding box center [1102, 288] width 41 height 14
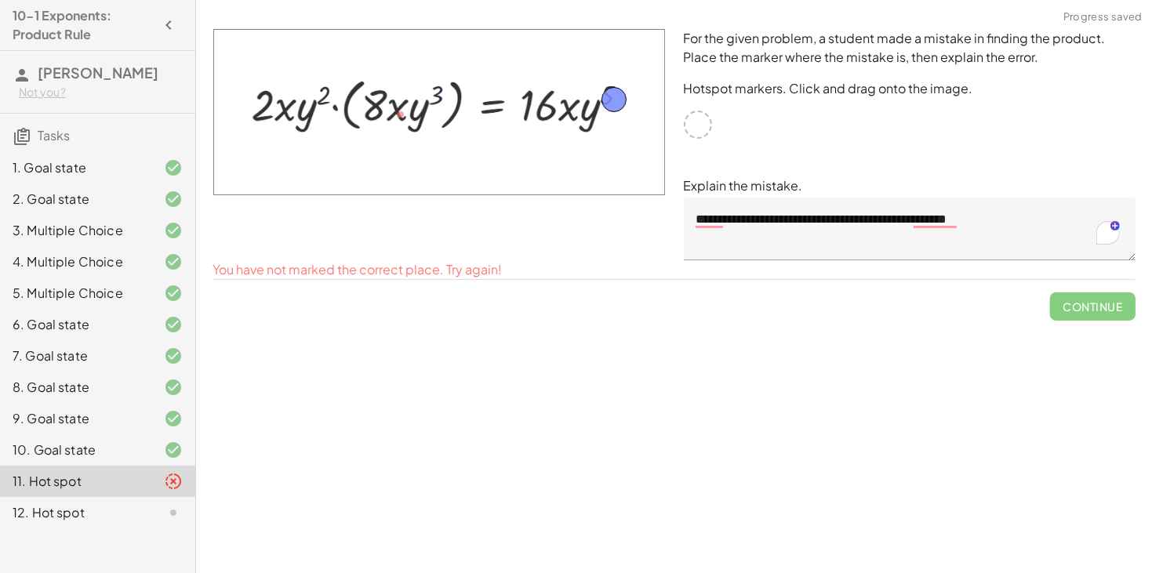
drag, startPoint x: 401, startPoint y: 113, endPoint x: 615, endPoint y: 98, distance: 213.8
click at [1077, 293] on button "Check" at bounding box center [1102, 288] width 66 height 28
drag, startPoint x: 621, startPoint y: 100, endPoint x: 547, endPoint y: 111, distance: 74.5
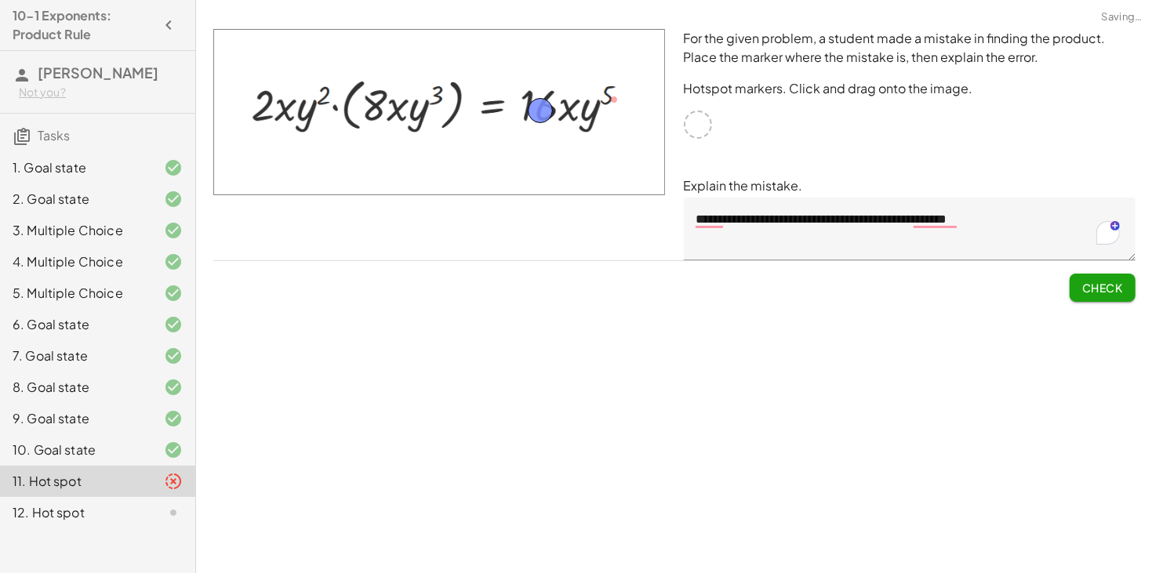
click at [1086, 287] on span "Check" at bounding box center [1102, 288] width 41 height 14
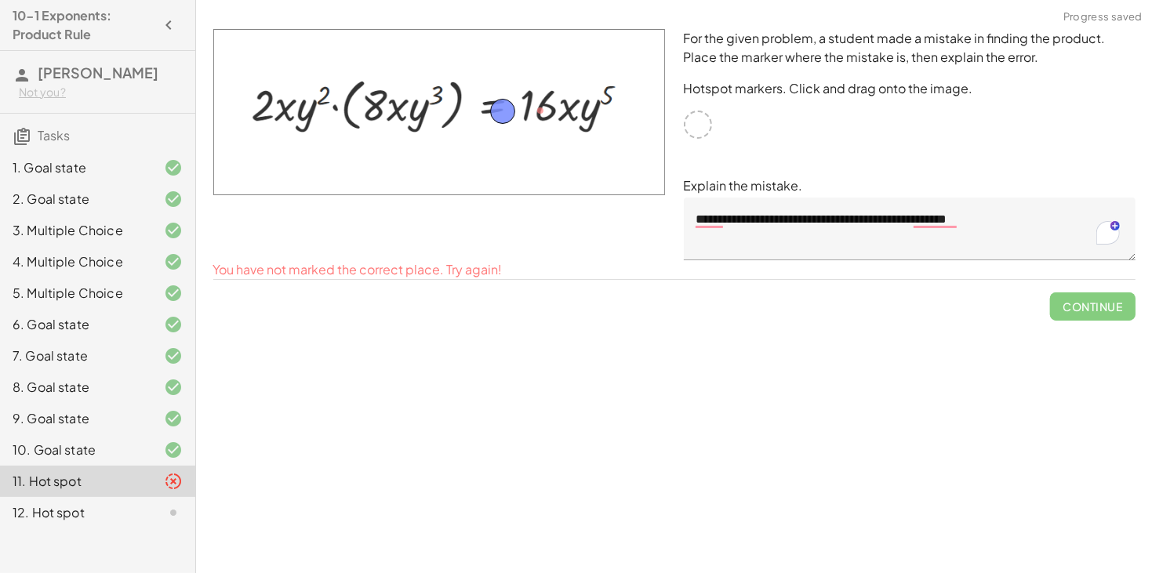
drag, startPoint x: 541, startPoint y: 114, endPoint x: 499, endPoint y: 116, distance: 42.4
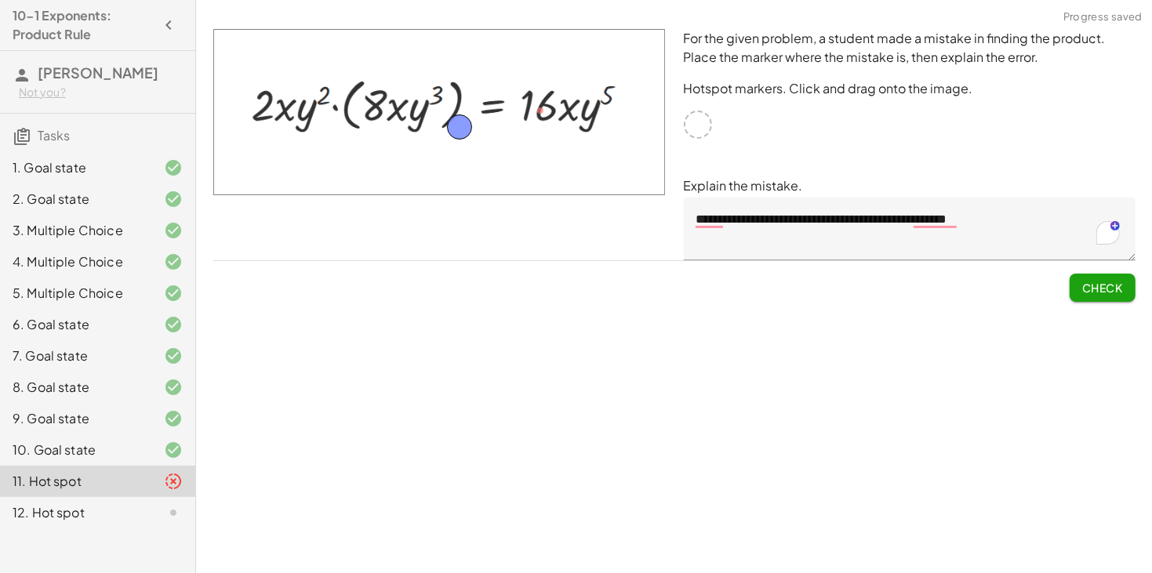
drag, startPoint x: 497, startPoint y: 111, endPoint x: 539, endPoint y: 110, distance: 41.6
drag, startPoint x: 543, startPoint y: 111, endPoint x: 574, endPoint y: 111, distance: 30.6
click at [1112, 284] on span "Check" at bounding box center [1102, 288] width 41 height 14
click at [1082, 293] on button "Check" at bounding box center [1102, 288] width 66 height 28
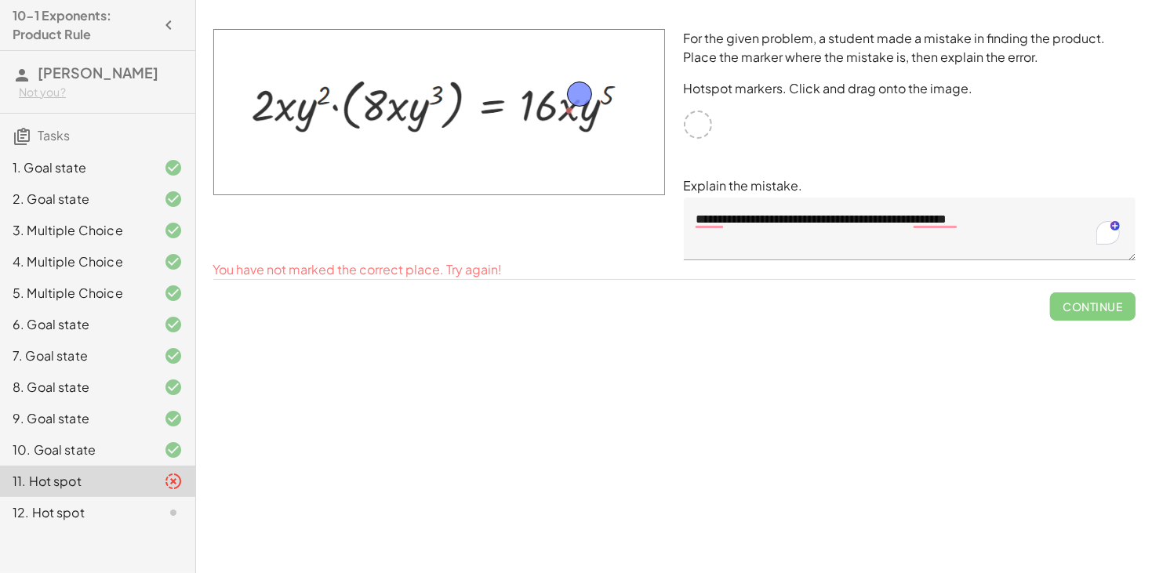
drag, startPoint x: 570, startPoint y: 111, endPoint x: 580, endPoint y: 93, distance: 20.0
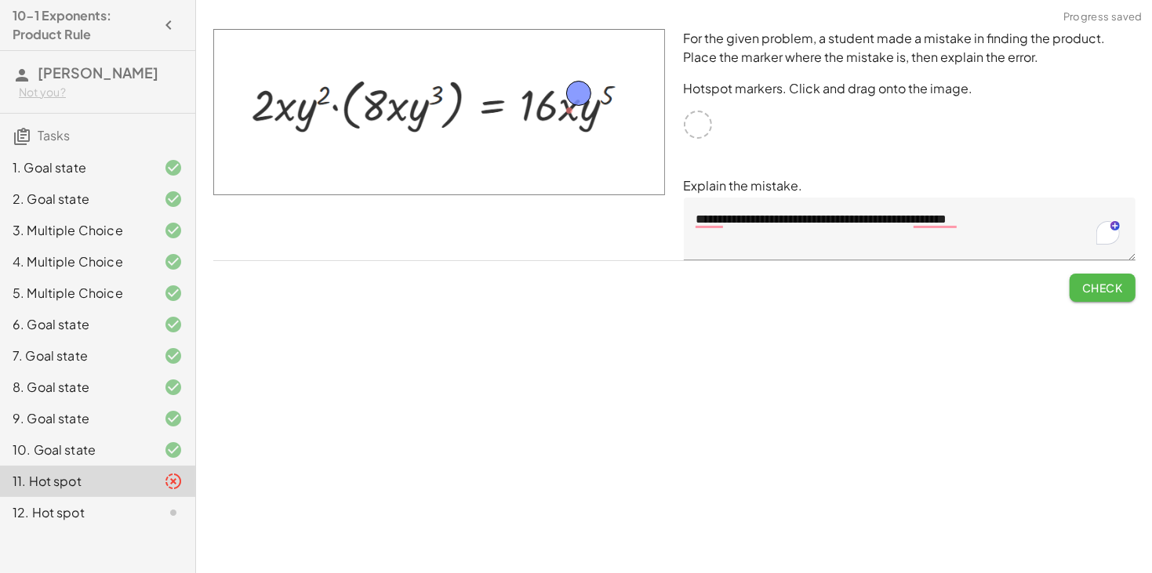
click at [1102, 292] on span "Check" at bounding box center [1102, 288] width 41 height 14
click at [1102, 292] on span "Continue" at bounding box center [1092, 288] width 60 height 14
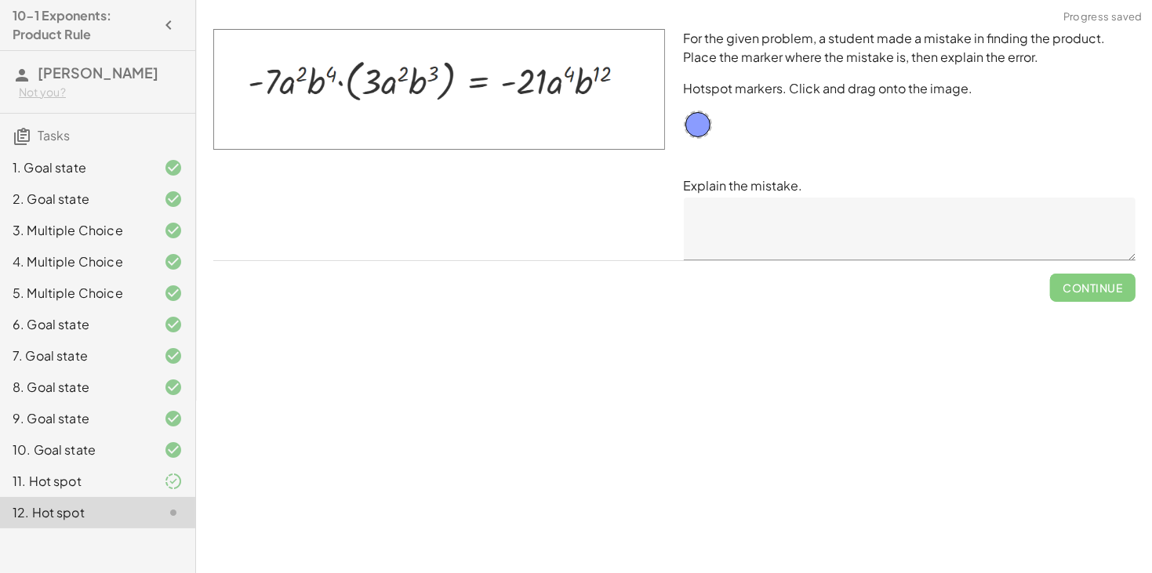
click at [811, 247] on textarea at bounding box center [910, 229] width 452 height 63
